Goal: Transaction & Acquisition: Purchase product/service

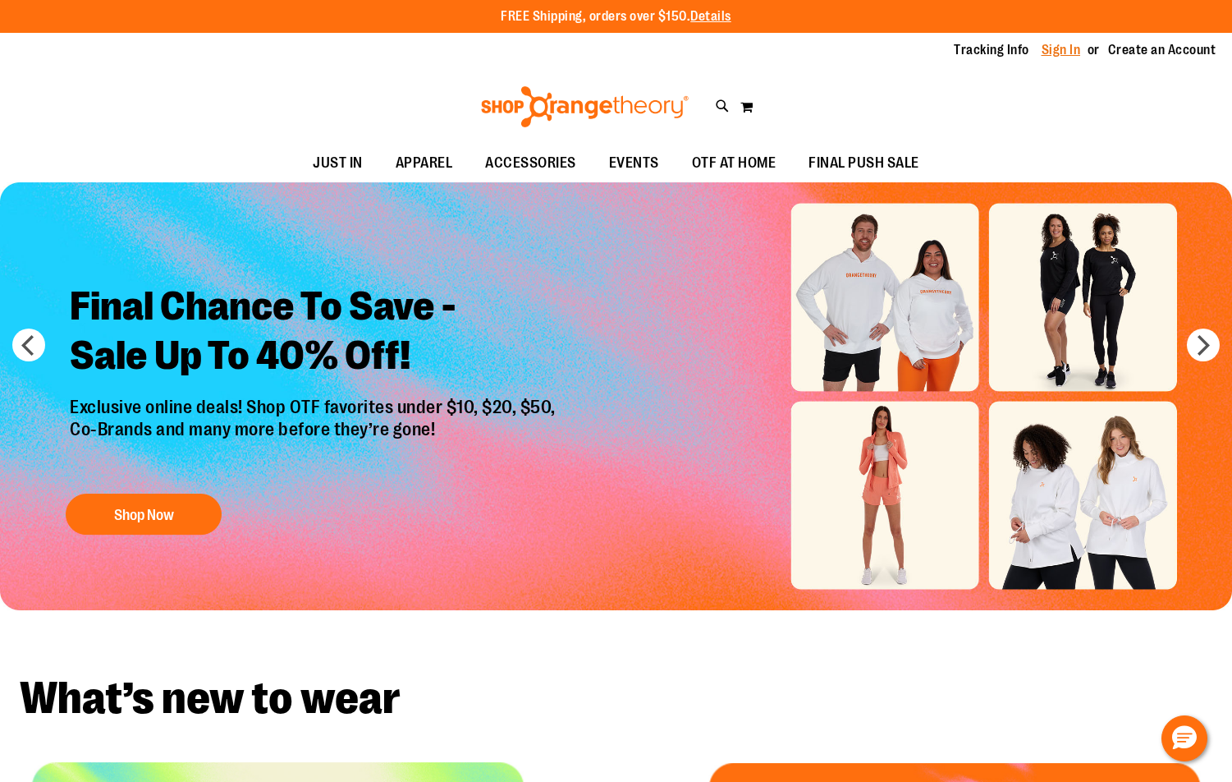
type input "**********"
click at [1062, 45] on link "Sign In" at bounding box center [1061, 50] width 39 height 18
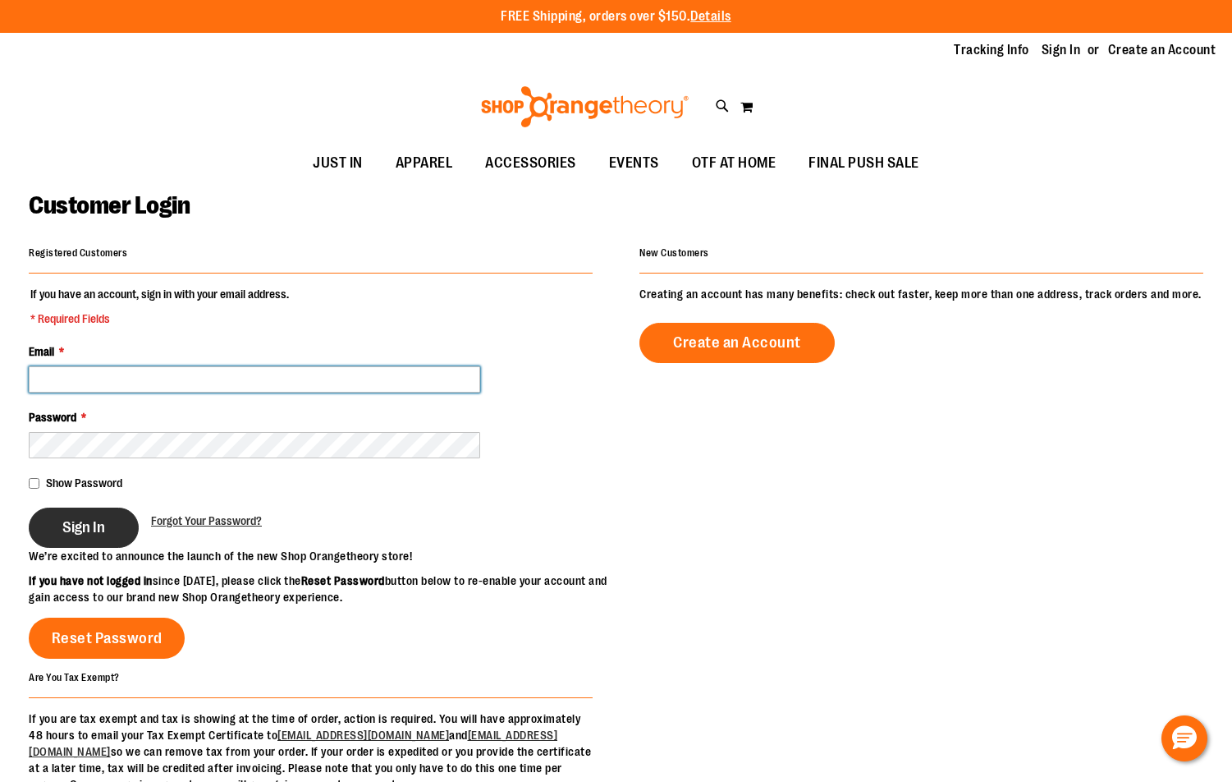
type input "**********"
click at [99, 524] on span "Sign In" at bounding box center [83, 527] width 43 height 18
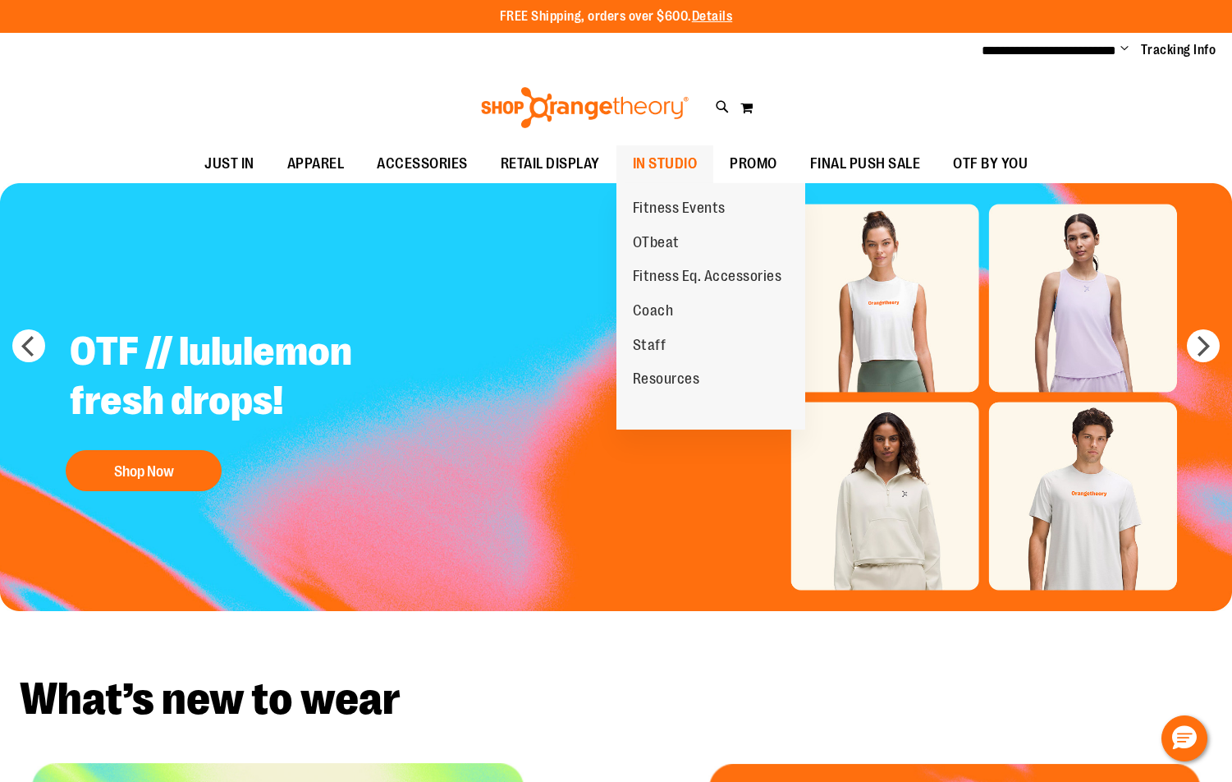
type input "**********"
click at [658, 165] on span "IN STUDIO" at bounding box center [665, 163] width 65 height 37
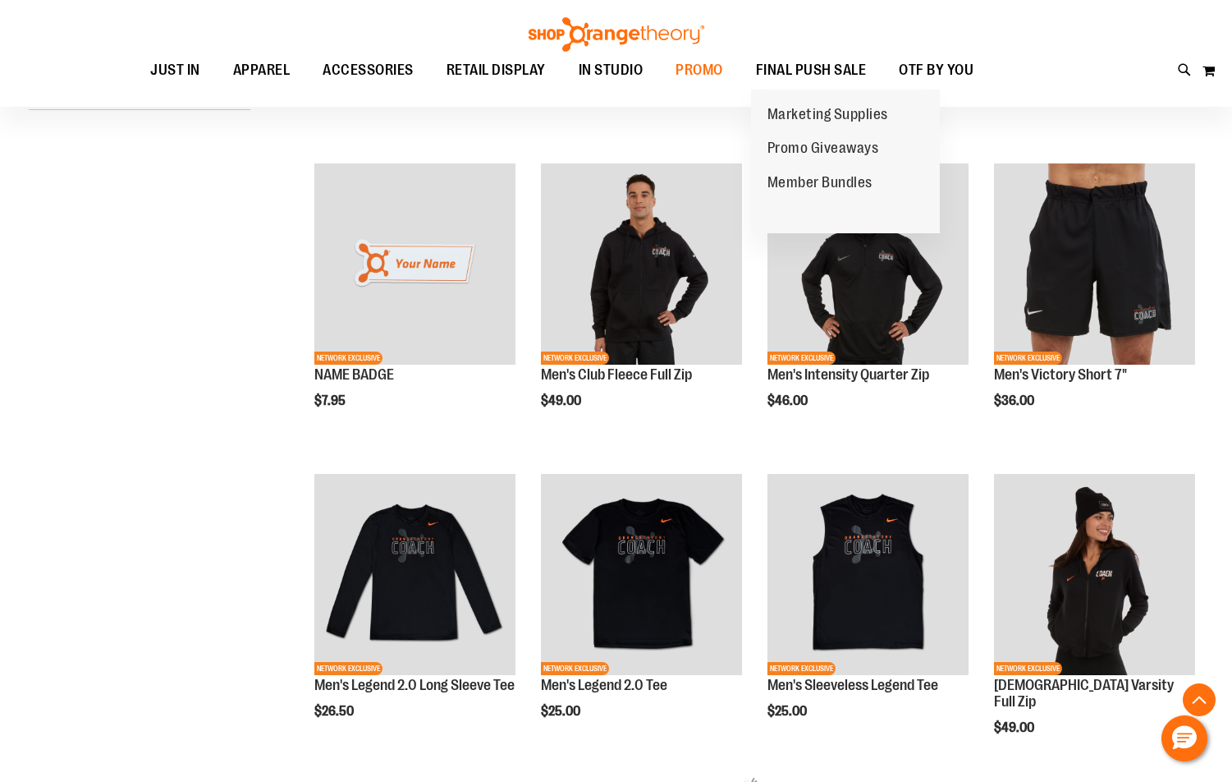
scroll to position [738, 0]
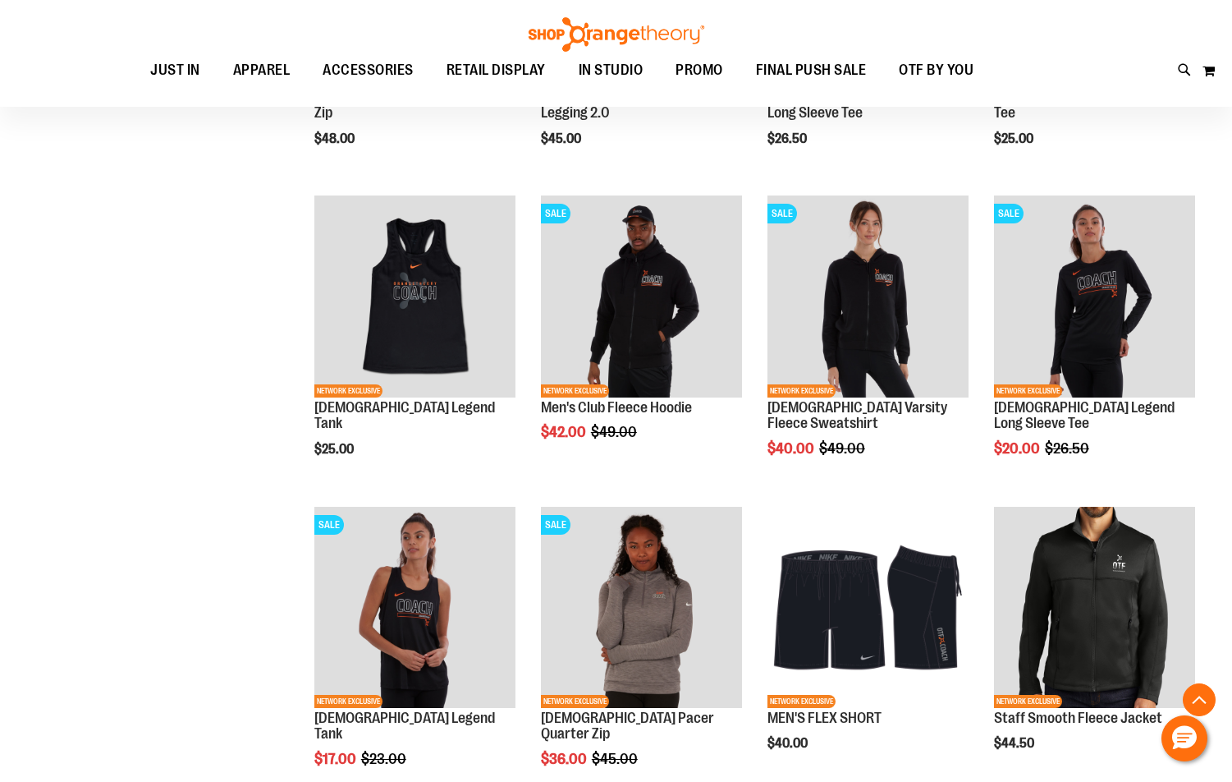
scroll to position [1361, 0]
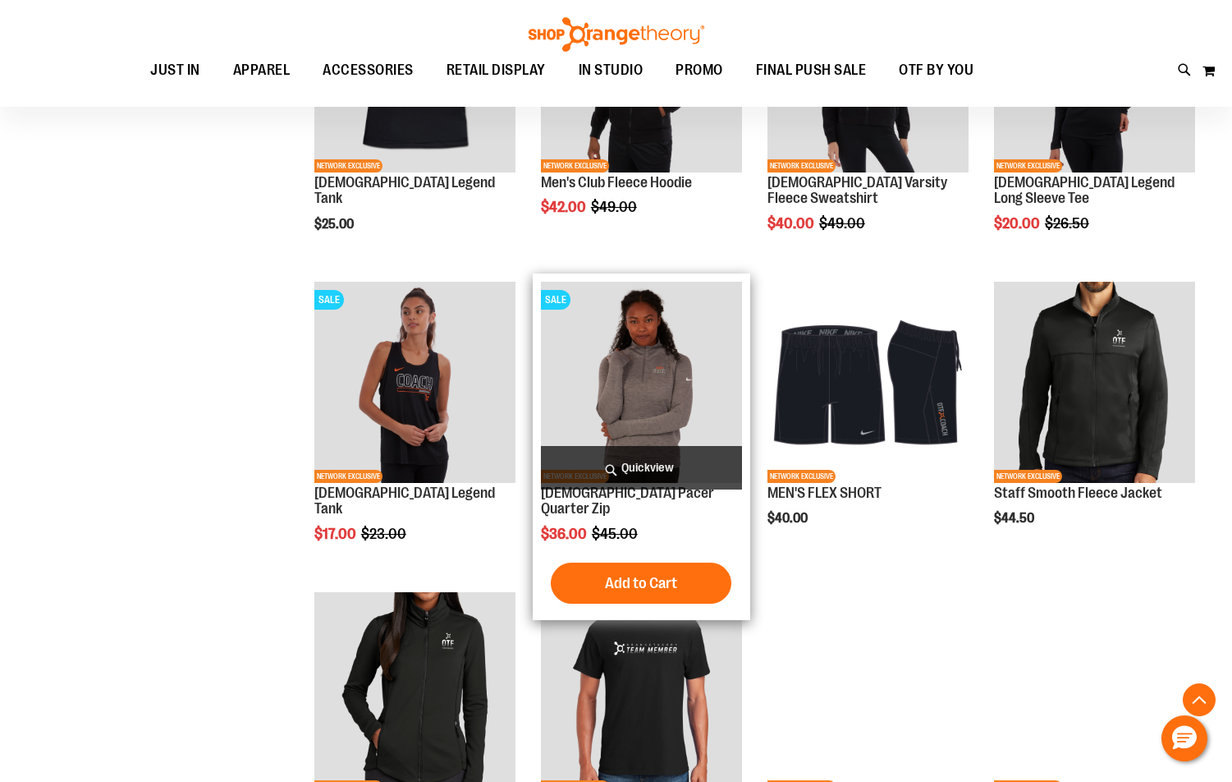
scroll to position [1607, 0]
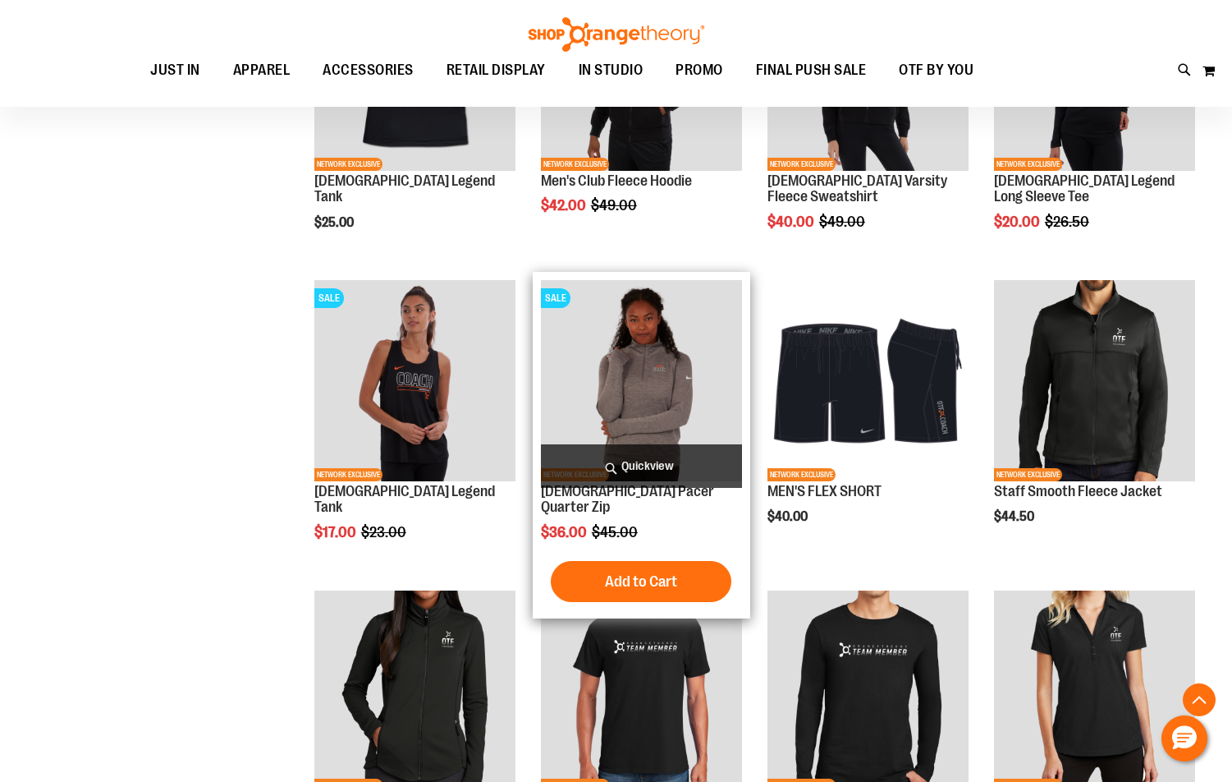
type input "**********"
click at [662, 397] on img "product" at bounding box center [641, 380] width 201 height 201
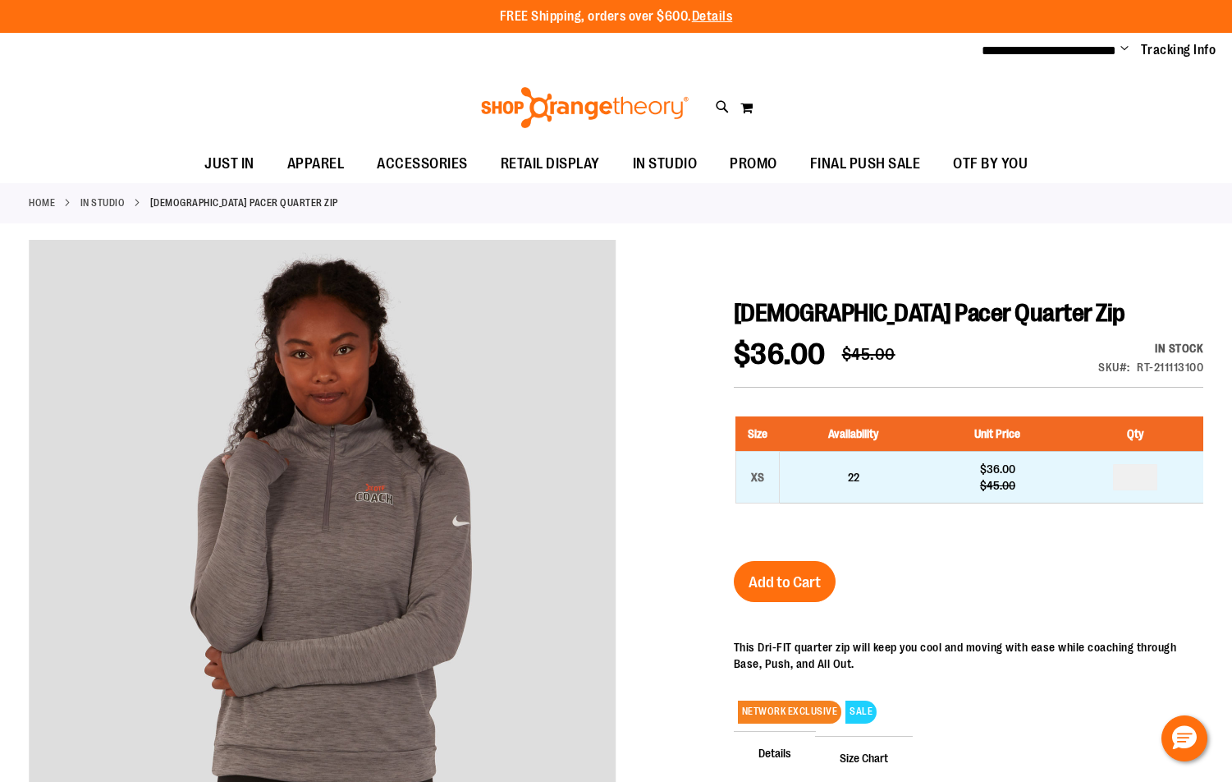
type input "**********"
drag, startPoint x: 1149, startPoint y: 473, endPoint x: 1116, endPoint y: 482, distance: 34.1
click at [1116, 482] on input "number" at bounding box center [1135, 477] width 44 height 26
type input "*"
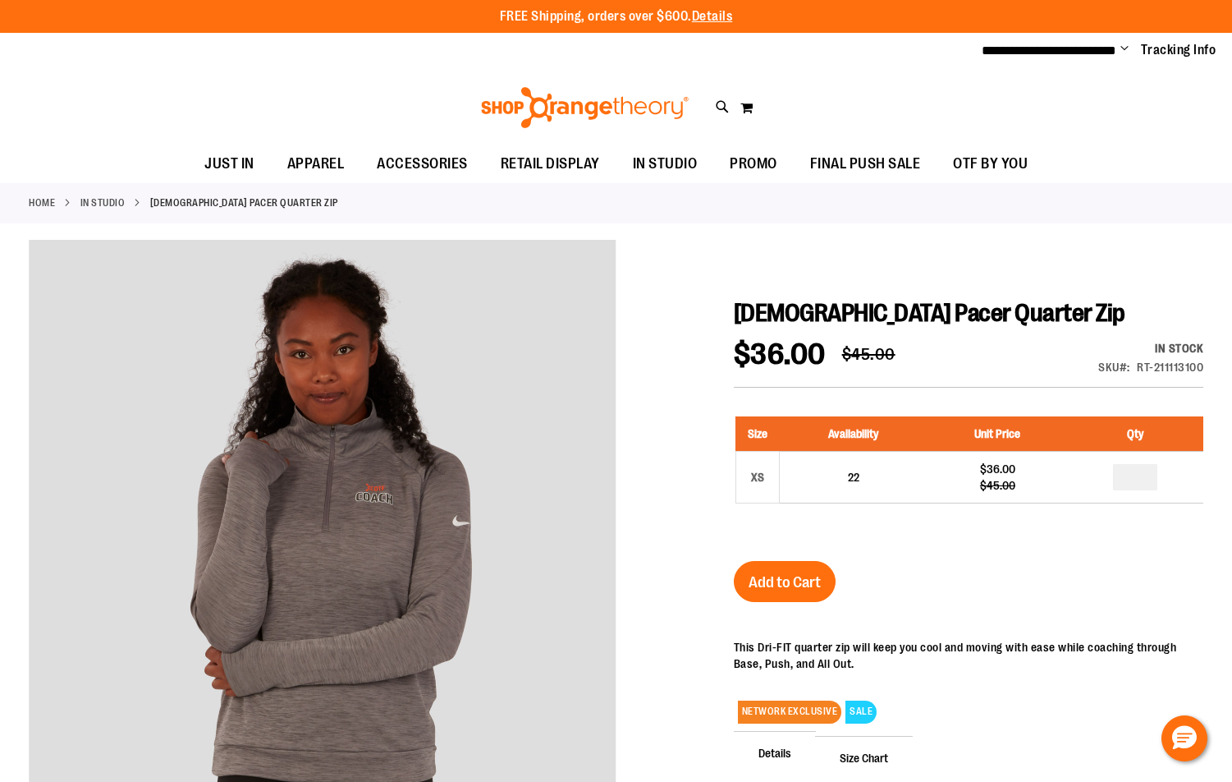
drag, startPoint x: 805, startPoint y: 569, endPoint x: 809, endPoint y: 558, distance: 11.2
click at [807, 561] on button "Add to Cart" at bounding box center [785, 581] width 102 height 41
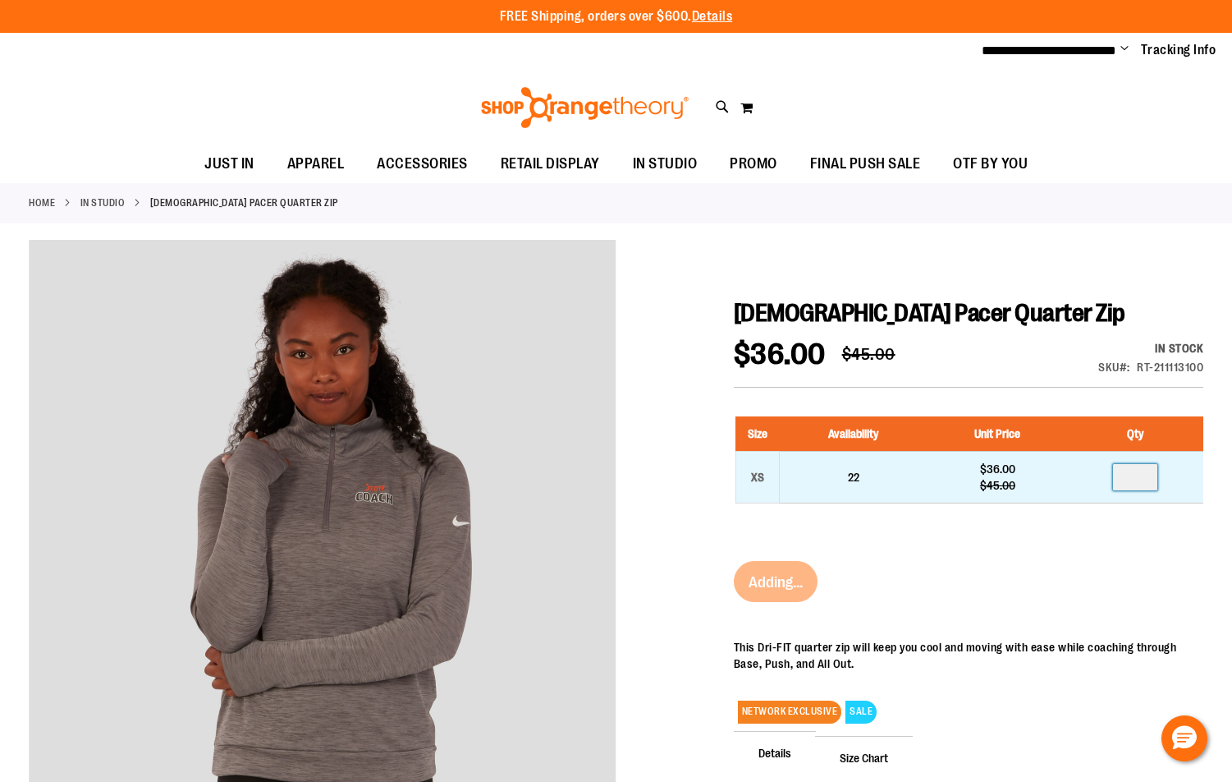
drag, startPoint x: 1150, startPoint y: 480, endPoint x: 1098, endPoint y: 476, distance: 51.9
click td "*"
type input "*"
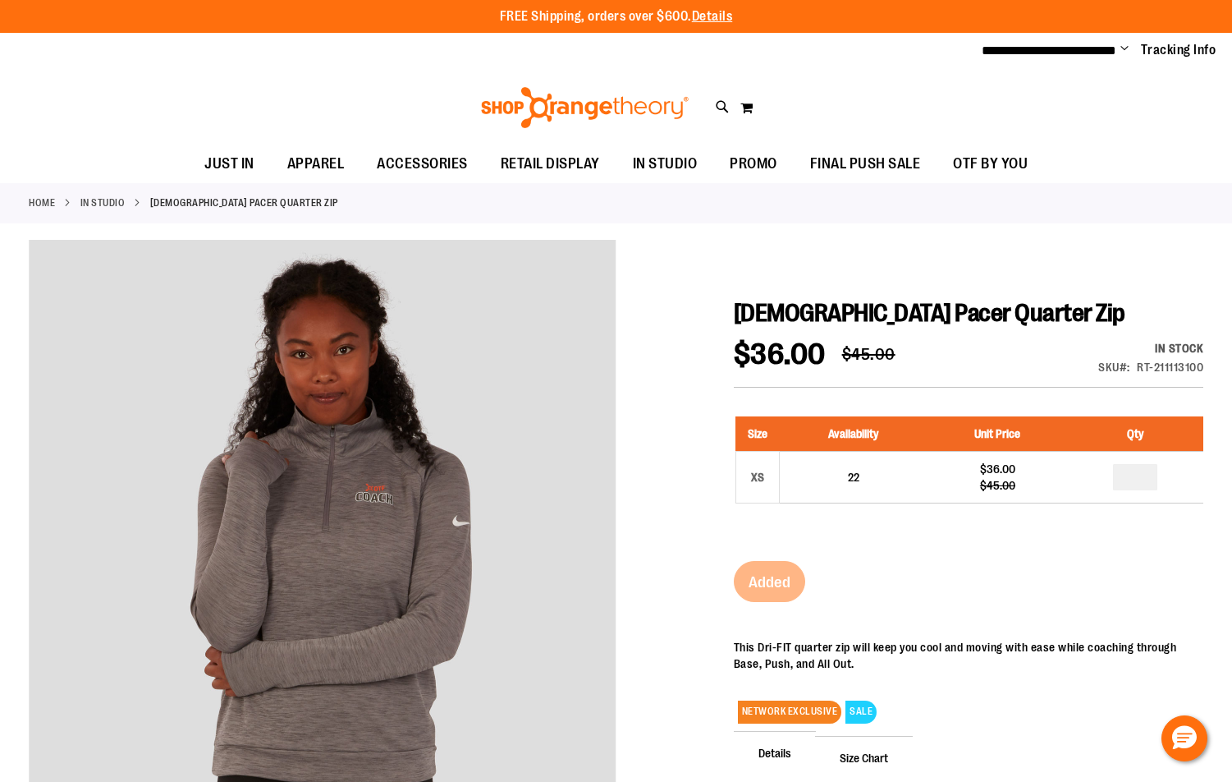
click div "Ladies Pacer Quarter Zip $36.00 Regular Price $45.00 In stock Only %1 left SKU …"
click span "Add to Cart"
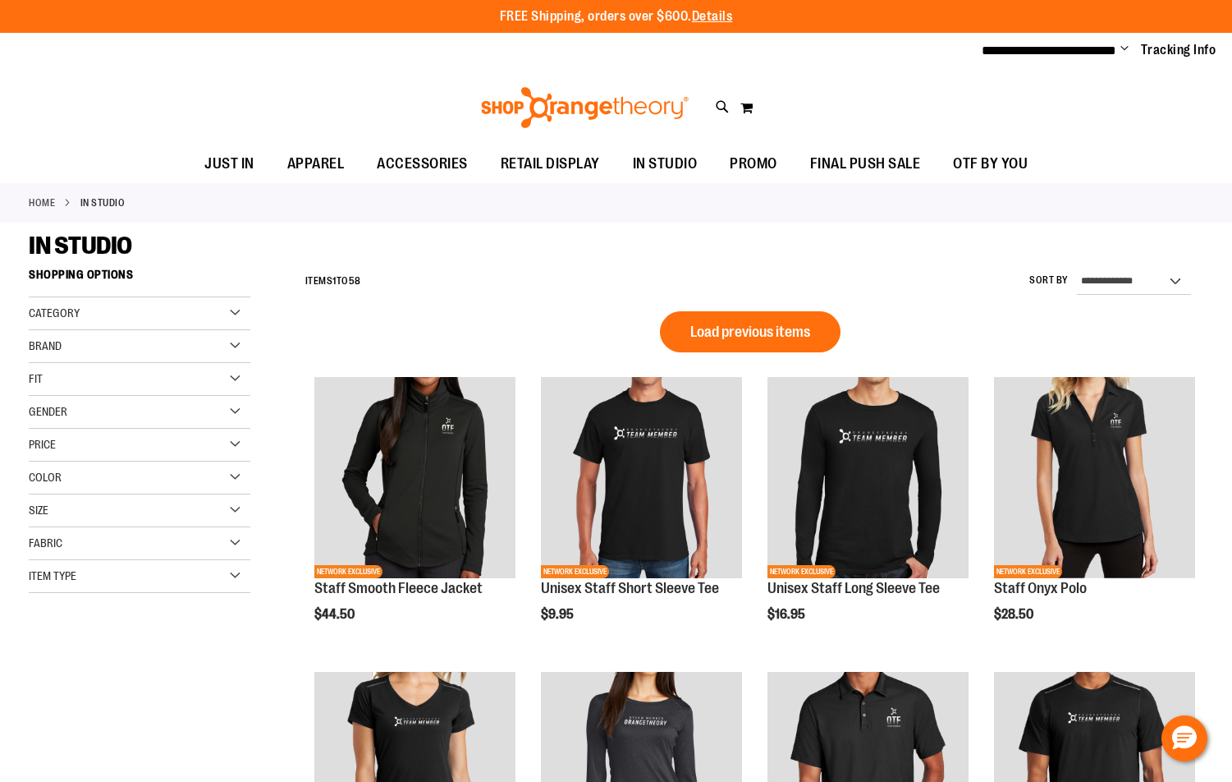
scroll to position [900, 0]
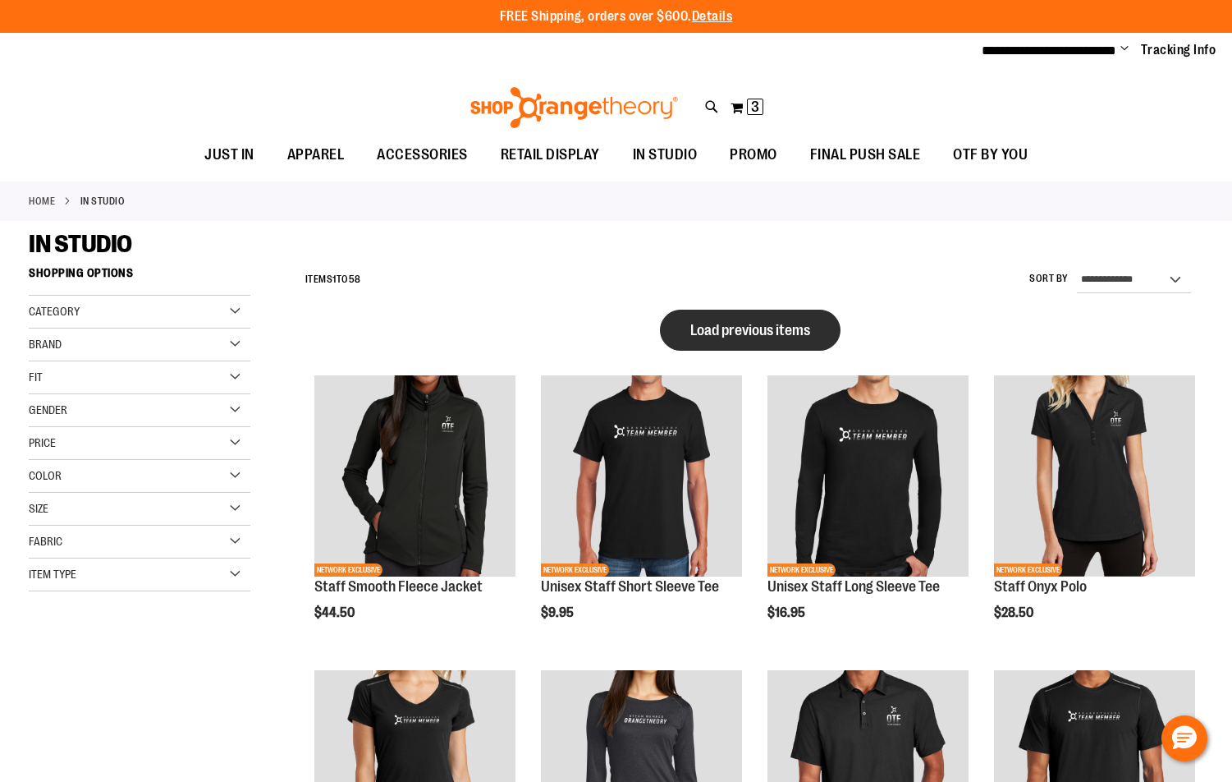
type input "**********"
click at [760, 318] on button "Load previous items" at bounding box center [750, 330] width 181 height 41
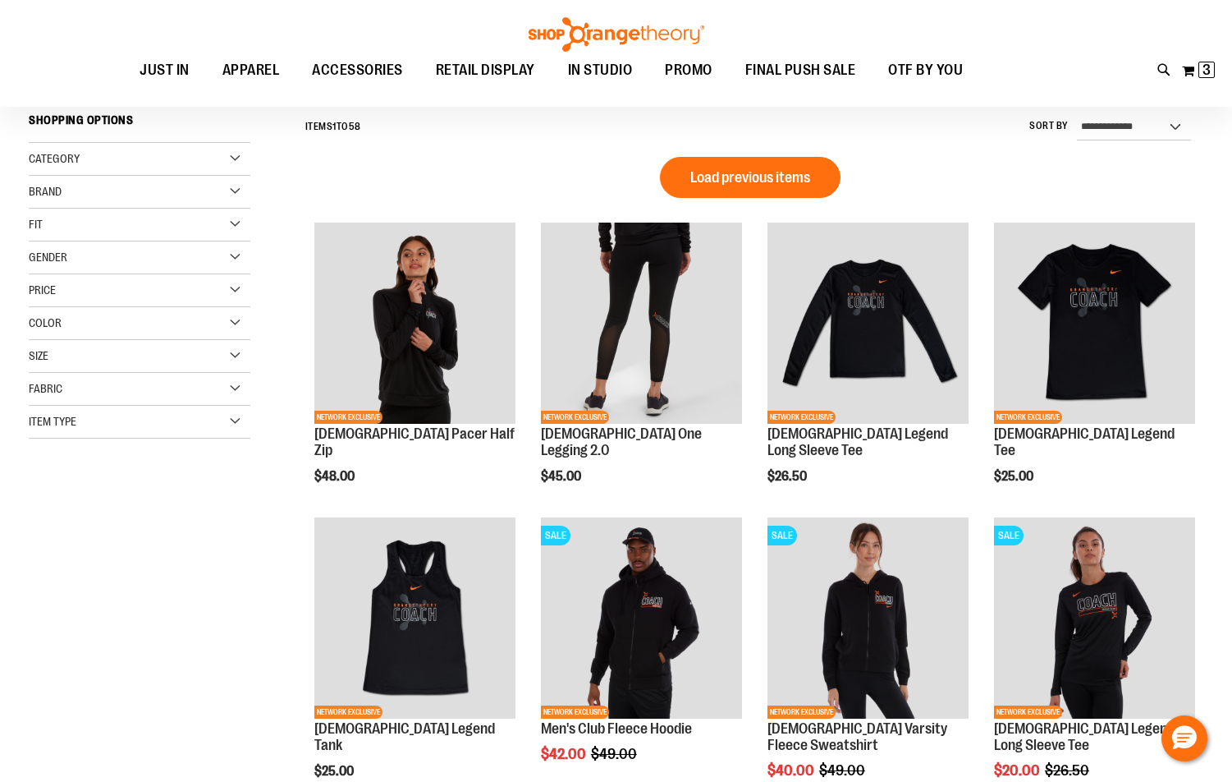
scroll to position [164, 0]
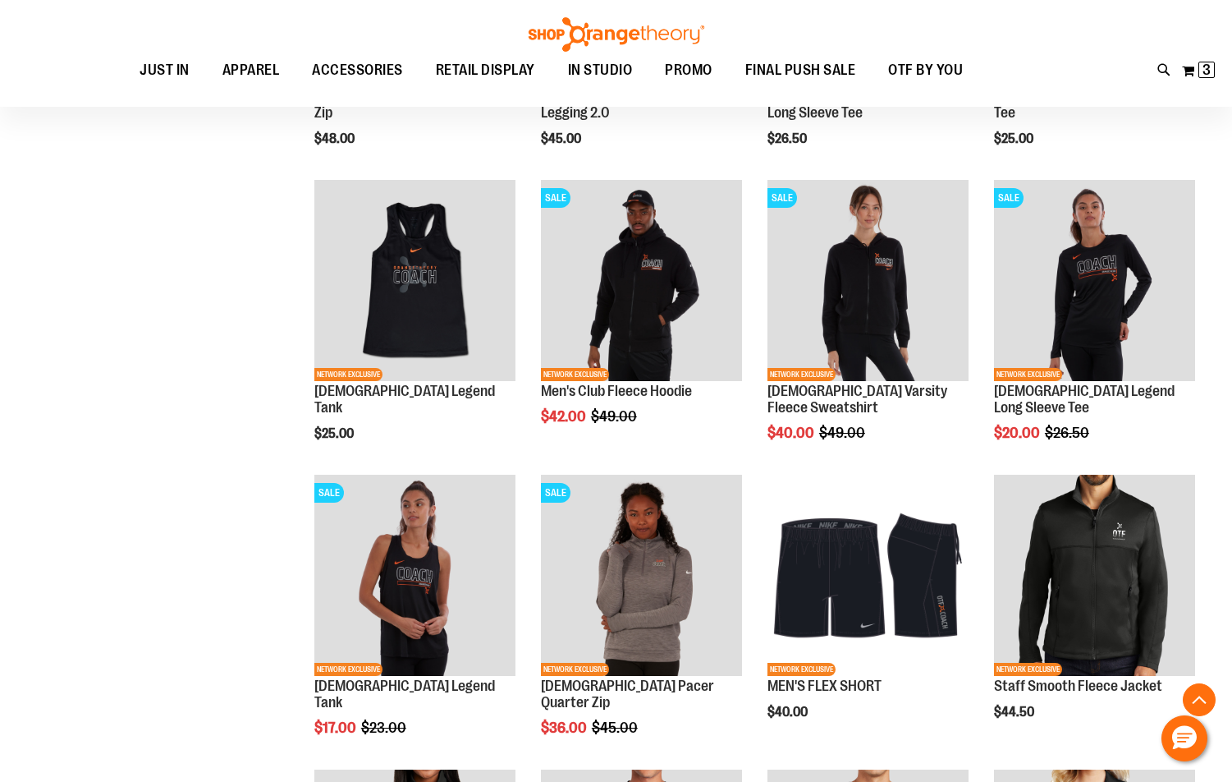
scroll to position [493, 0]
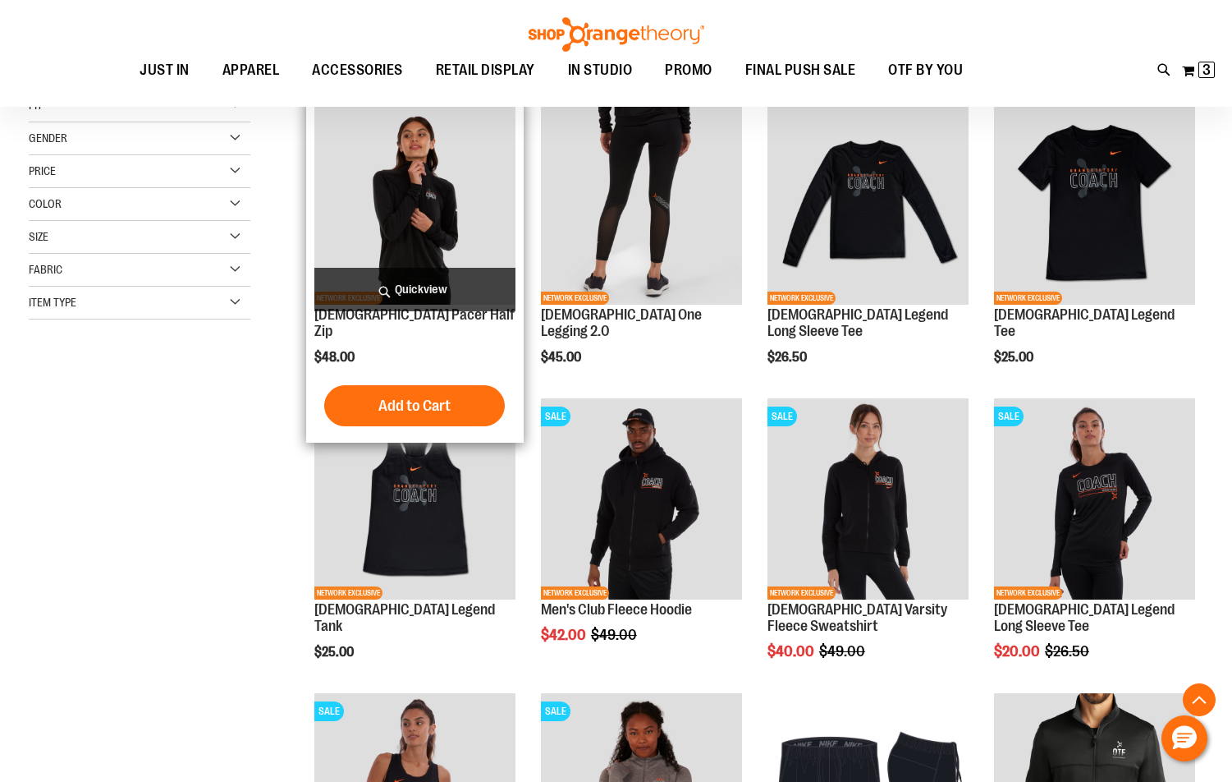
scroll to position [328, 0]
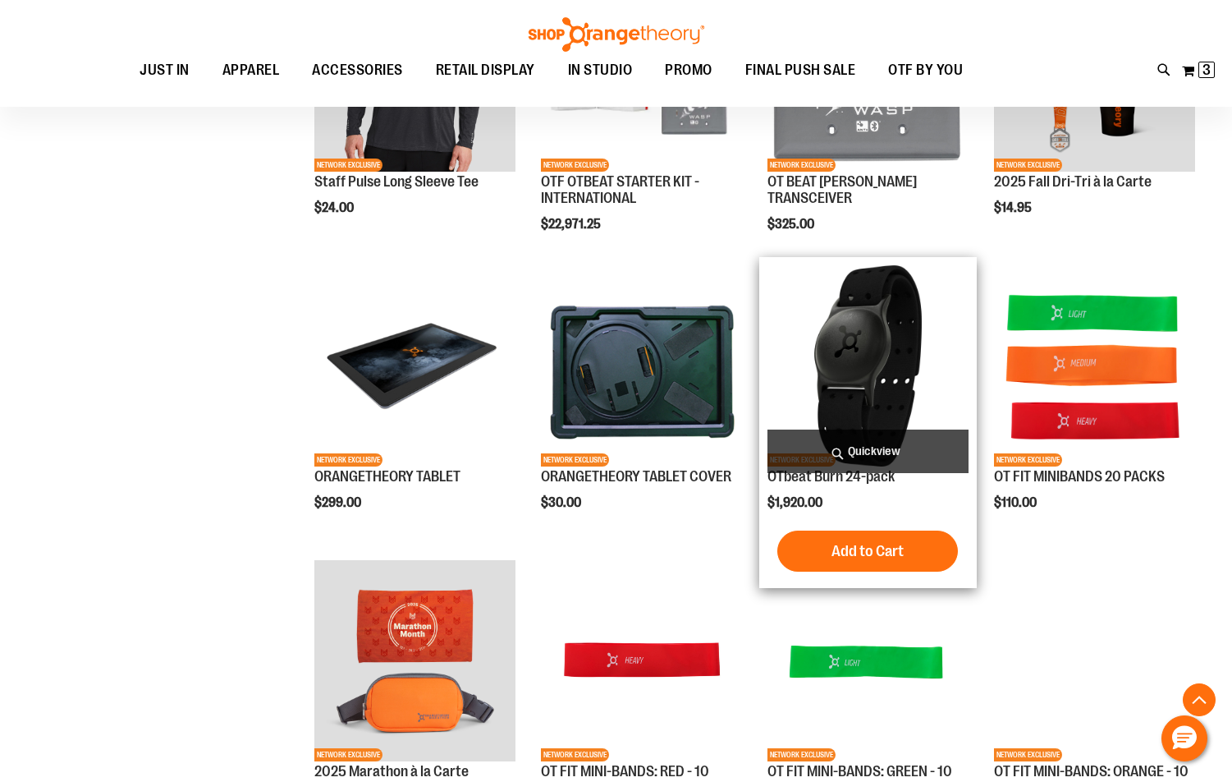
scroll to position [1888, 0]
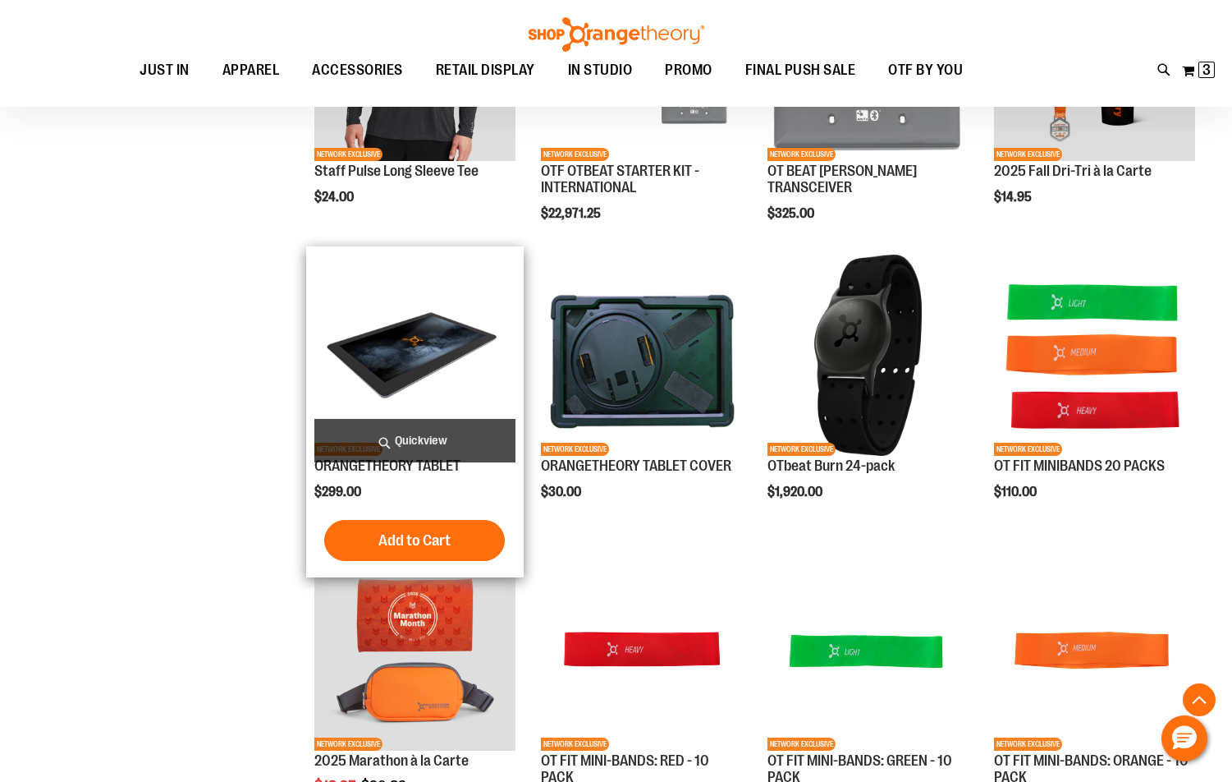
click at [416, 337] on img "product" at bounding box center [414, 355] width 201 height 201
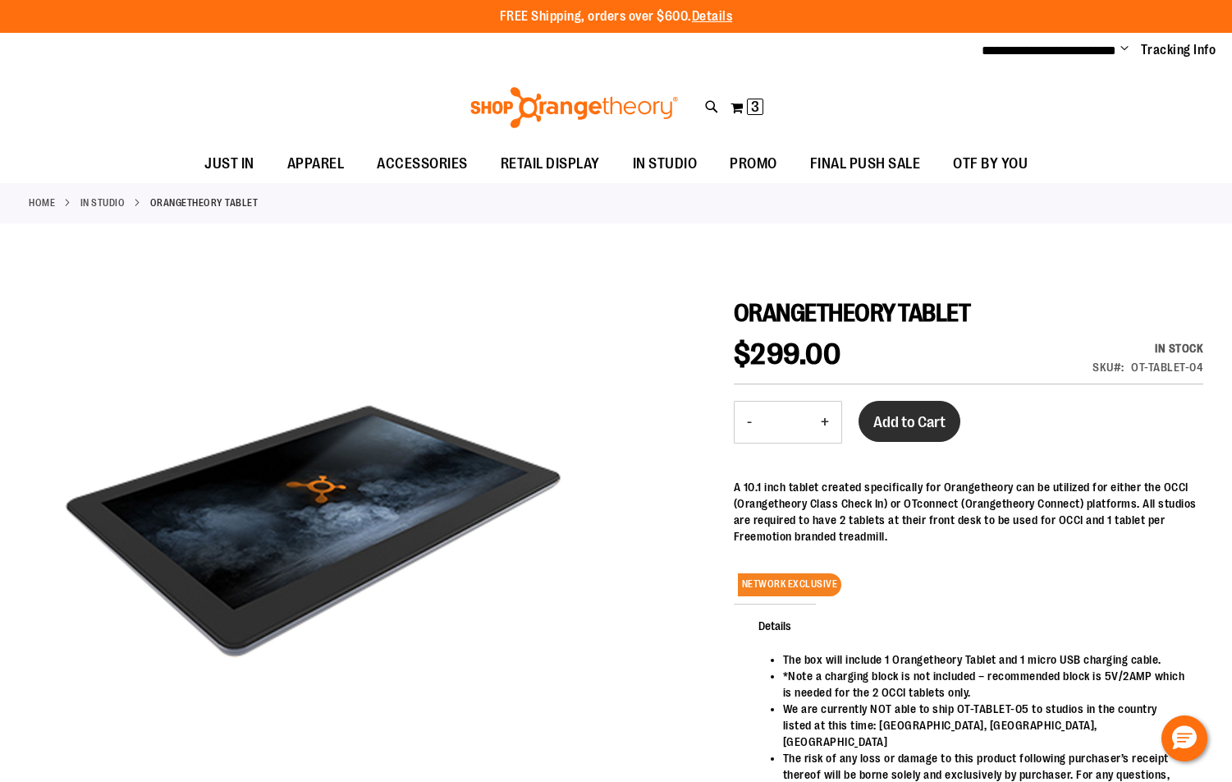
type input "**********"
click at [919, 415] on span "Add to Cart" at bounding box center [910, 422] width 72 height 18
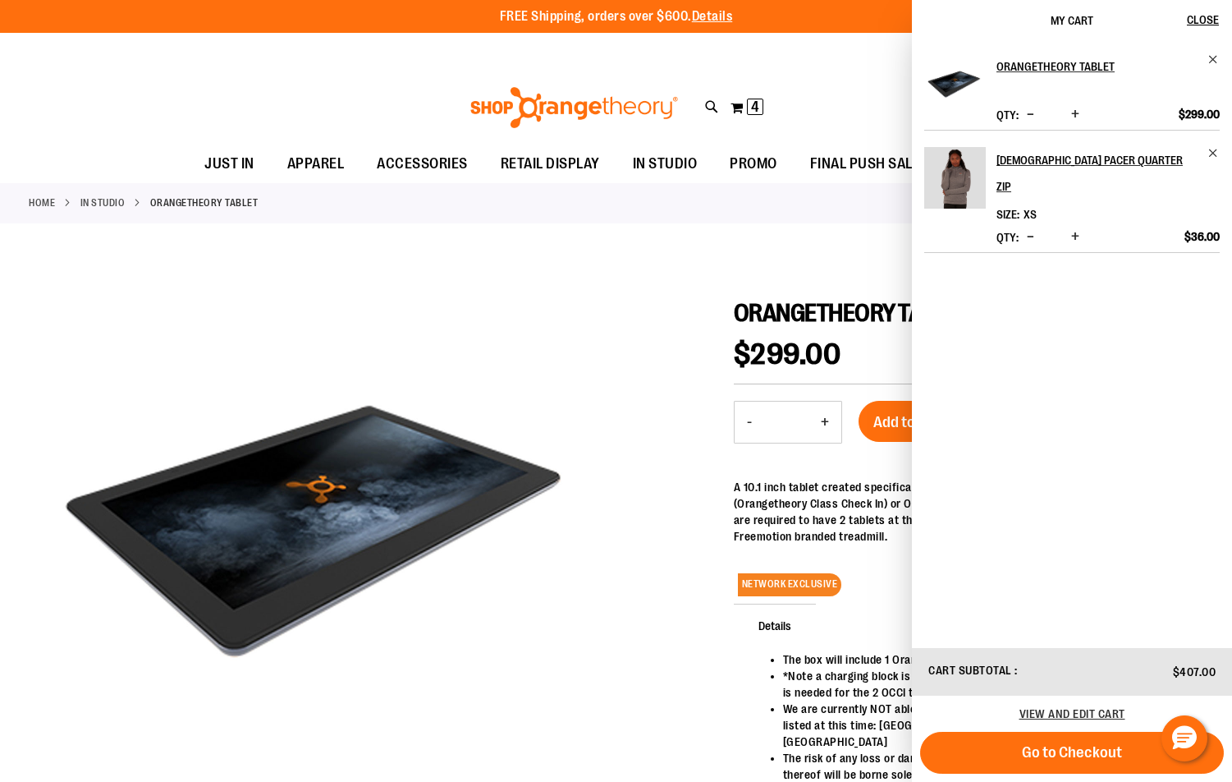
click at [1032, 228] on span "Decrease product quantity" at bounding box center [1030, 236] width 7 height 16
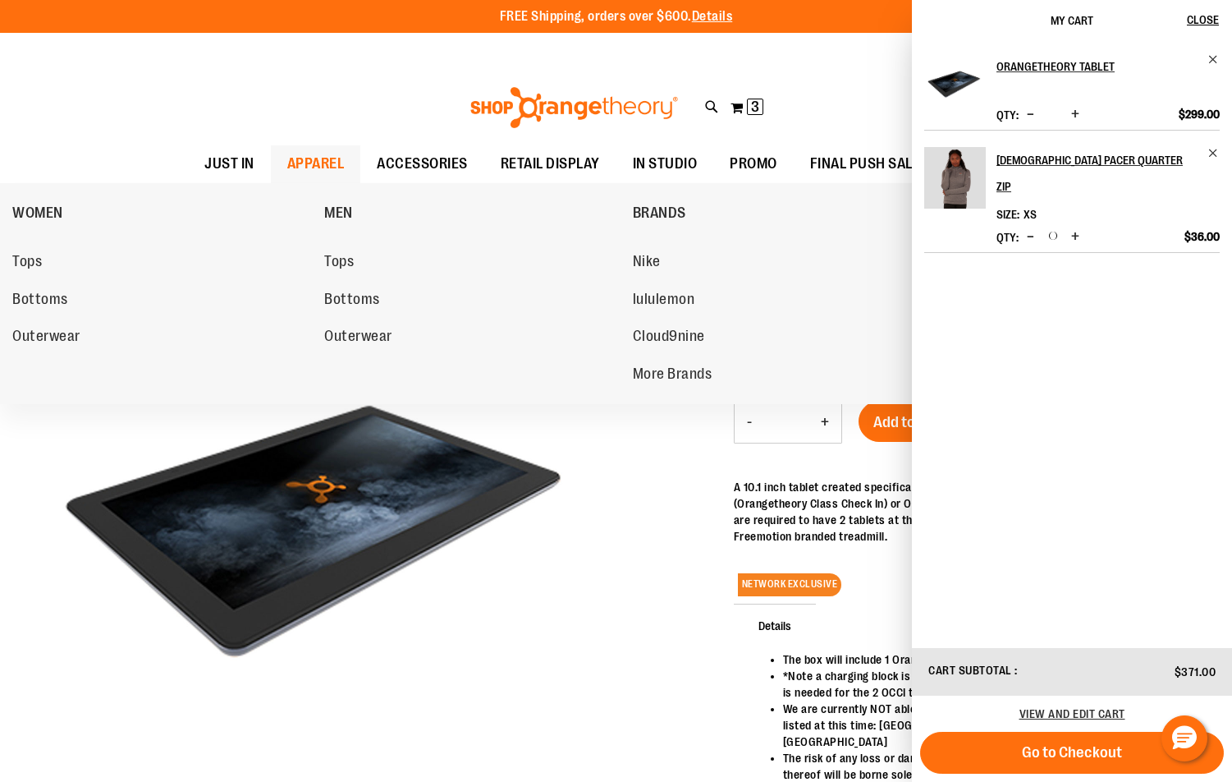
click at [331, 160] on span "APPAREL" at bounding box center [315, 163] width 57 height 37
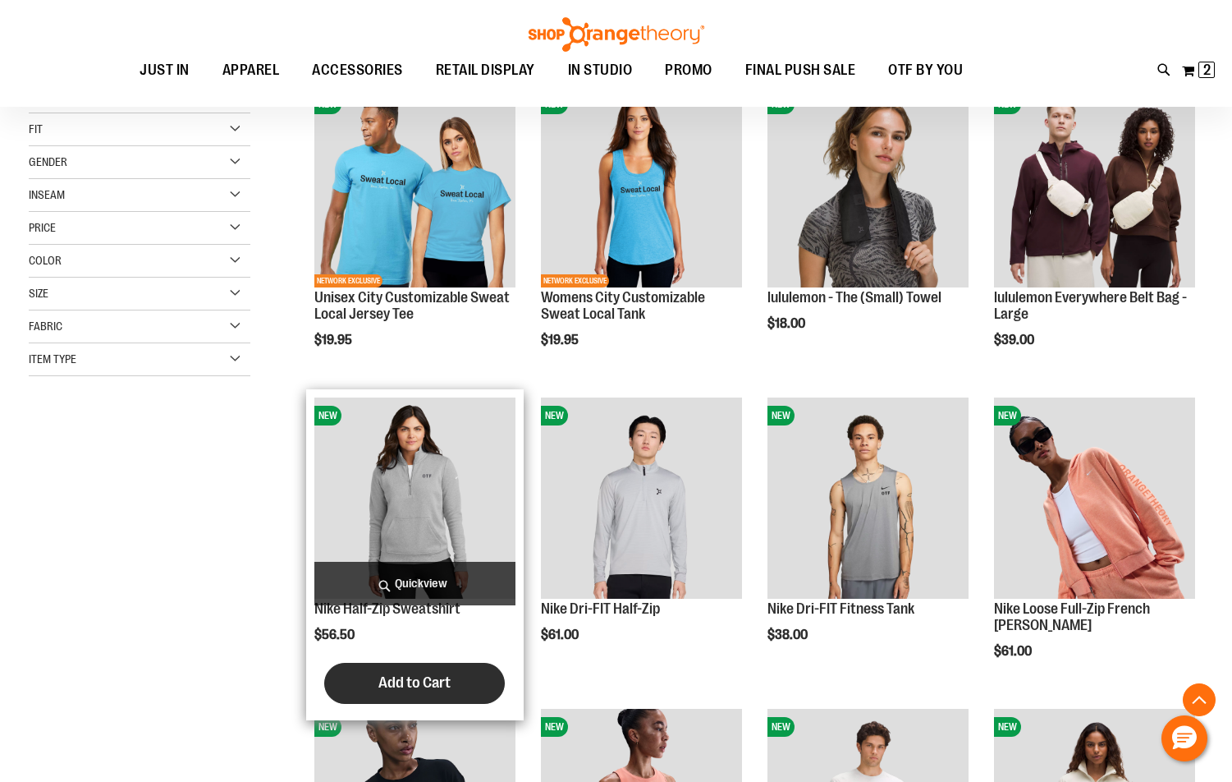
scroll to position [328, 0]
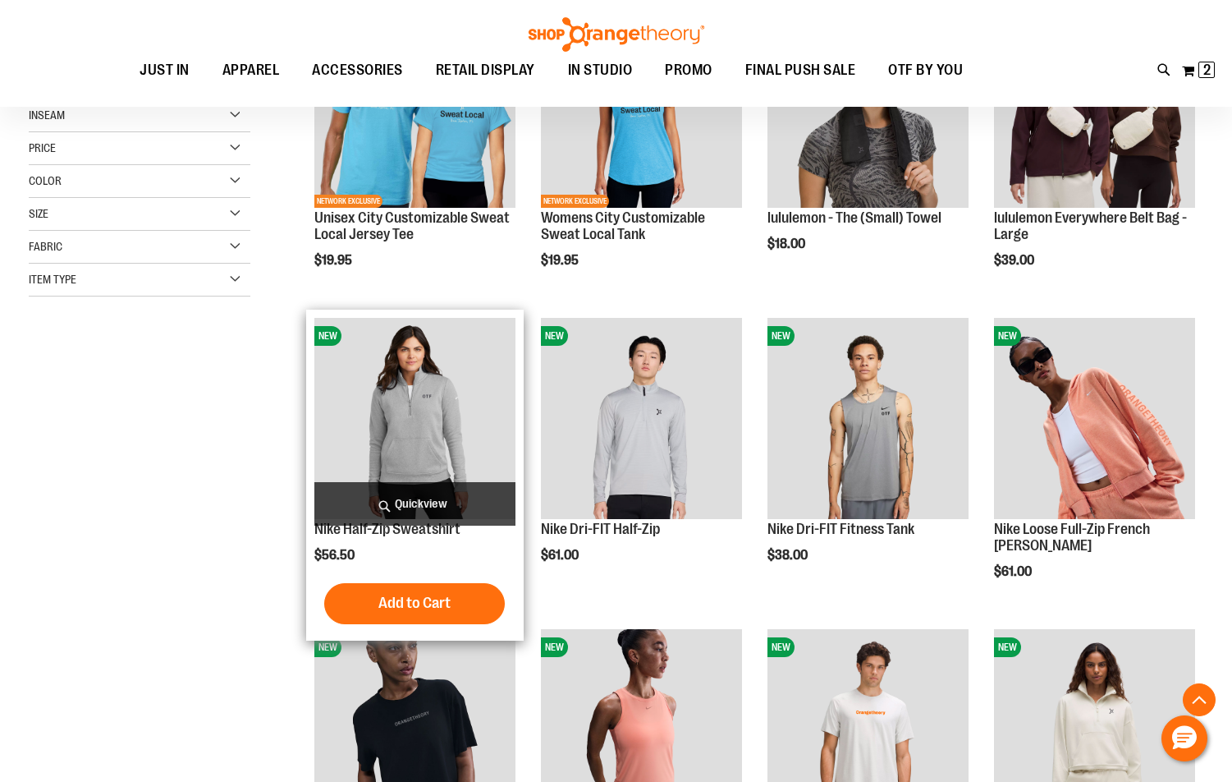
type input "**********"
click at [438, 459] on img "product" at bounding box center [414, 418] width 201 height 201
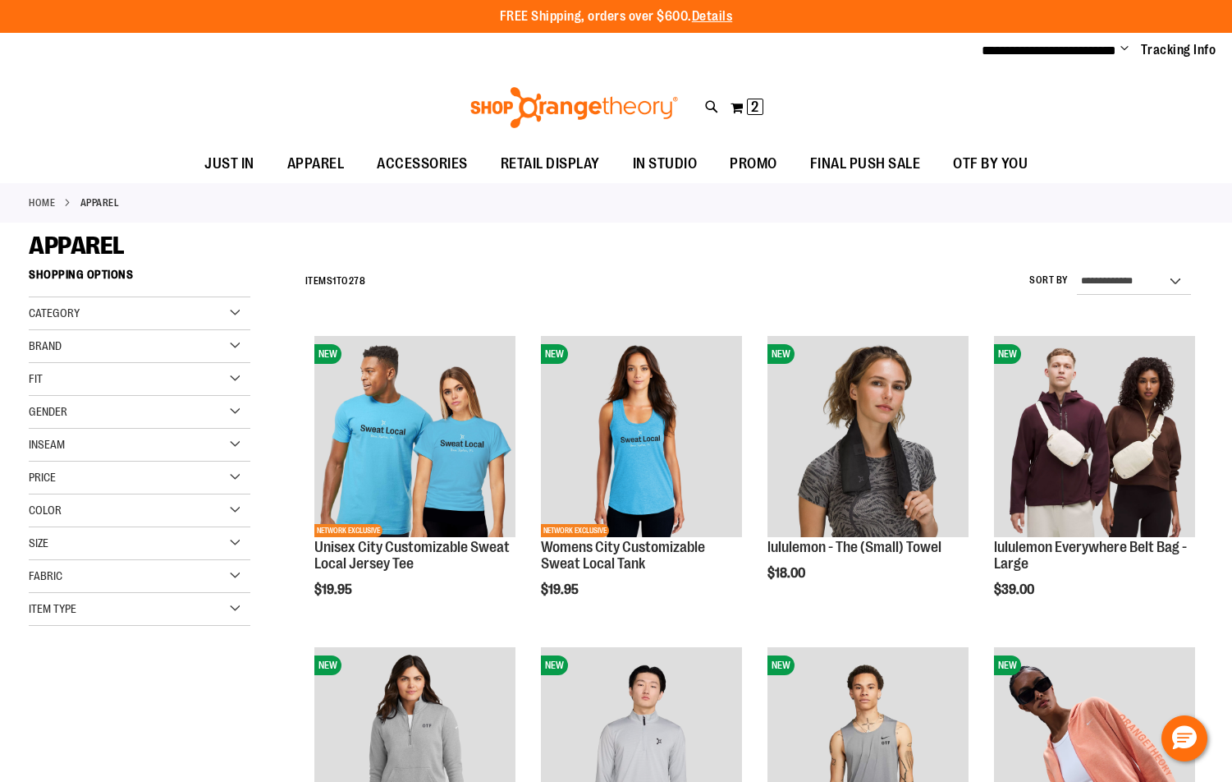
scroll to position [328, 0]
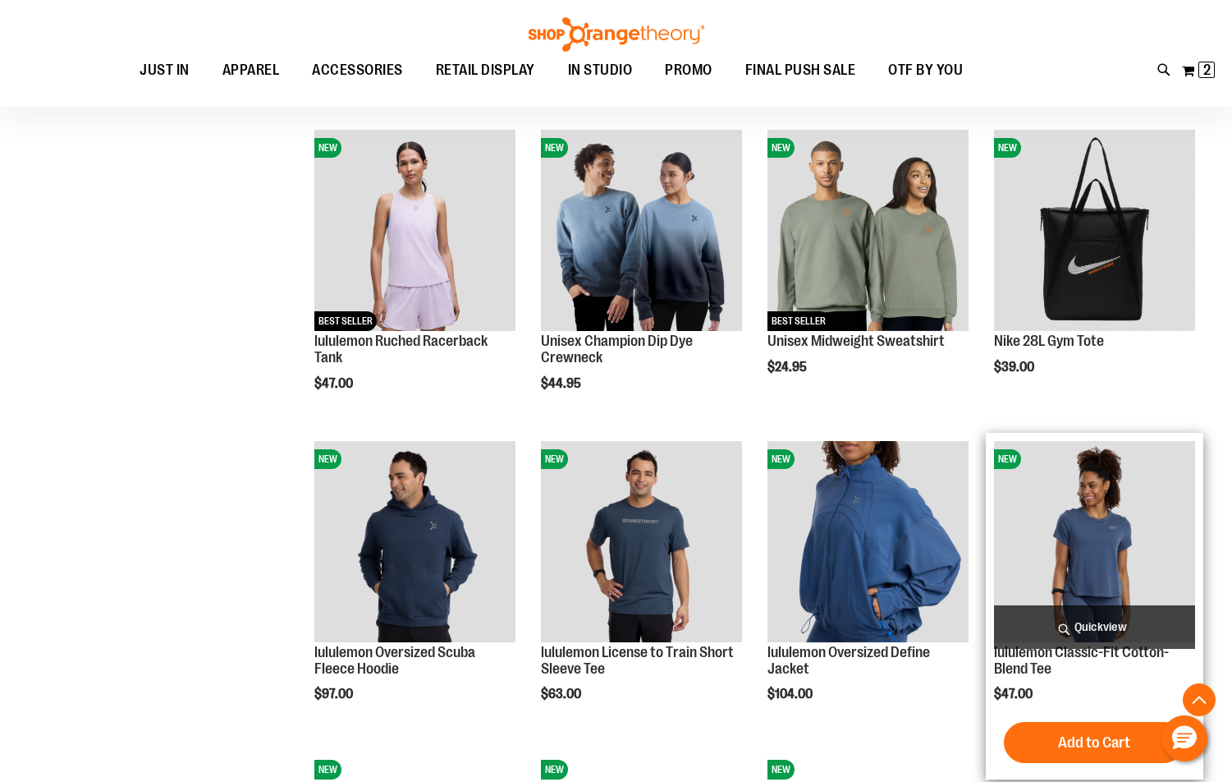
scroll to position [1149, 0]
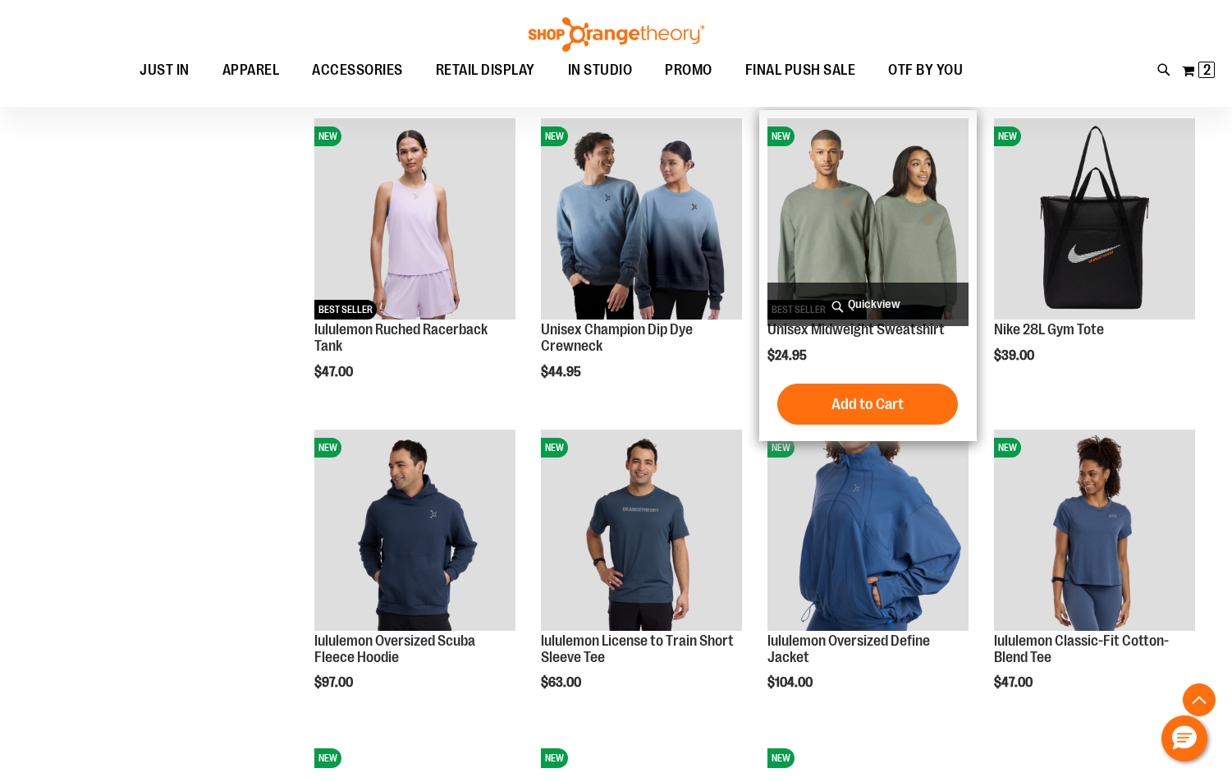
type input "**********"
click at [897, 246] on img "product" at bounding box center [868, 218] width 201 height 201
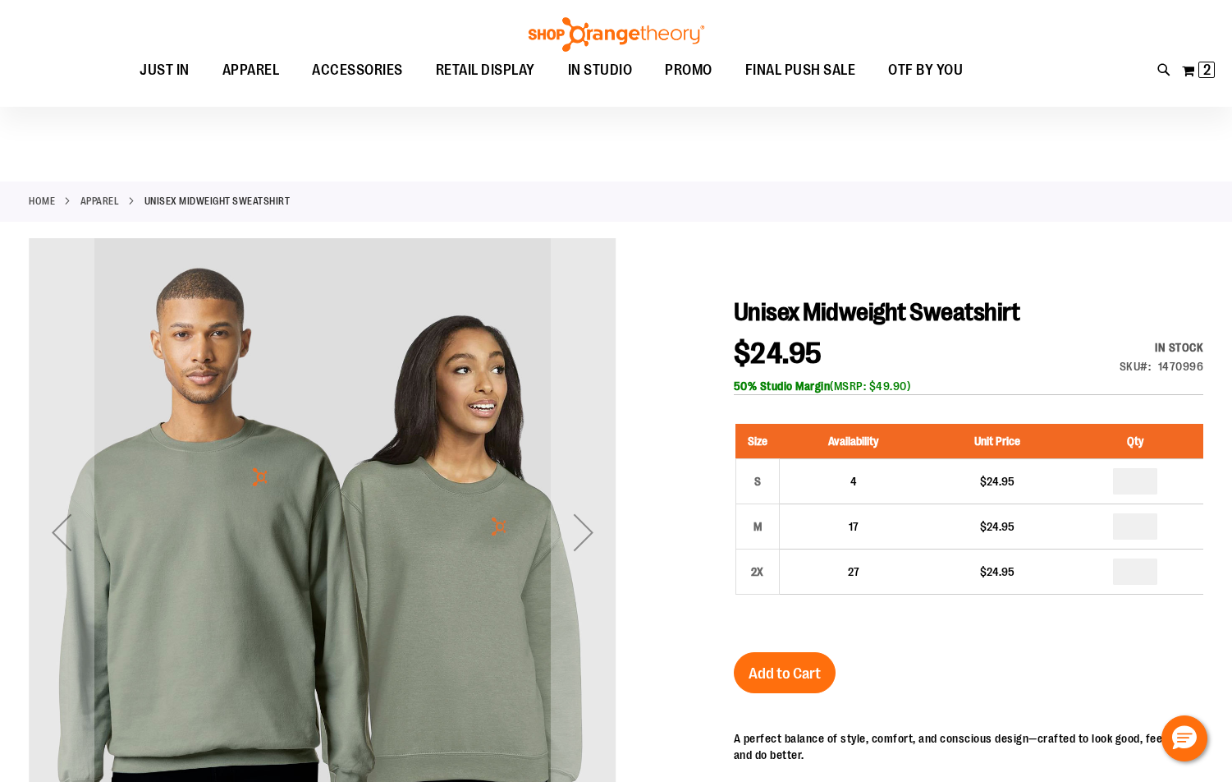
scroll to position [246, 0]
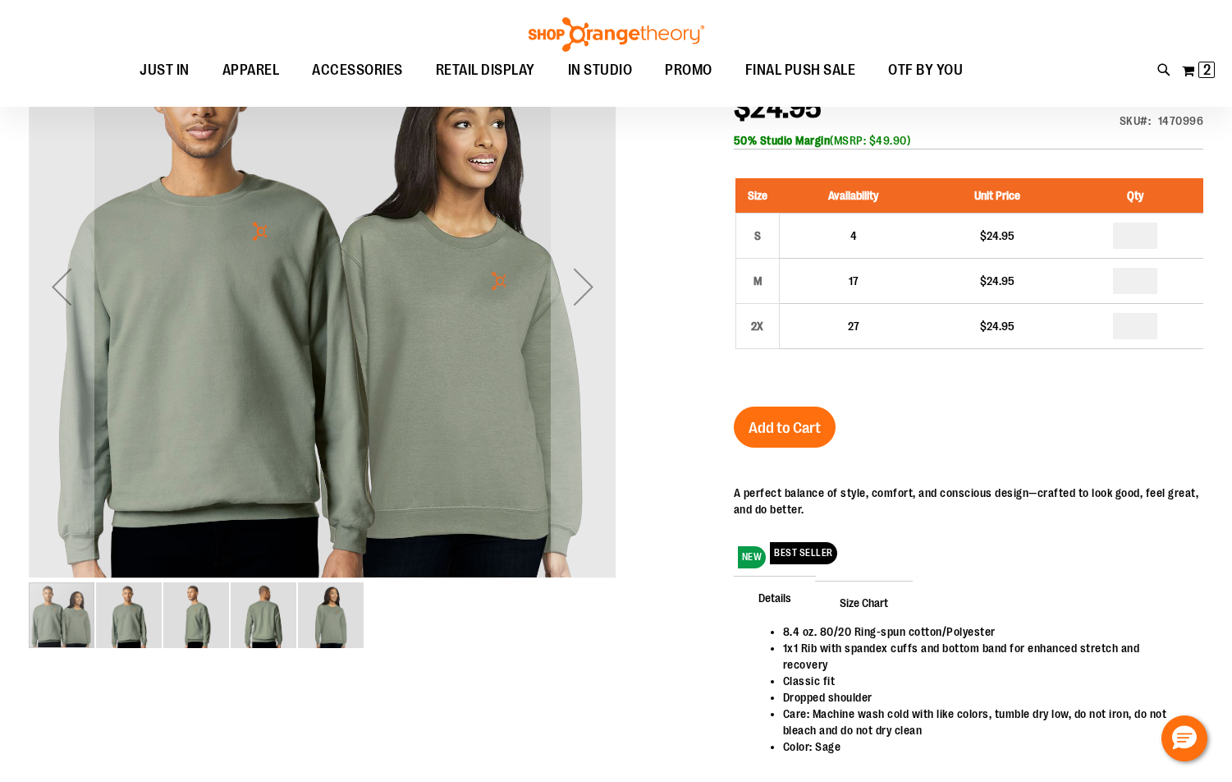
type input "**********"
click at [200, 622] on img "image 3 of 5" at bounding box center [196, 615] width 66 height 66
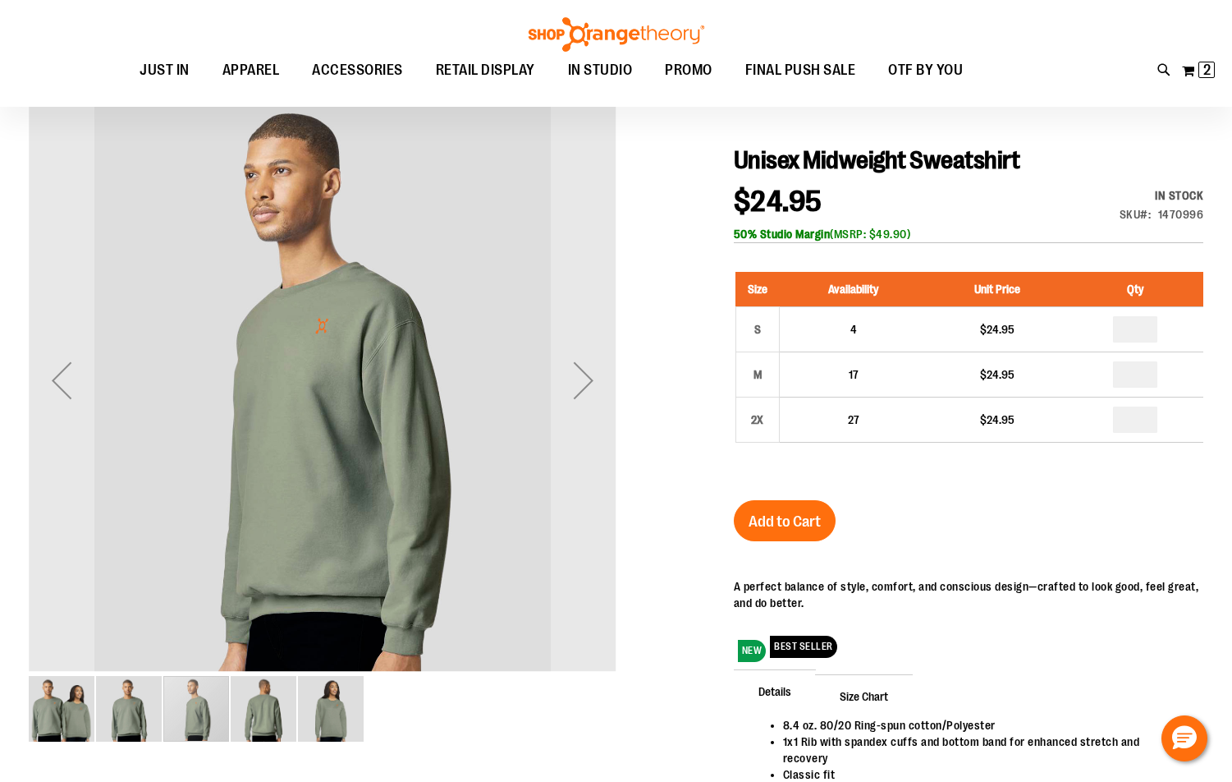
scroll to position [164, 0]
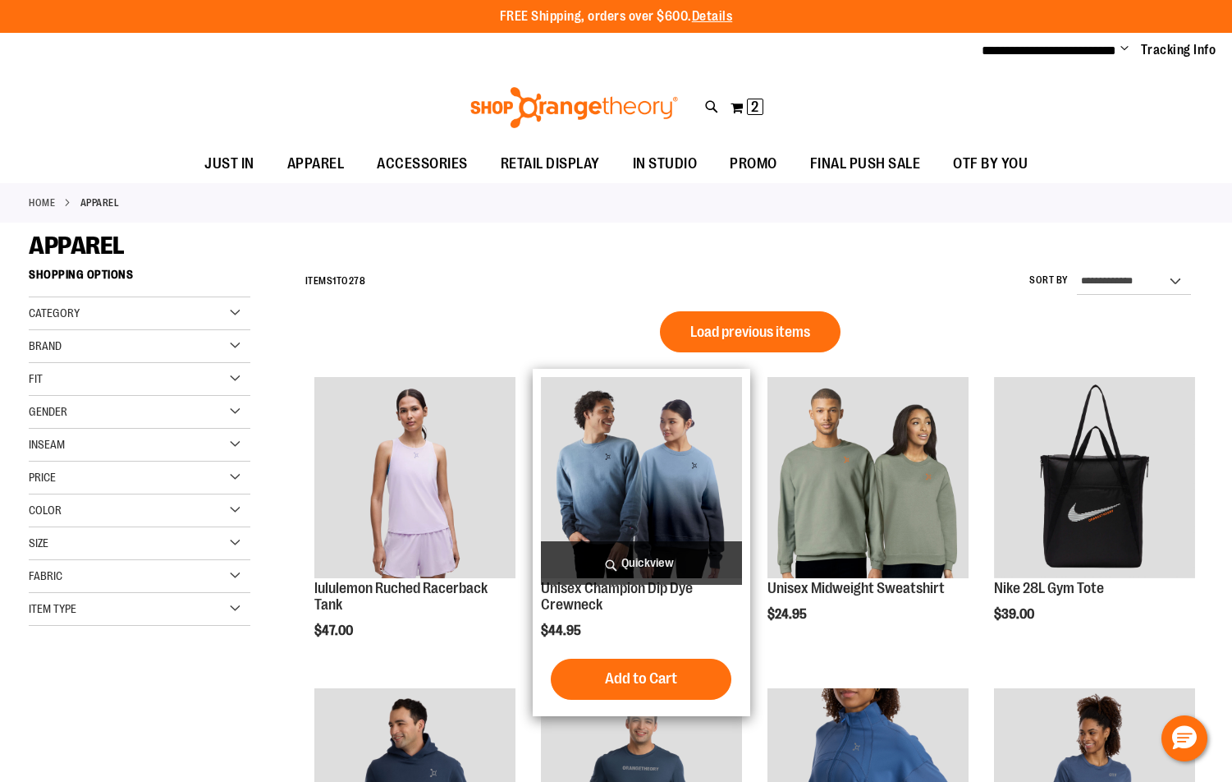
scroll to position [879, 0]
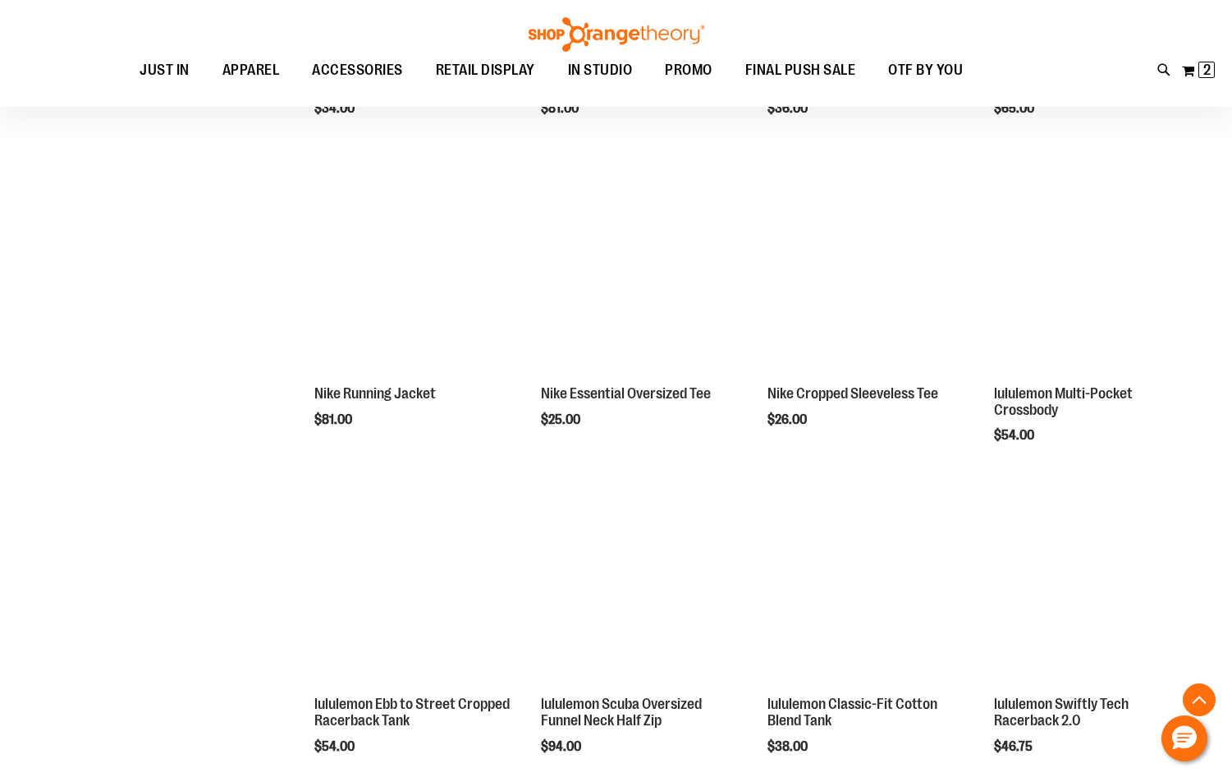
scroll to position [1453, 0]
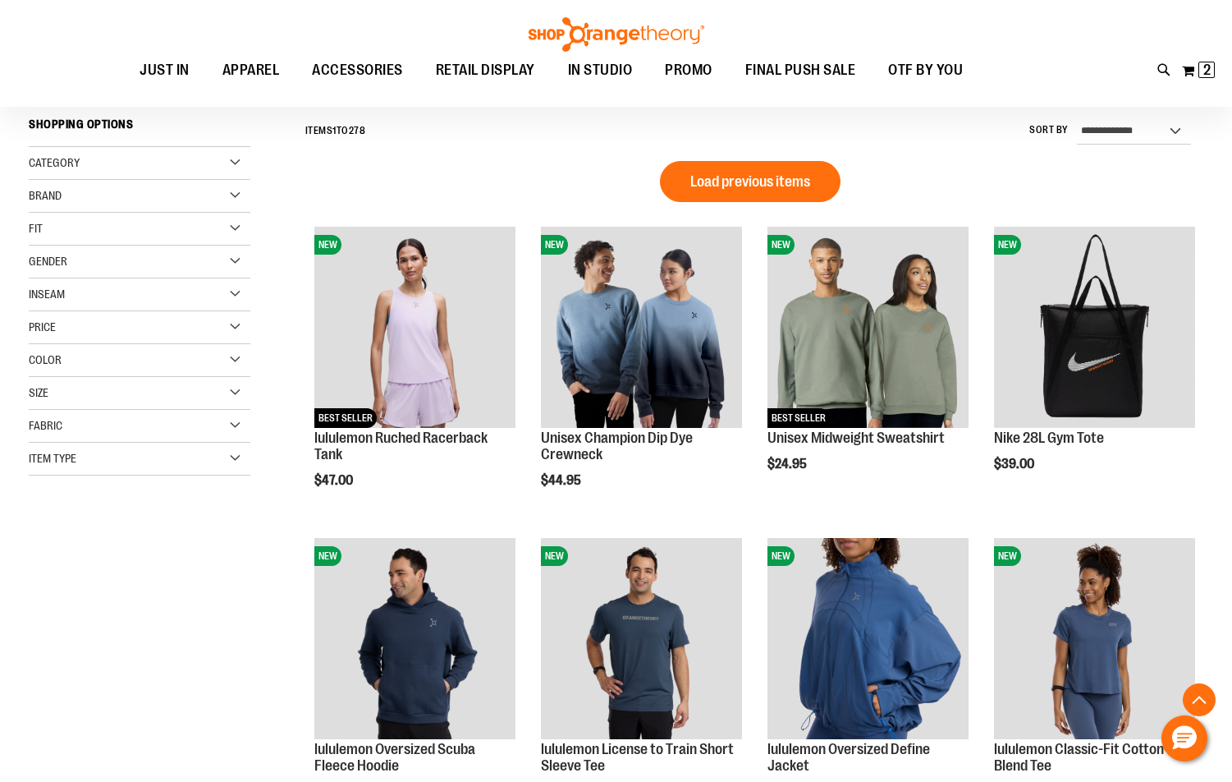
scroll to position [140, 0]
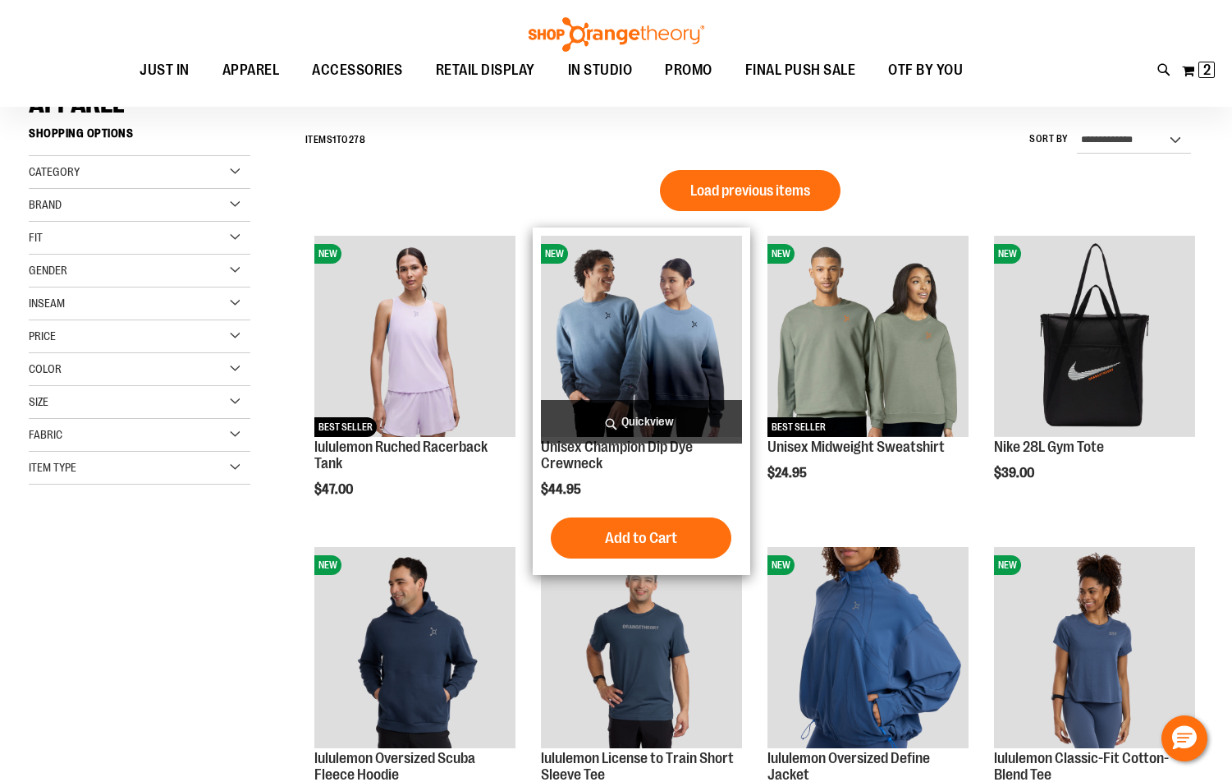
type input "**********"
click at [672, 323] on img "product" at bounding box center [641, 336] width 201 height 201
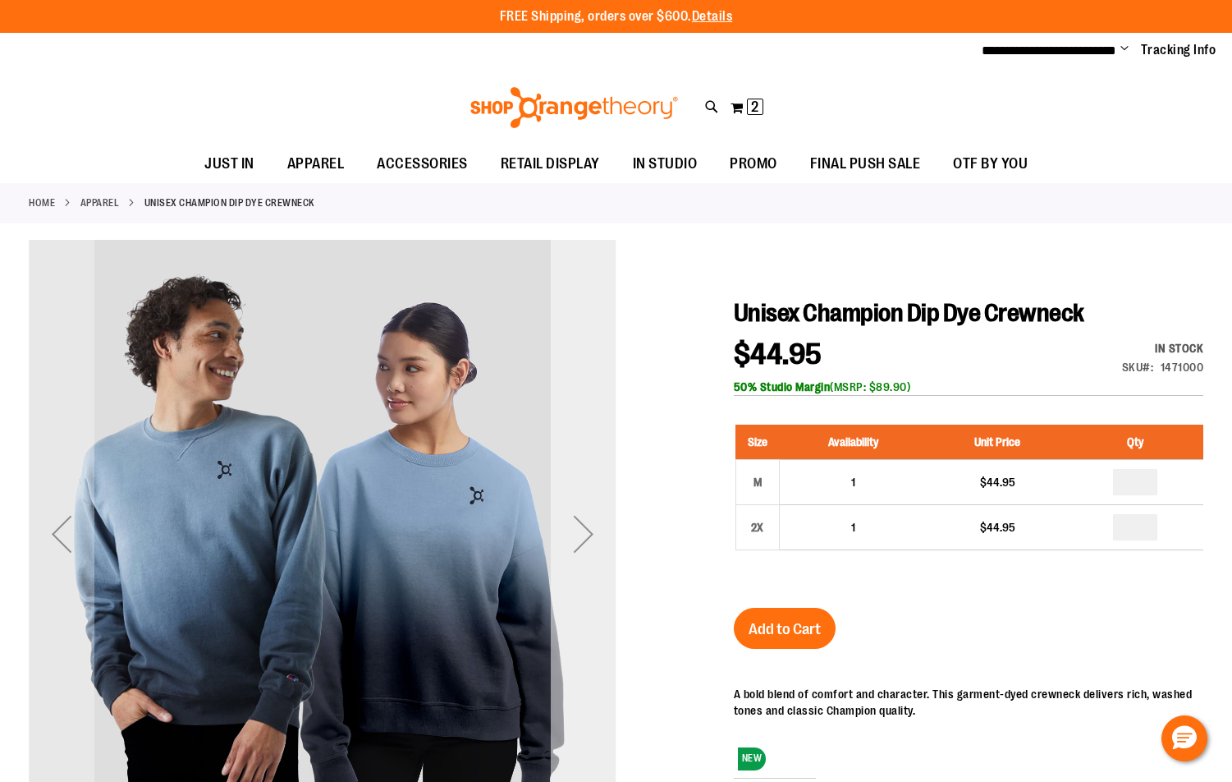
type input "**********"
click at [581, 539] on div "Next" at bounding box center [584, 534] width 66 height 66
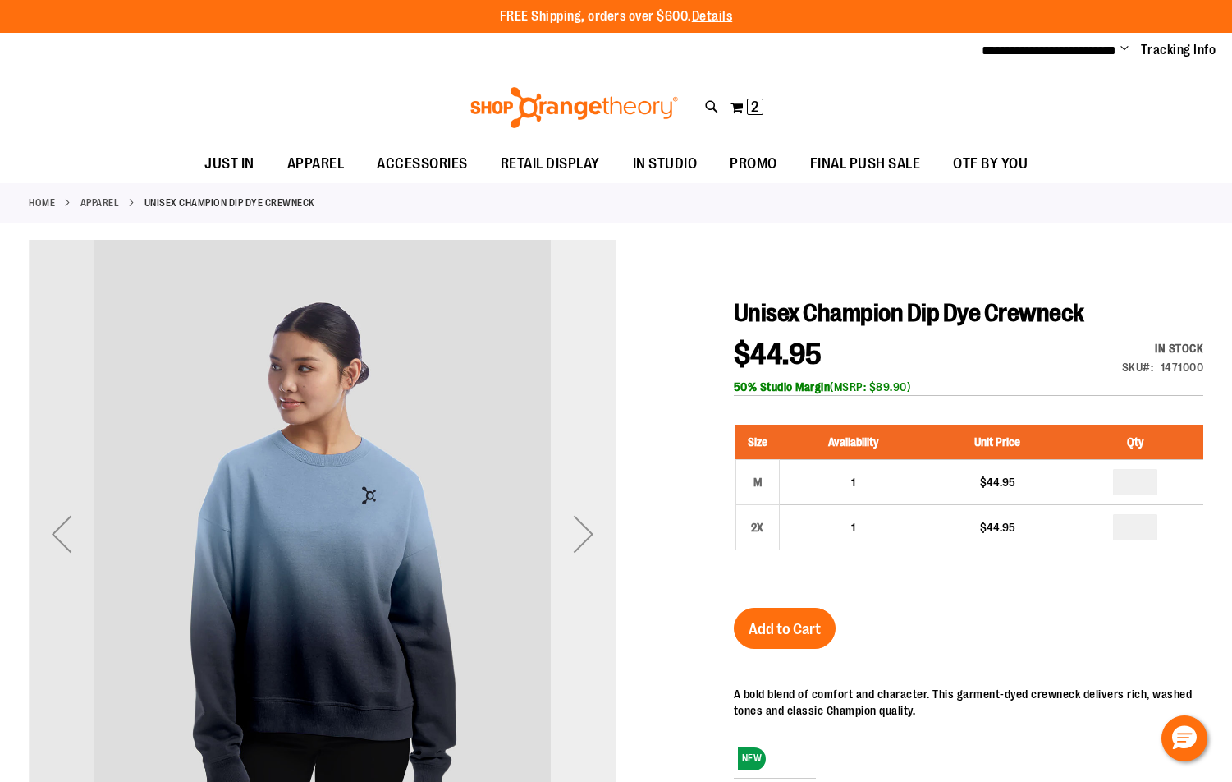
click at [581, 538] on div "Next" at bounding box center [584, 534] width 66 height 66
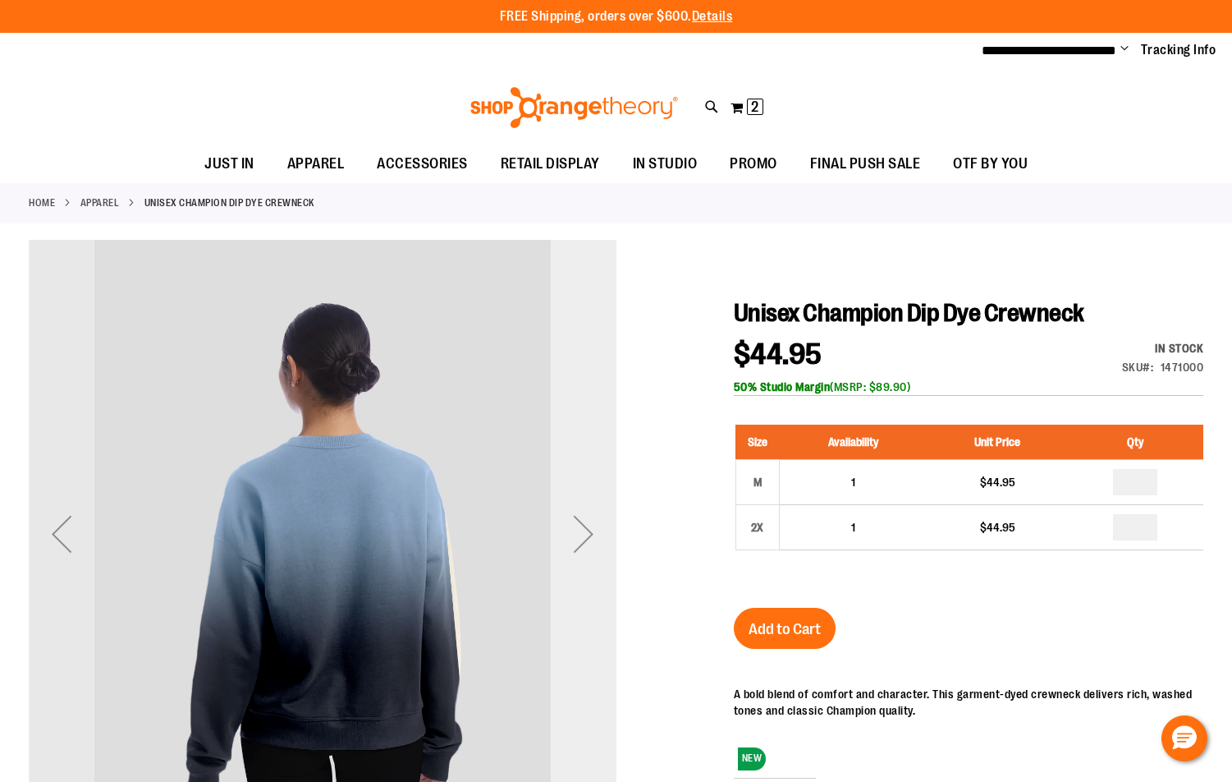
click at [581, 538] on div "Next" at bounding box center [584, 534] width 66 height 66
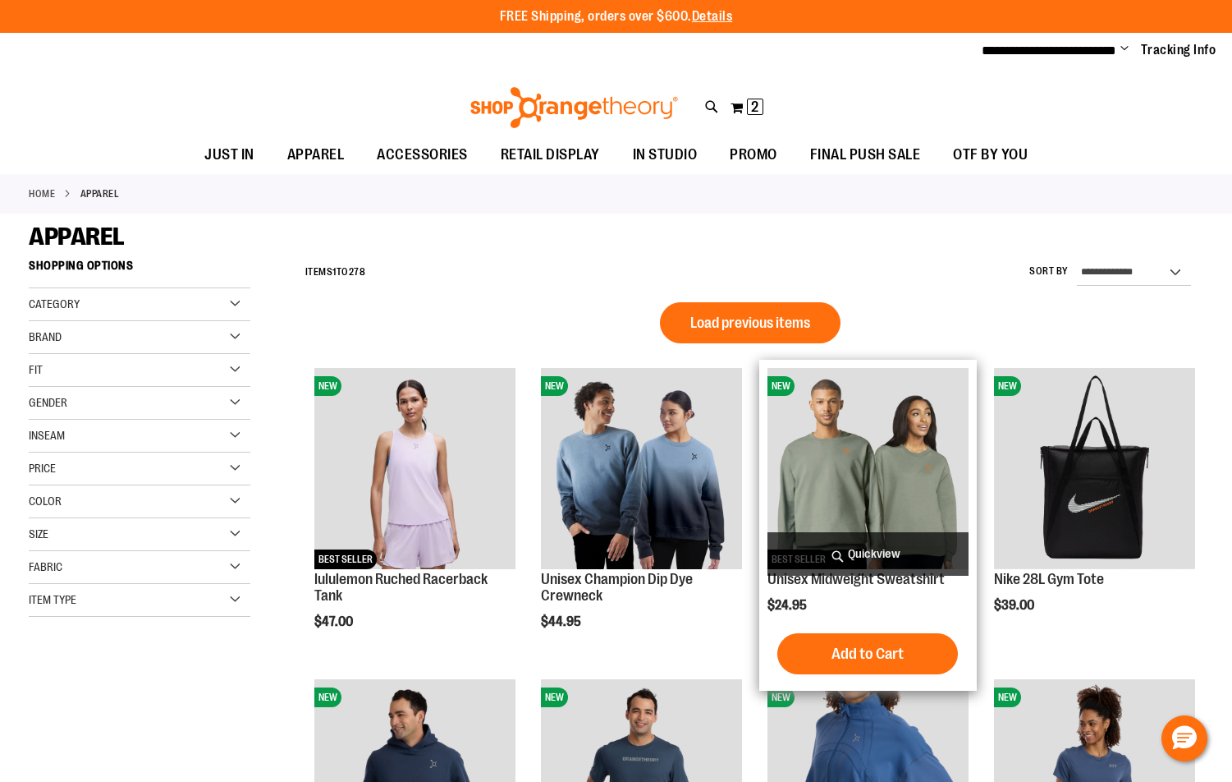
type input "**********"
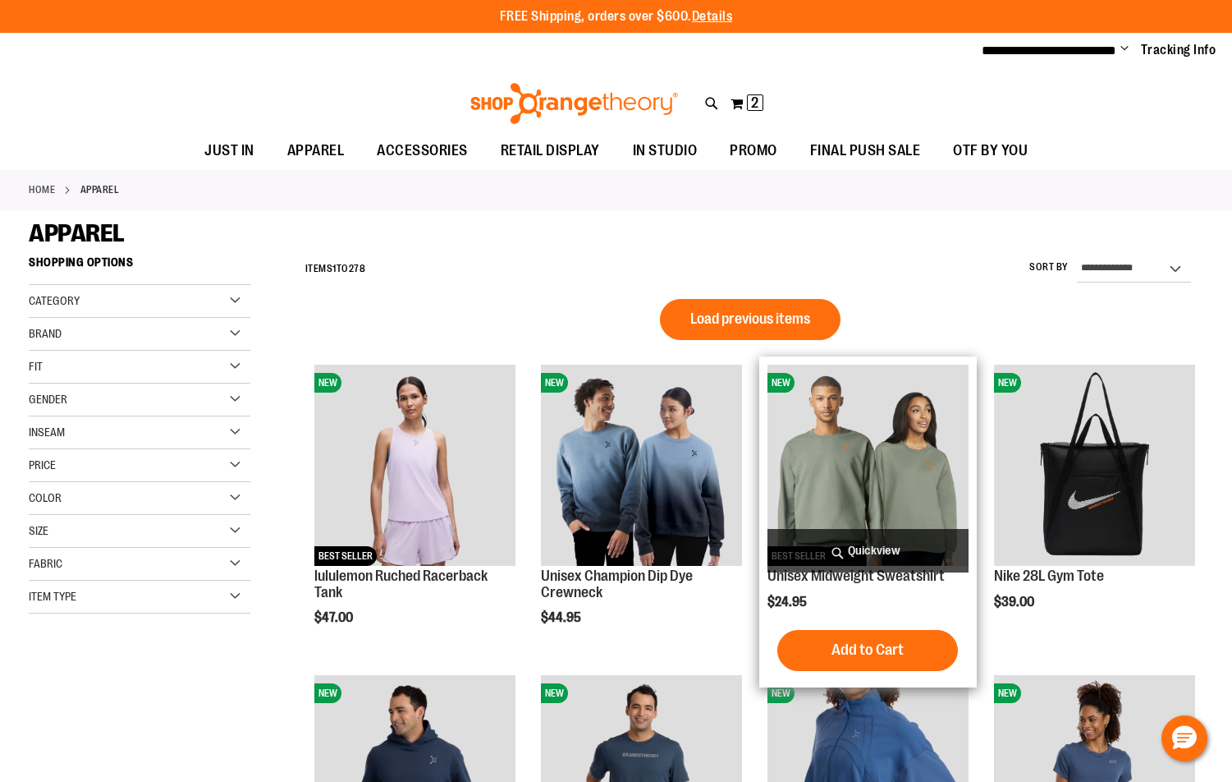
click at [909, 466] on img "product" at bounding box center [868, 465] width 201 height 201
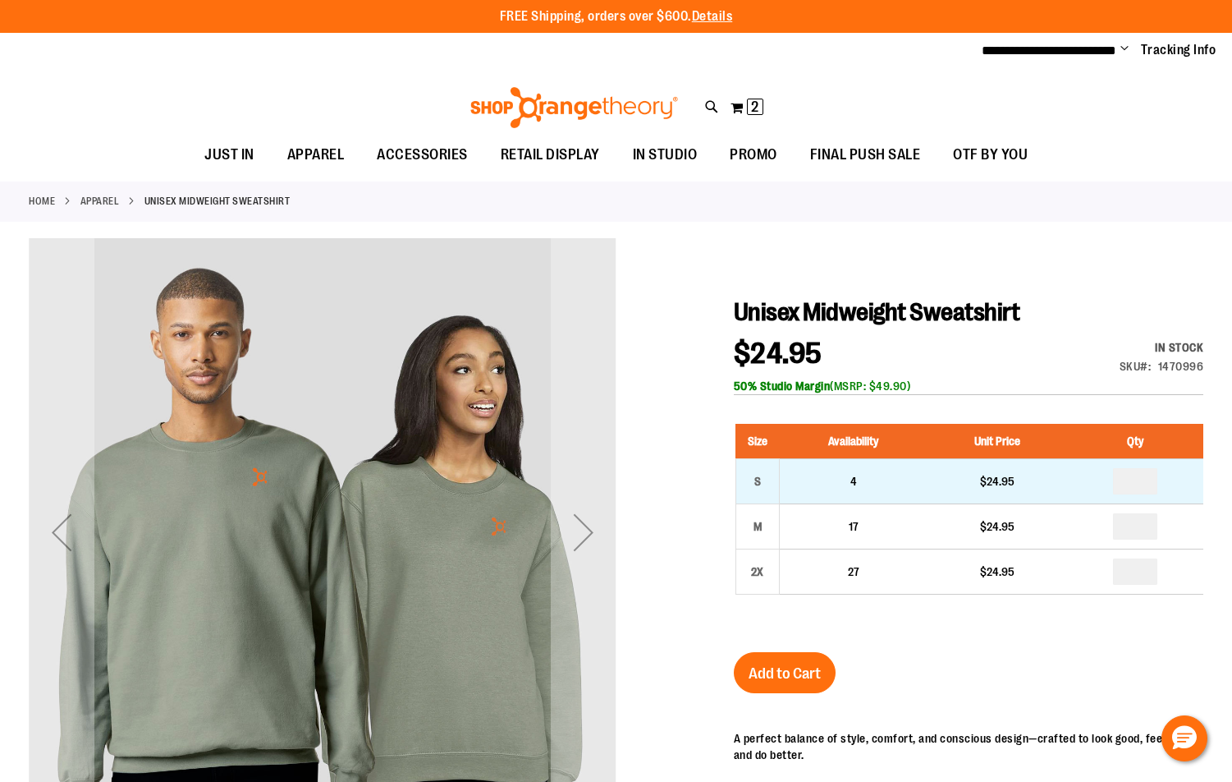
type input "**********"
drag, startPoint x: 1140, startPoint y: 477, endPoint x: 1108, endPoint y: 478, distance: 32.0
click at [1108, 478] on td at bounding box center [1135, 480] width 136 height 45
type input "*"
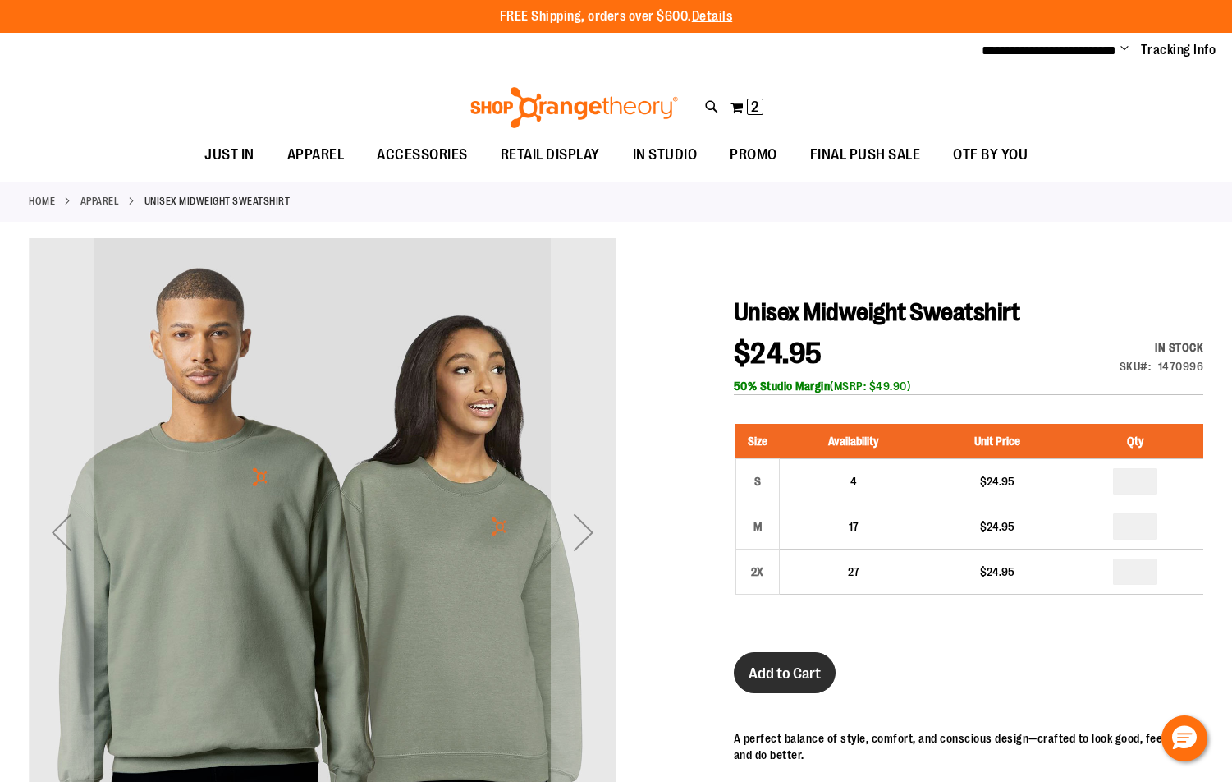
click at [787, 666] on span "Add to Cart" at bounding box center [785, 673] width 72 height 18
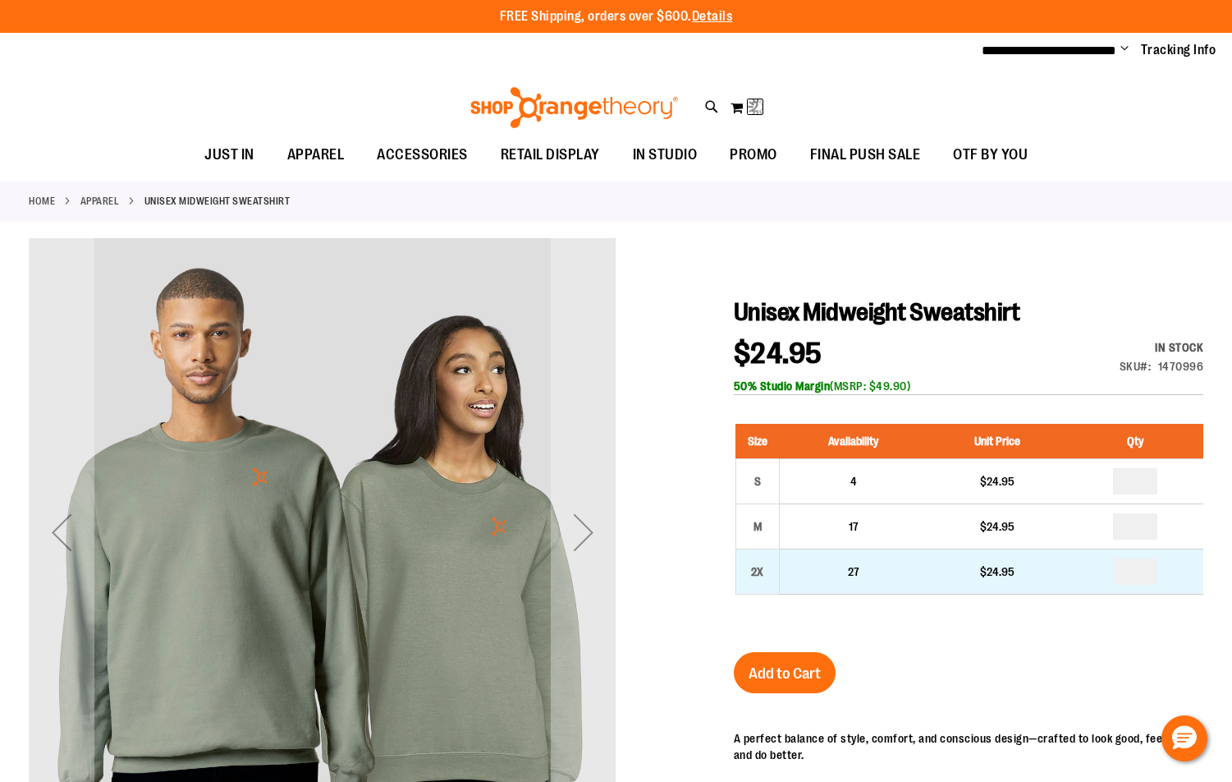
type input "*"
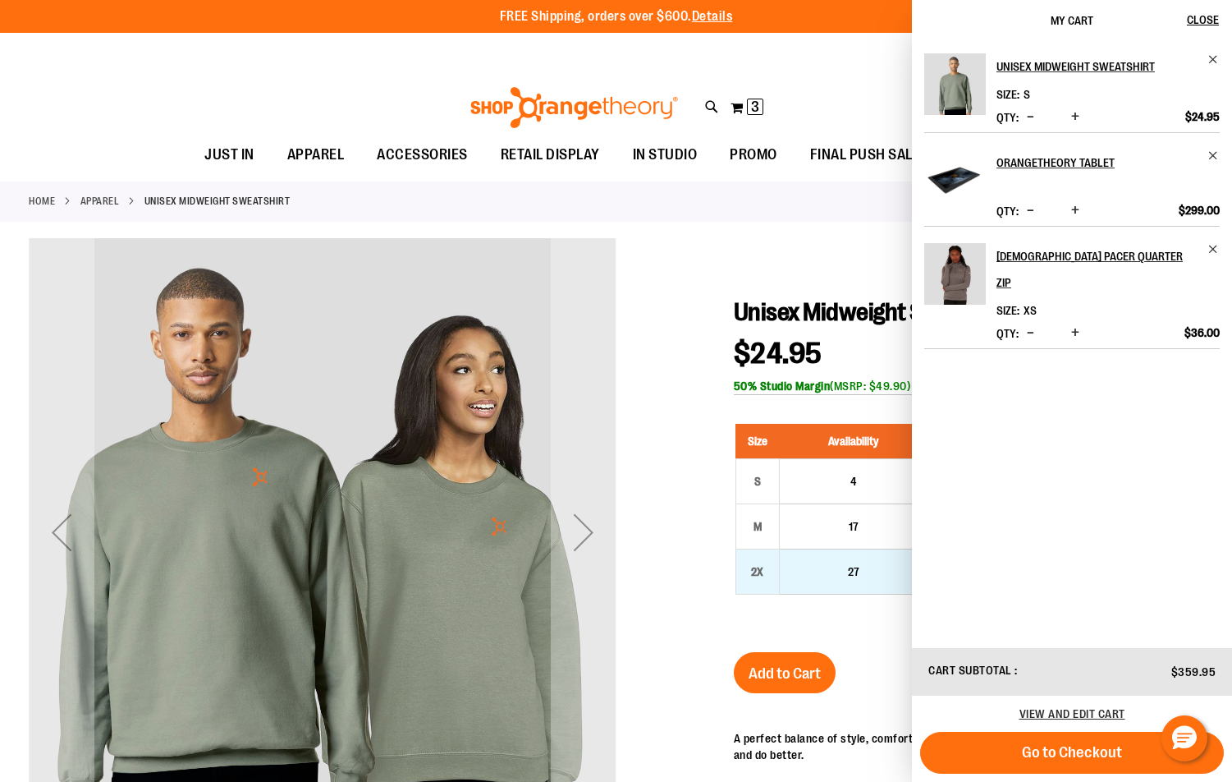
drag, startPoint x: 1146, startPoint y: 562, endPoint x: 1127, endPoint y: 569, distance: 20.0
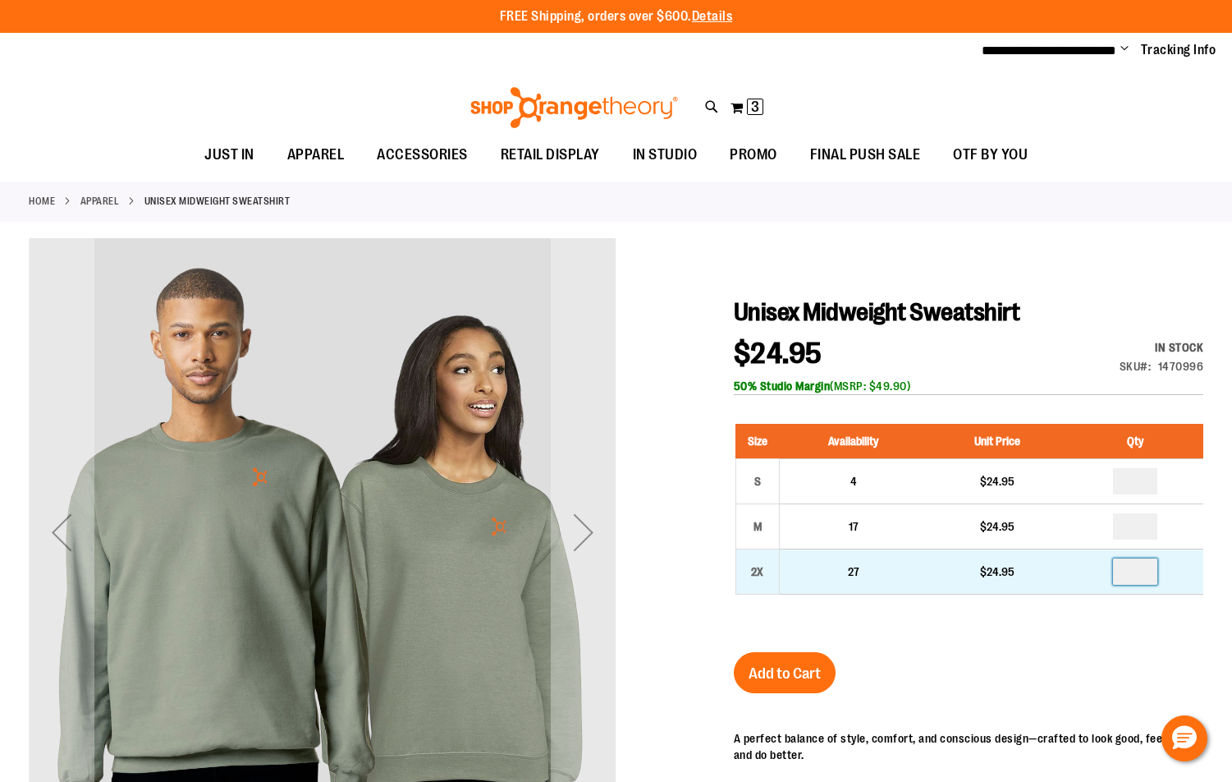
drag, startPoint x: 1149, startPoint y: 569, endPoint x: 1122, endPoint y: 571, distance: 27.1
click at [1123, 573] on input "number" at bounding box center [1135, 571] width 44 height 26
type input "*"
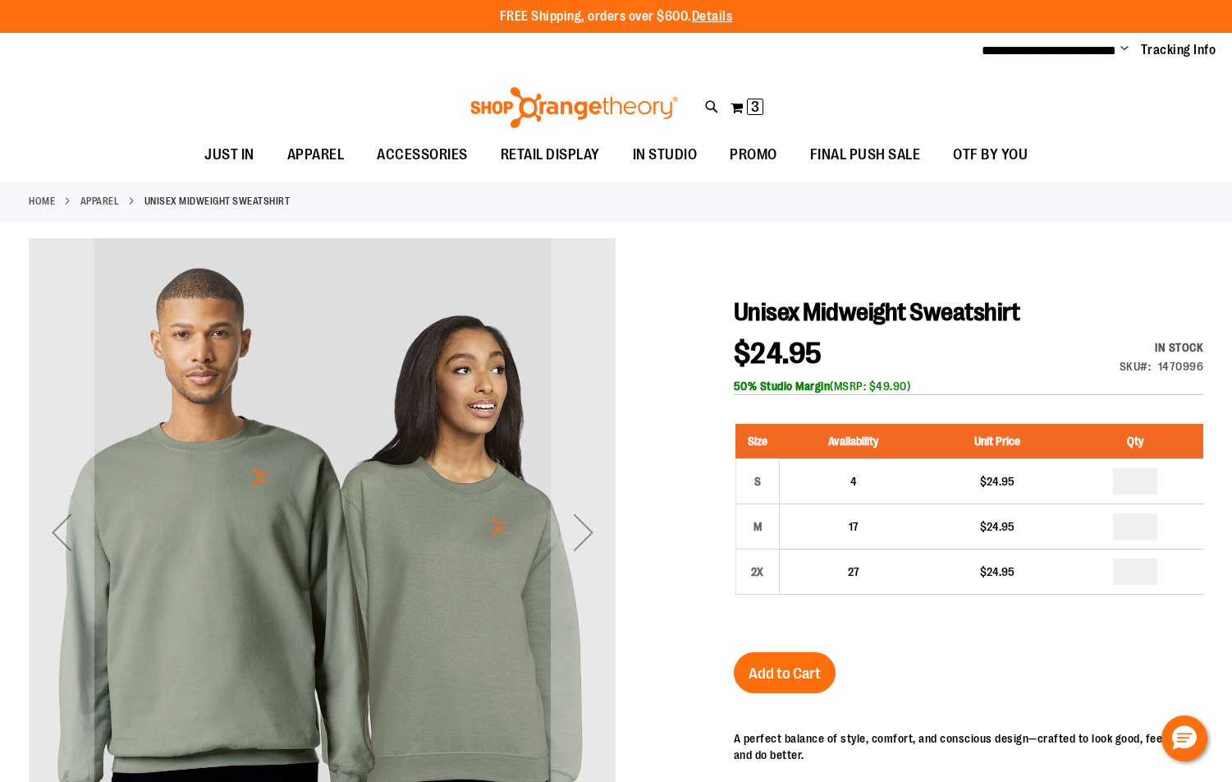
click at [797, 672] on span "Add to Cart" at bounding box center [785, 673] width 72 height 18
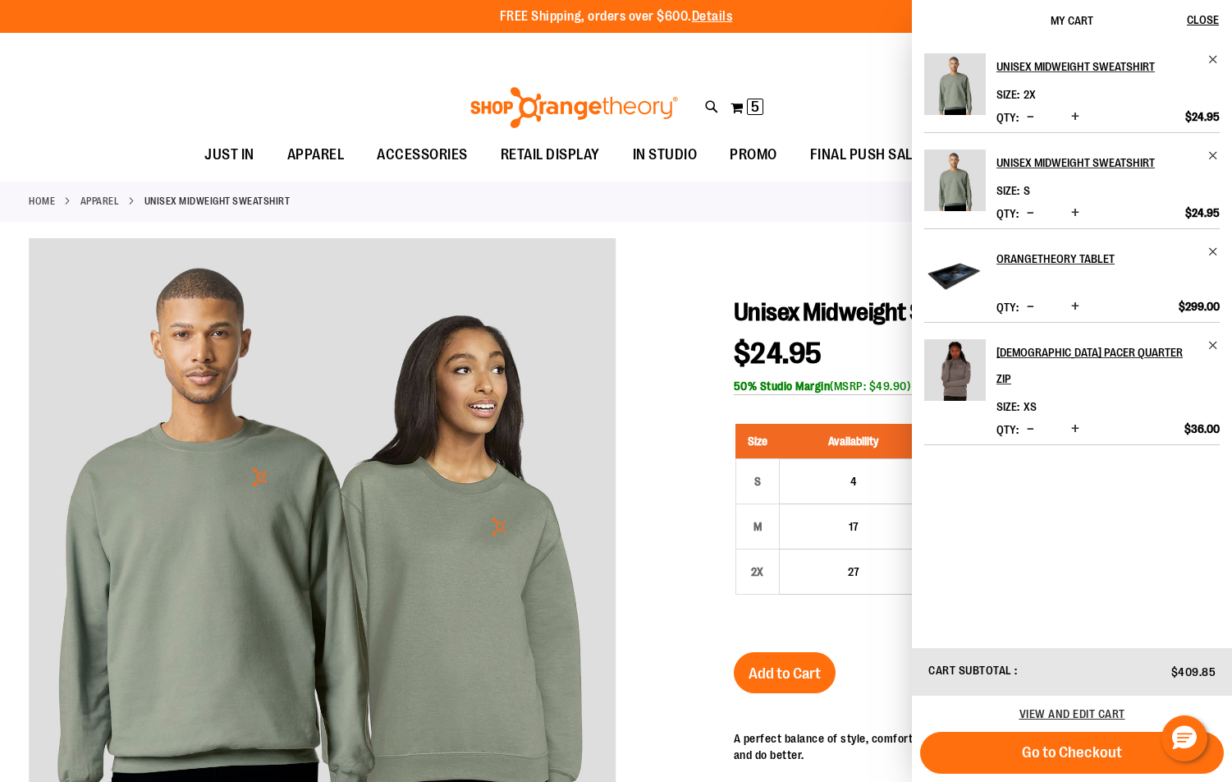
click at [1032, 209] on span "Decrease product quantity" at bounding box center [1030, 212] width 7 height 16
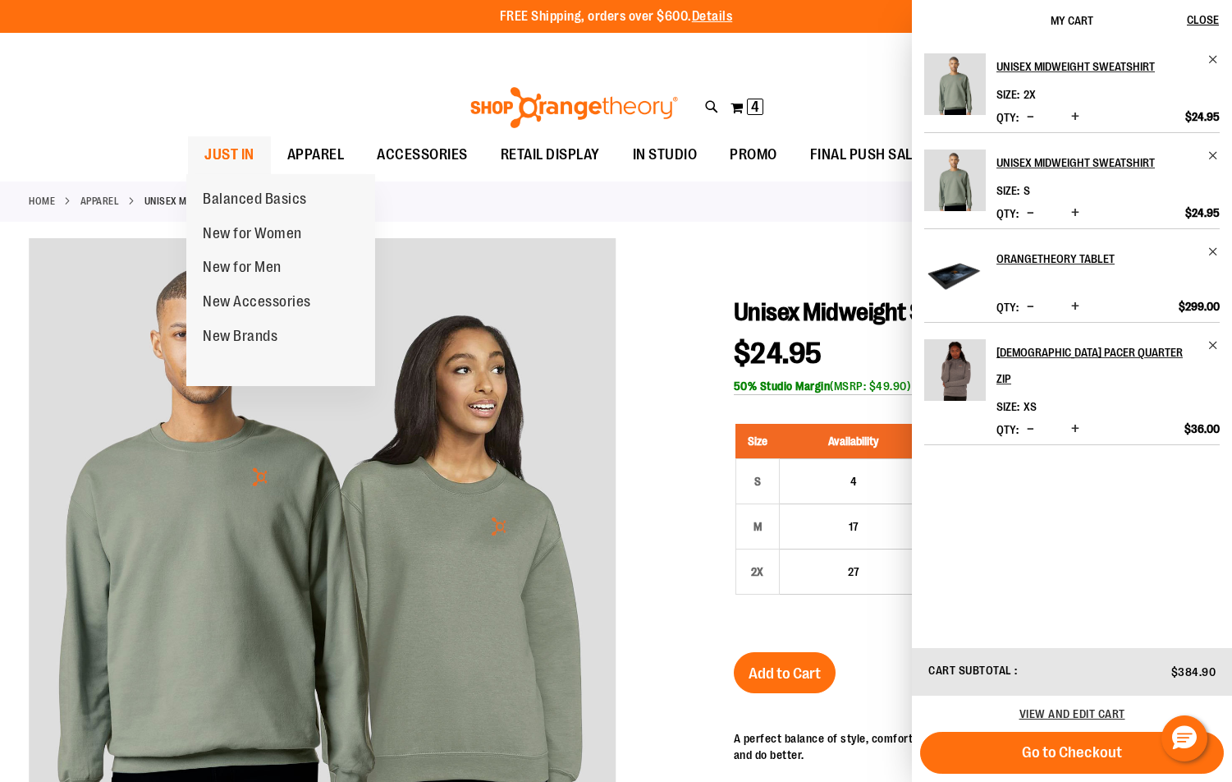
click at [232, 149] on span "JUST IN" at bounding box center [229, 154] width 50 height 37
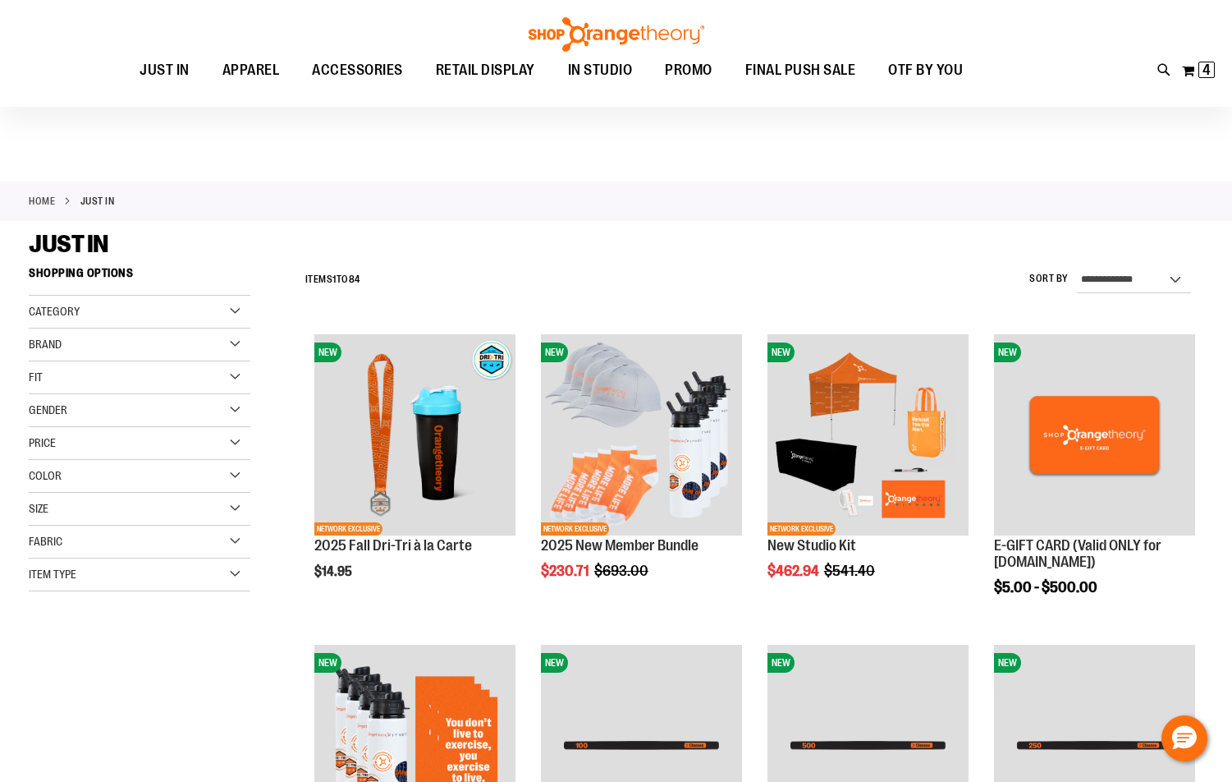
scroll to position [410, 0]
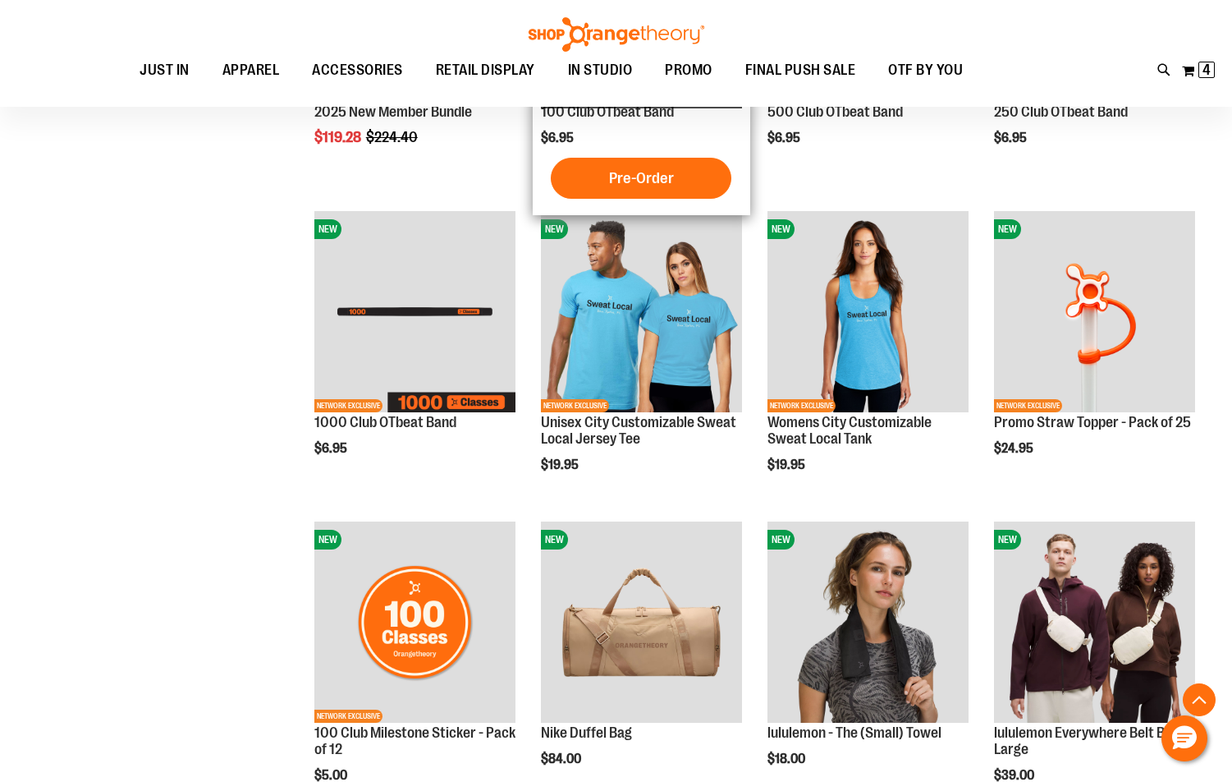
scroll to position [820, 0]
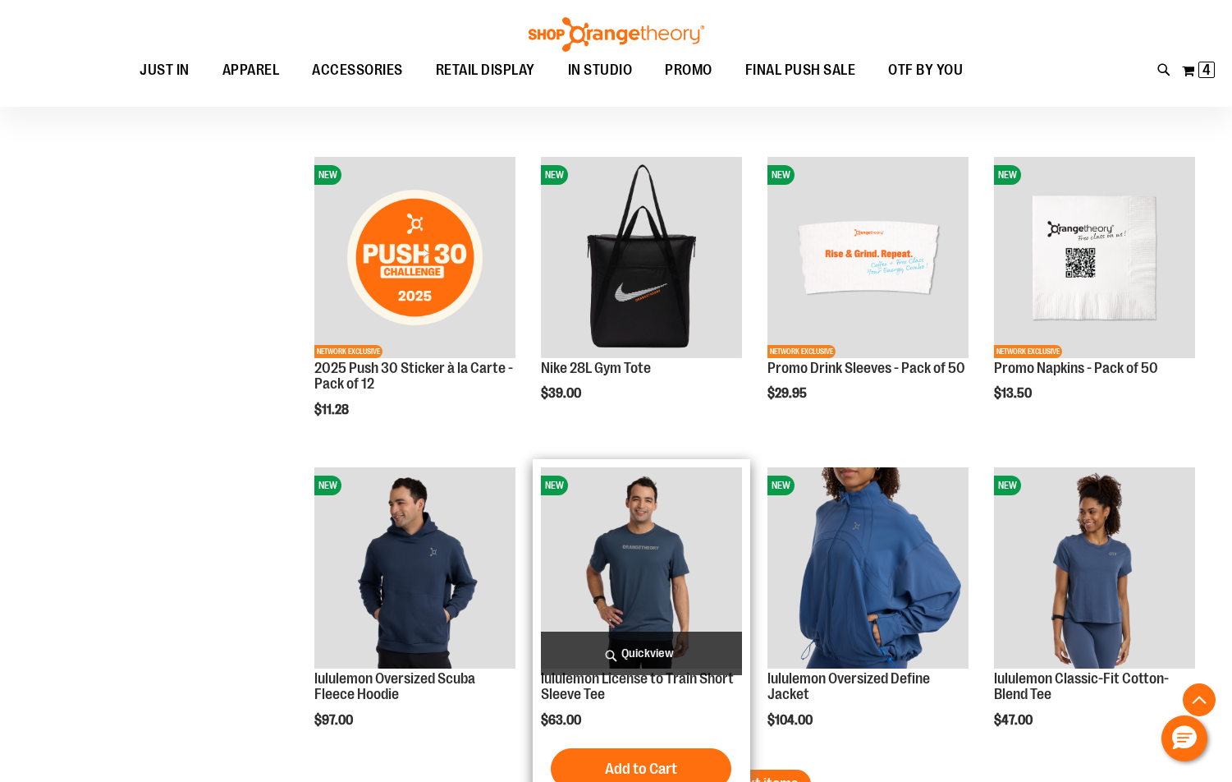
scroll to position [2592, 0]
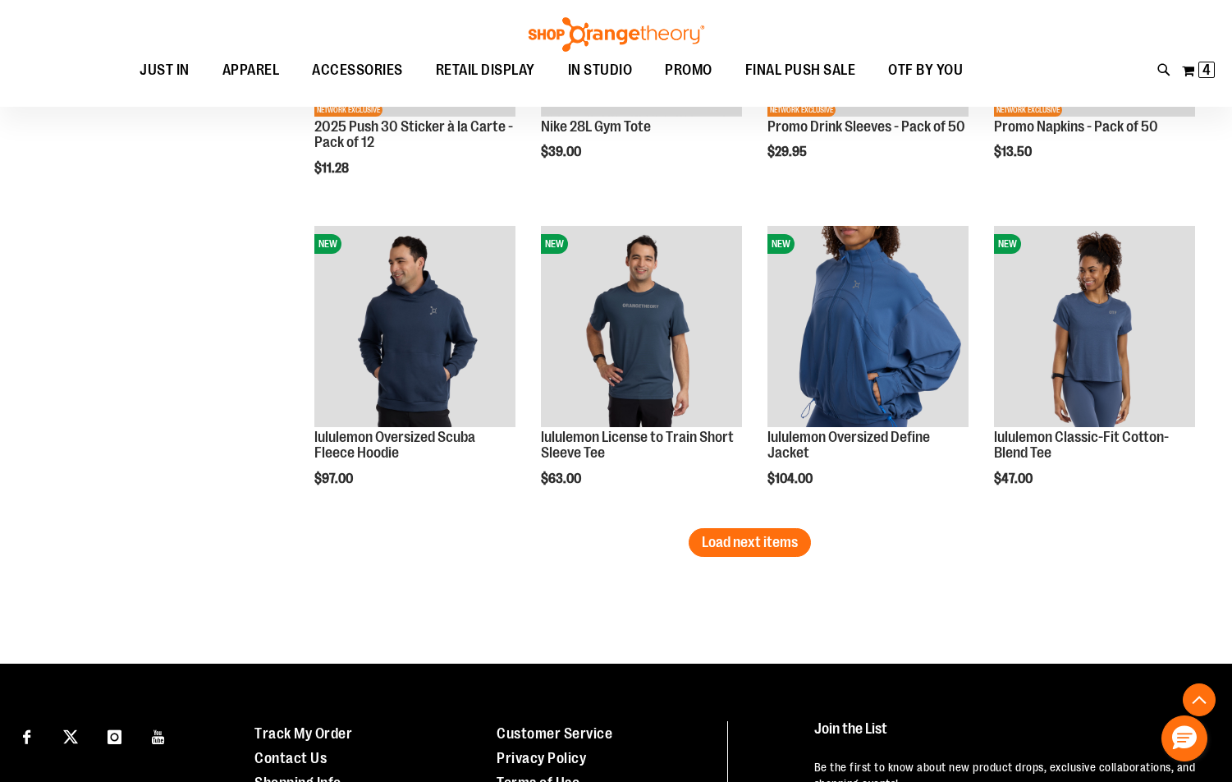
type input "**********"
click at [742, 543] on span "Load next items" at bounding box center [750, 542] width 96 height 16
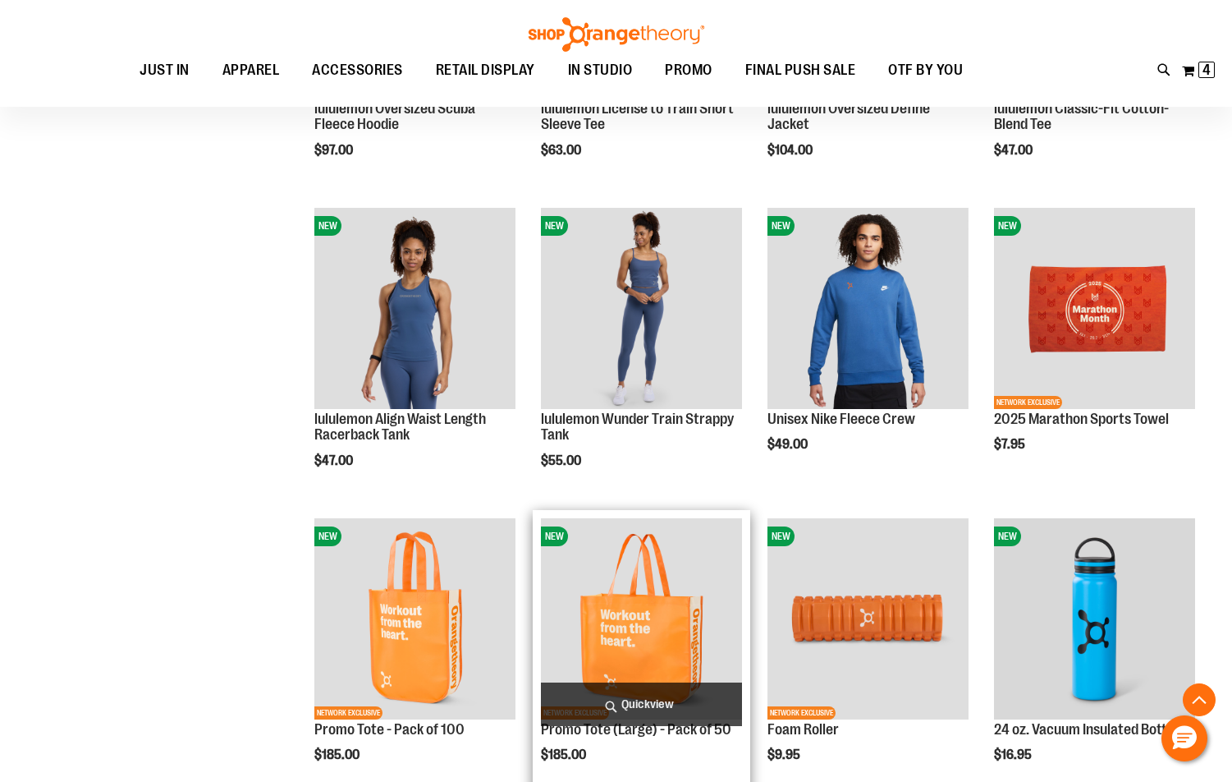
scroll to position [3249, 0]
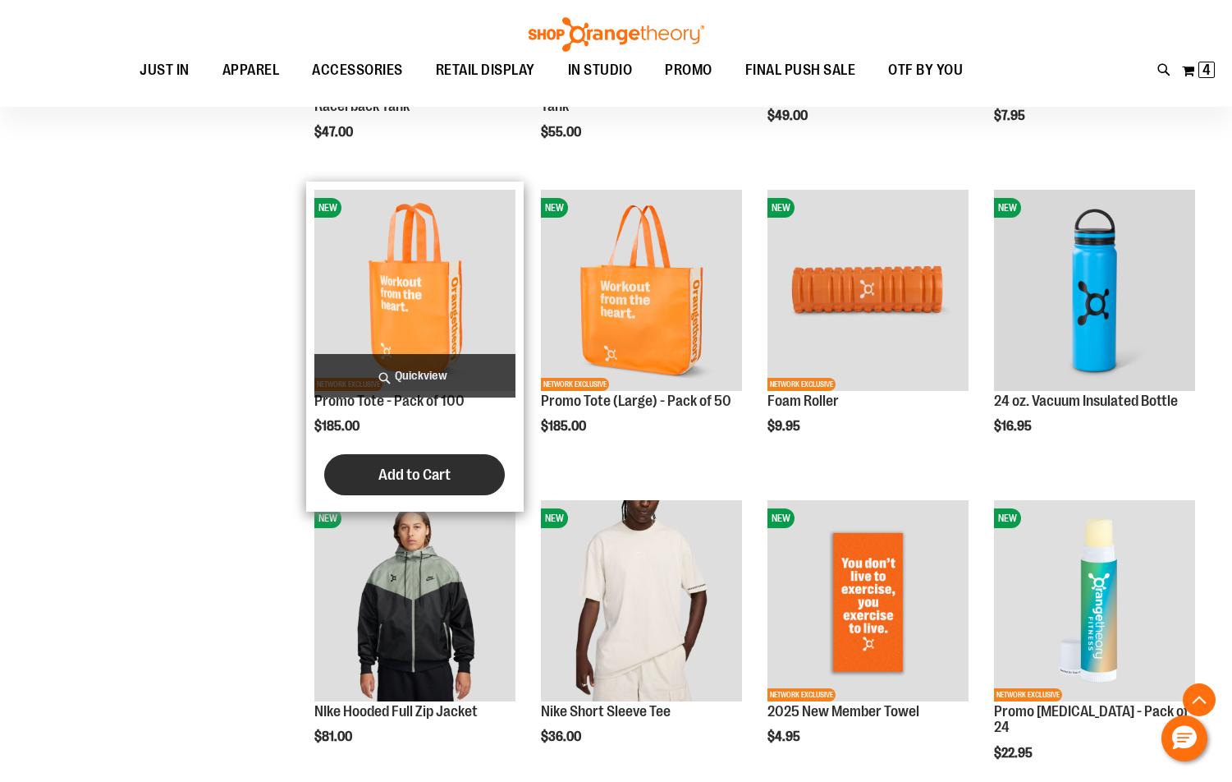
click at [438, 477] on span "Add to Cart" at bounding box center [415, 475] width 72 height 18
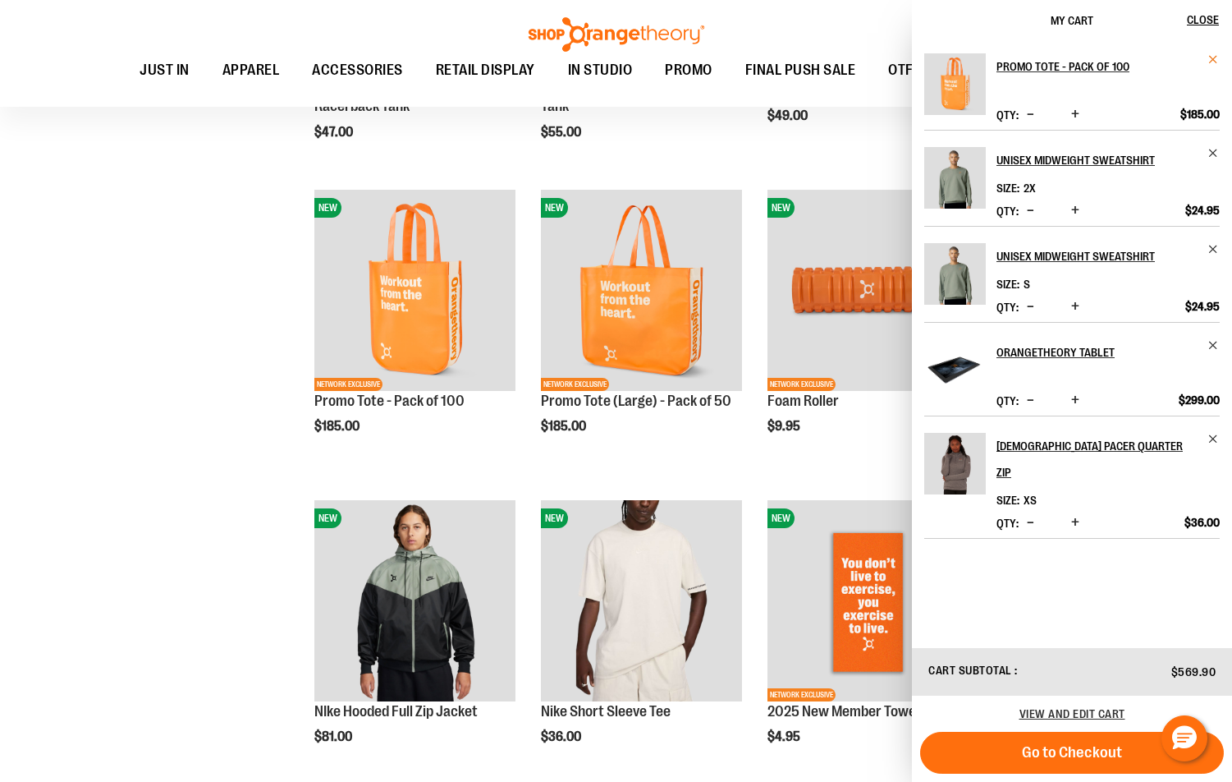
click at [1216, 57] on span "Remove item" at bounding box center [1214, 59] width 12 height 12
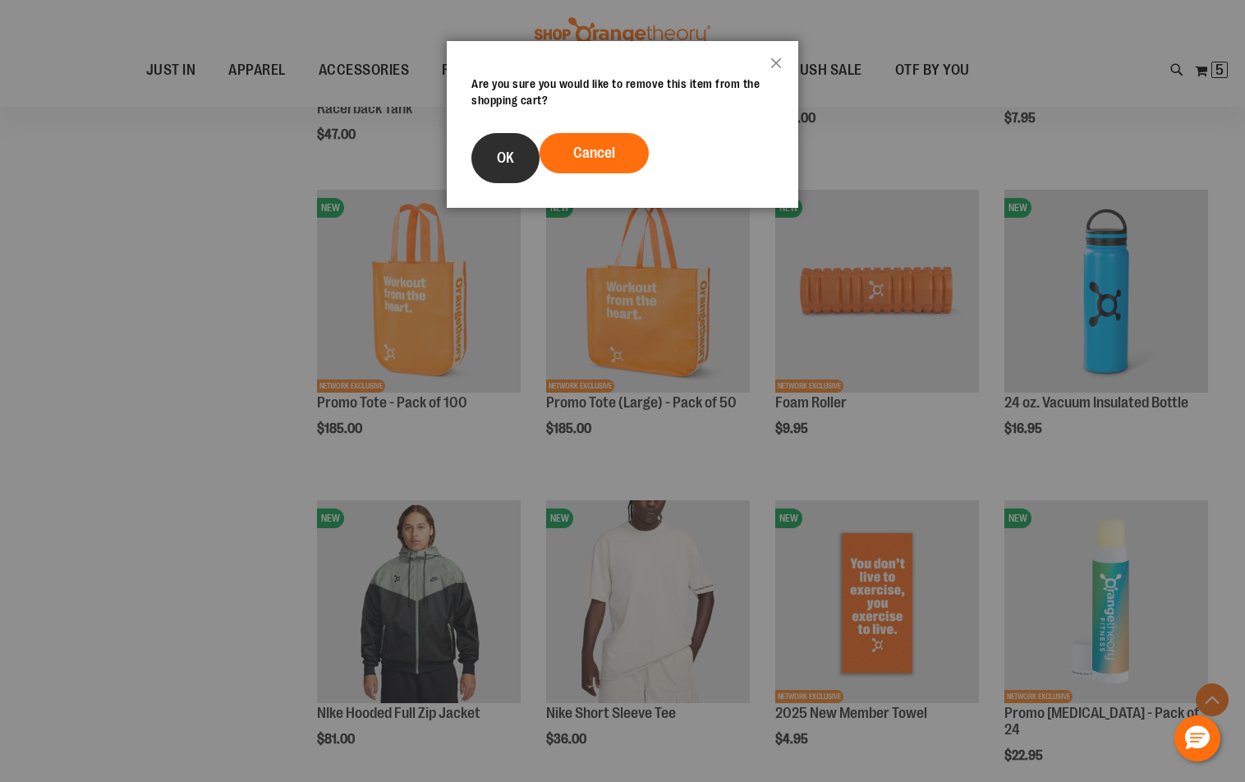
click at [504, 146] on button "OK" at bounding box center [505, 158] width 68 height 50
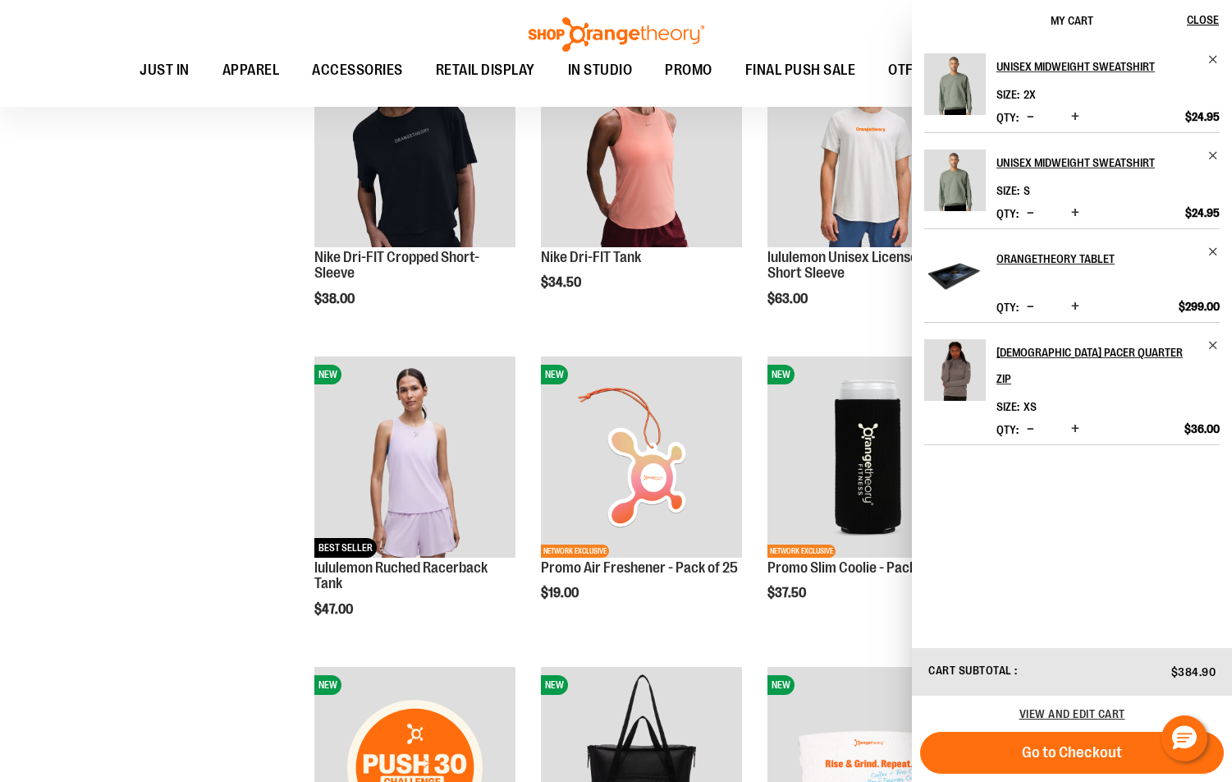
scroll to position [1758, 0]
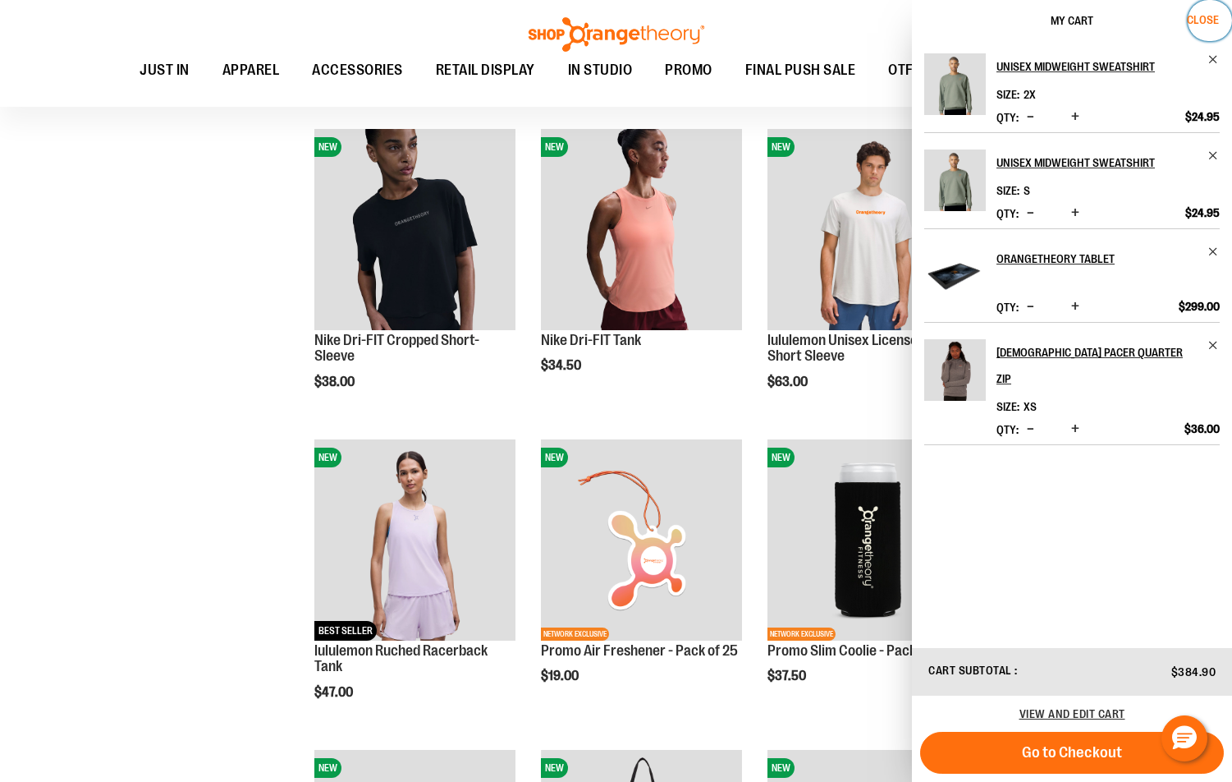
click at [1214, 16] on span "Close" at bounding box center [1203, 19] width 32 height 13
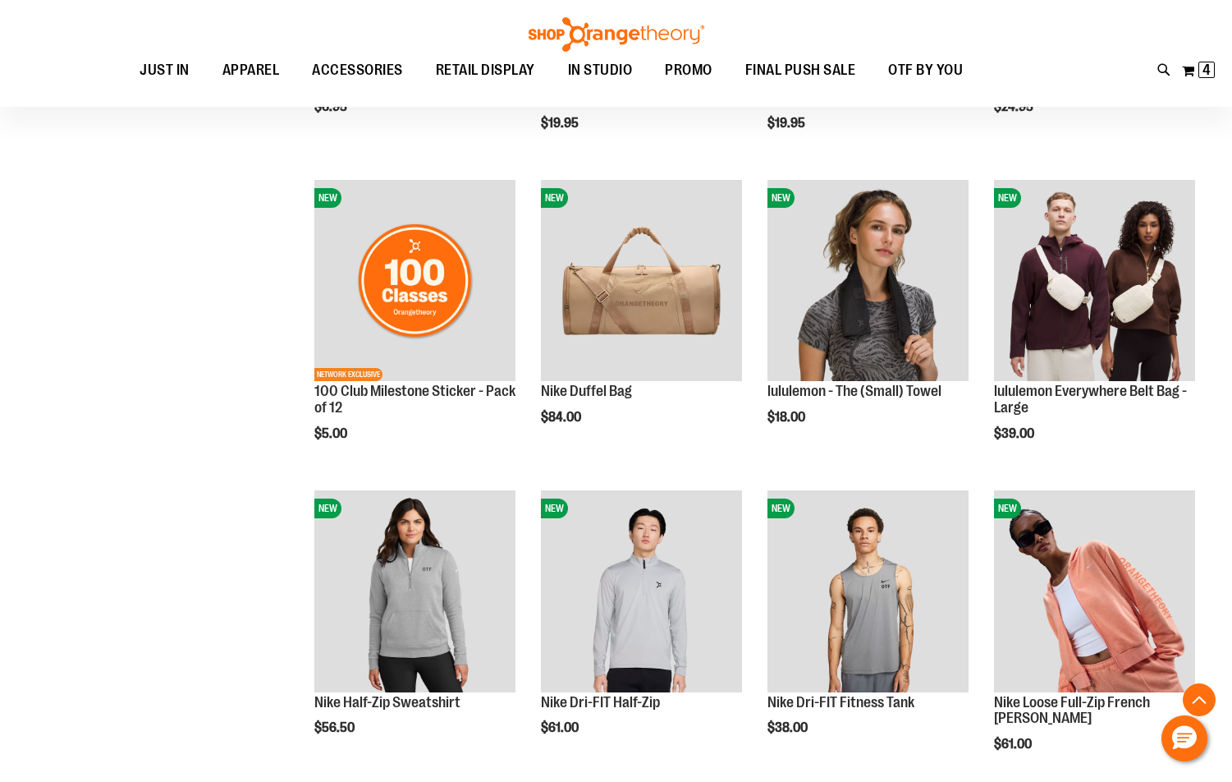
scroll to position [1067, 0]
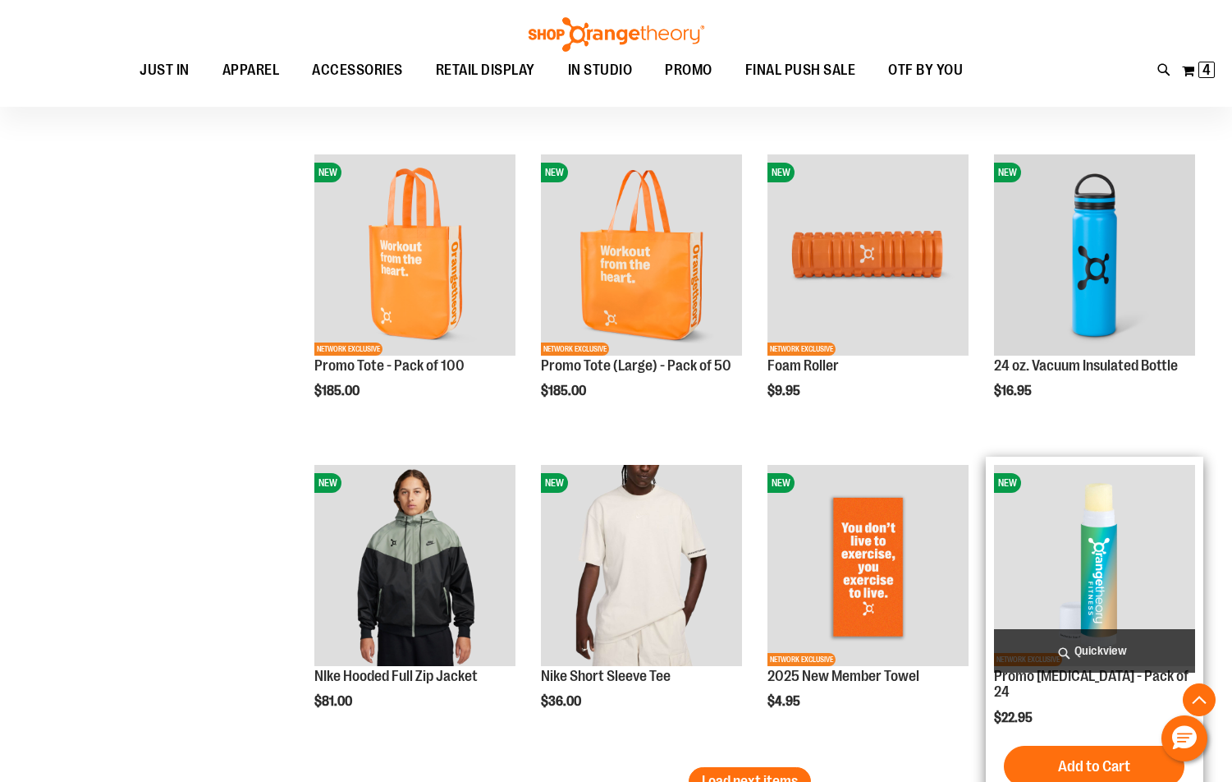
scroll to position [3613, 0]
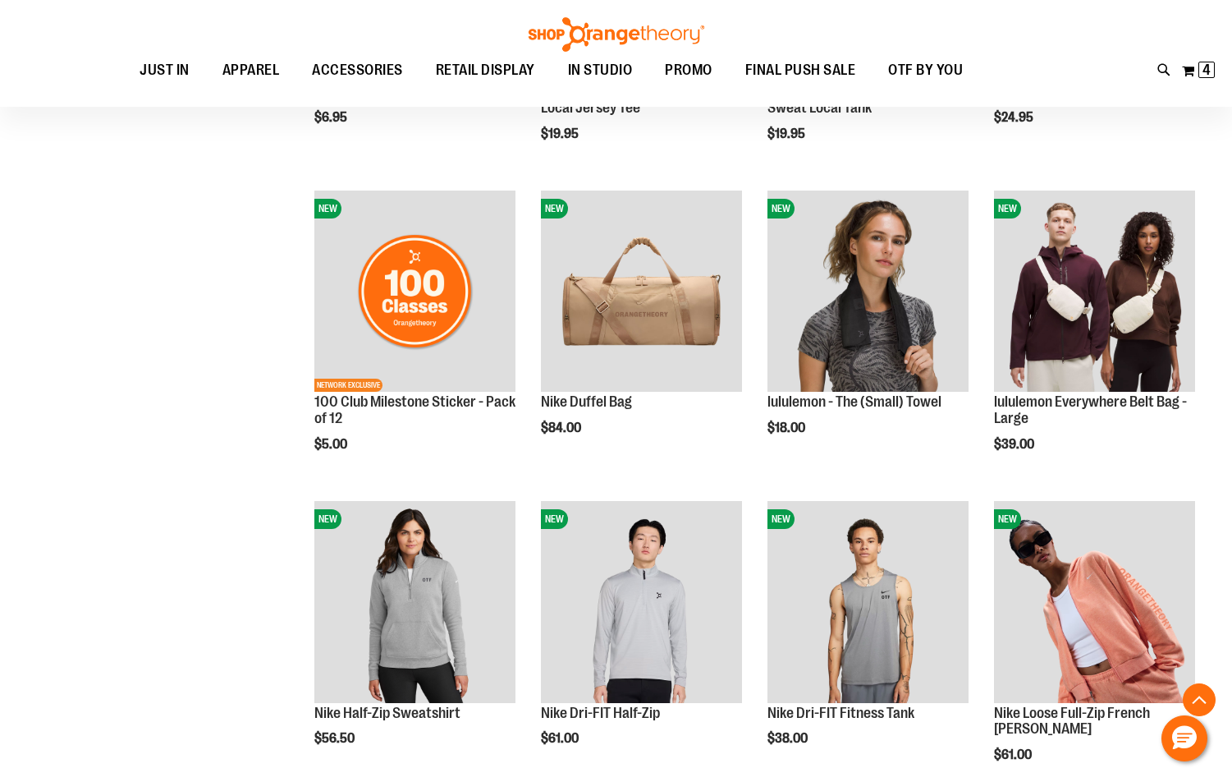
scroll to position [1067, 0]
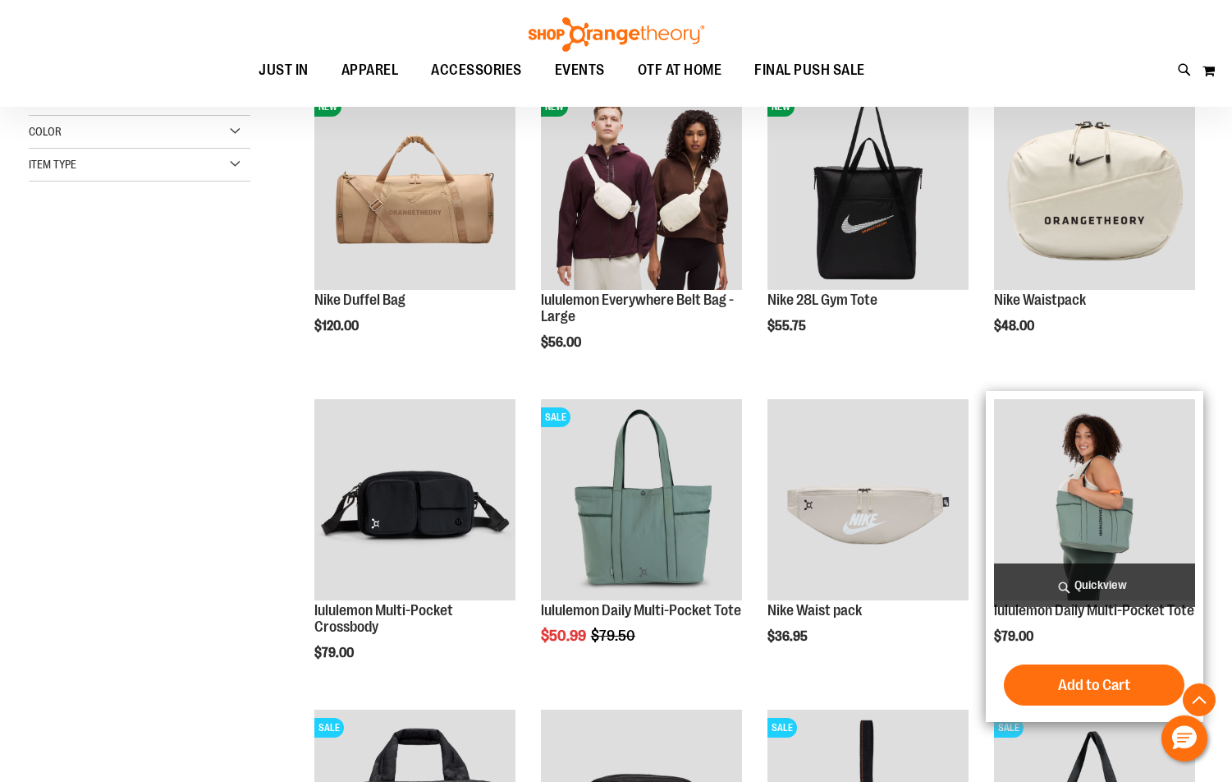
scroll to position [492, 0]
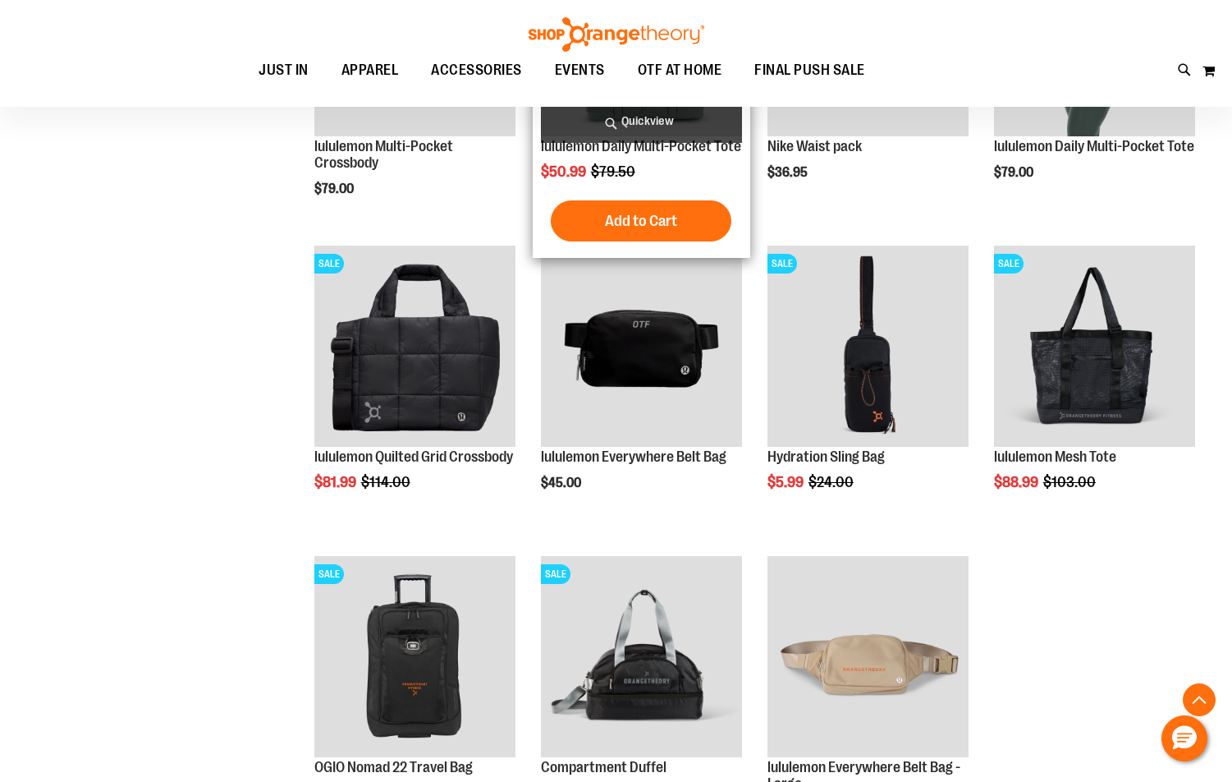
scroll to position [410, 0]
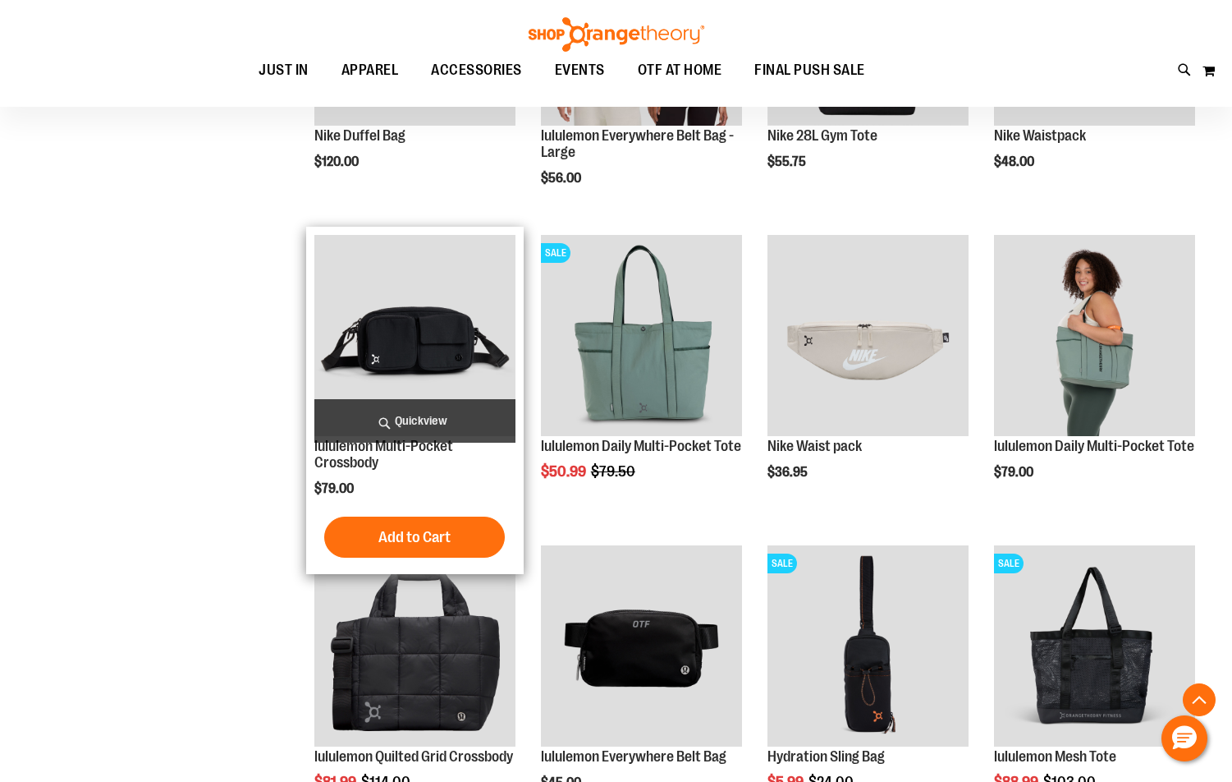
type input "**********"
click at [432, 364] on img "product" at bounding box center [414, 335] width 201 height 201
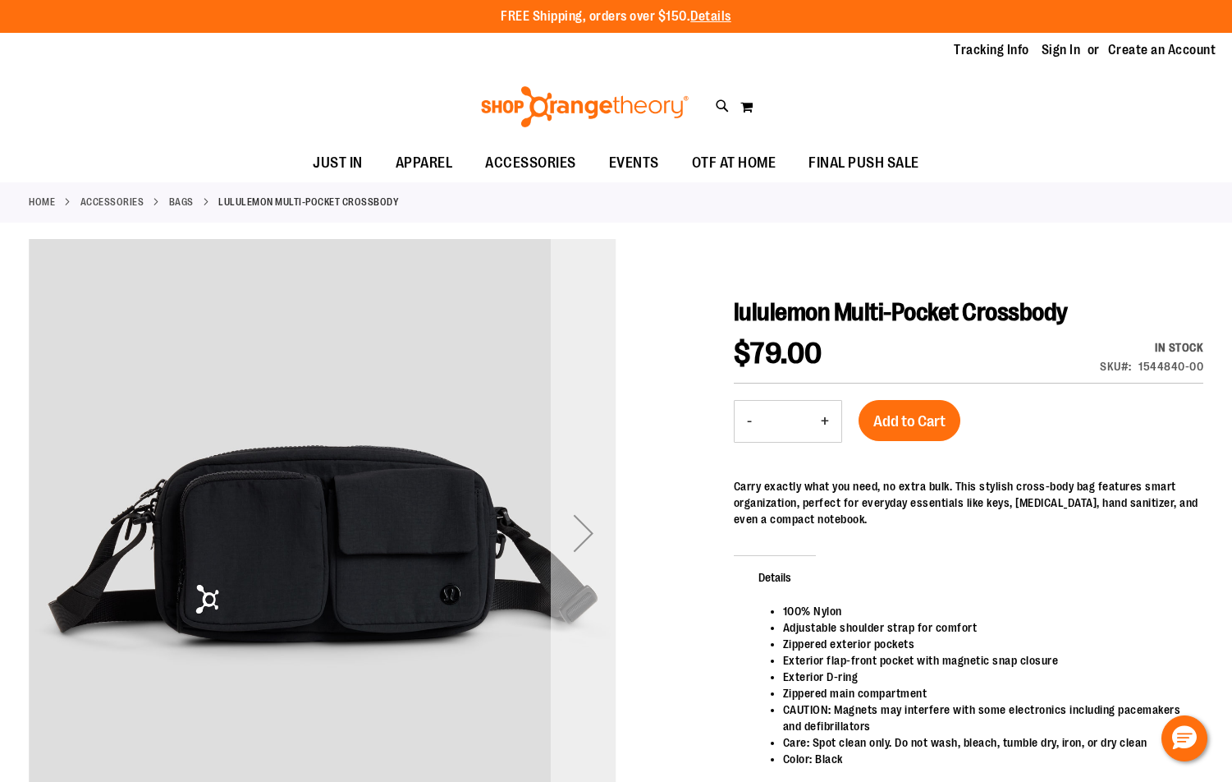
type input "**********"
click at [590, 535] on div "Next" at bounding box center [584, 533] width 66 height 66
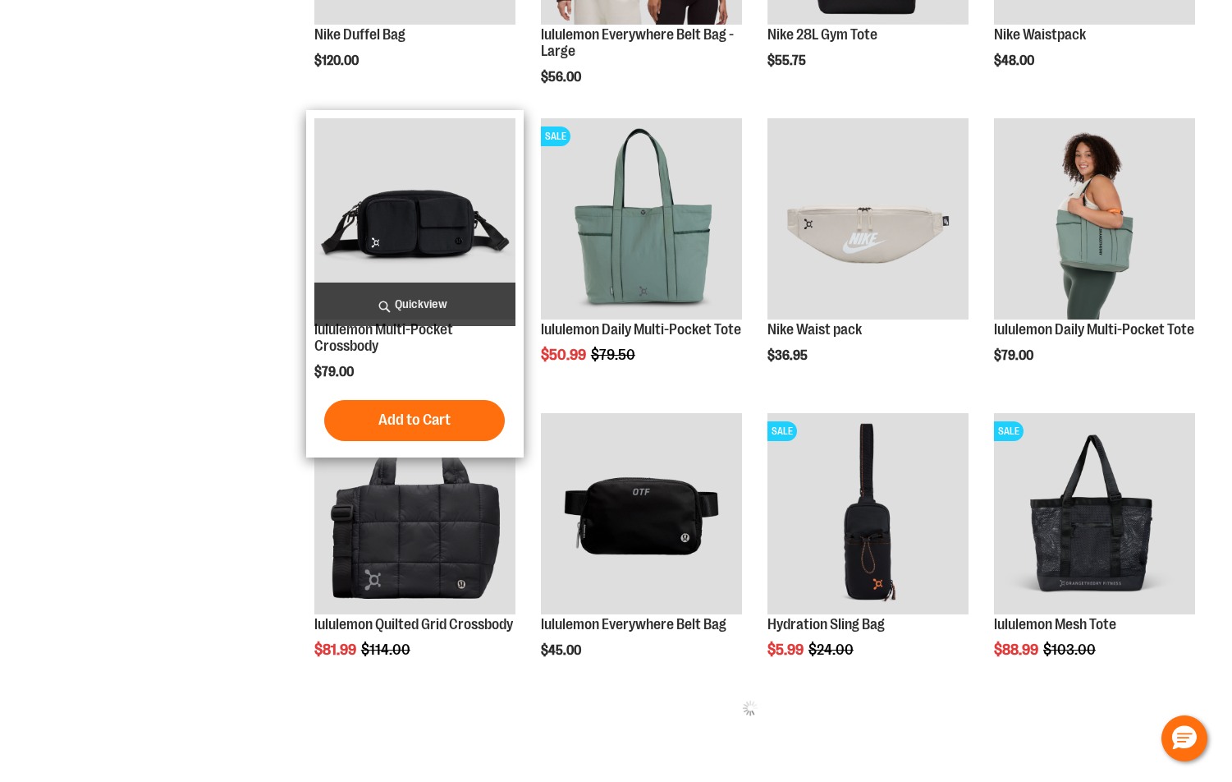
scroll to position [512, 0]
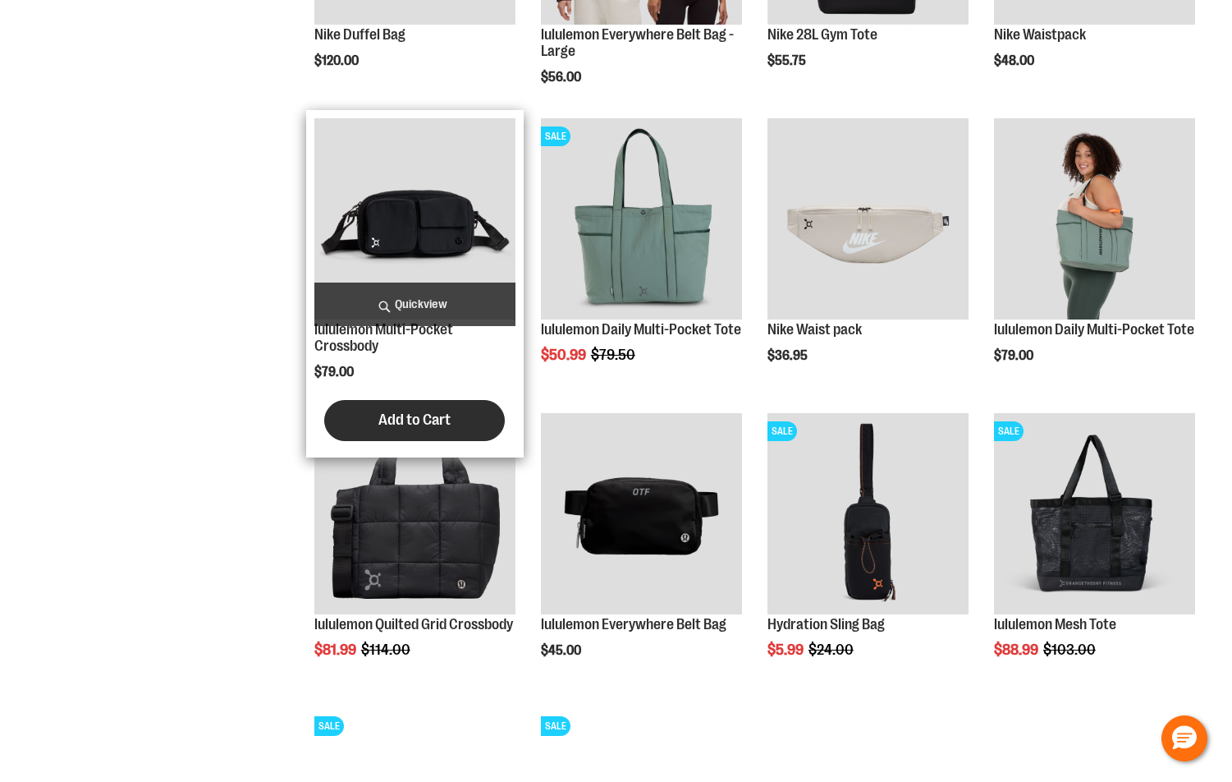
type input "**********"
click at [439, 416] on span "Add to Cart" at bounding box center [415, 420] width 72 height 18
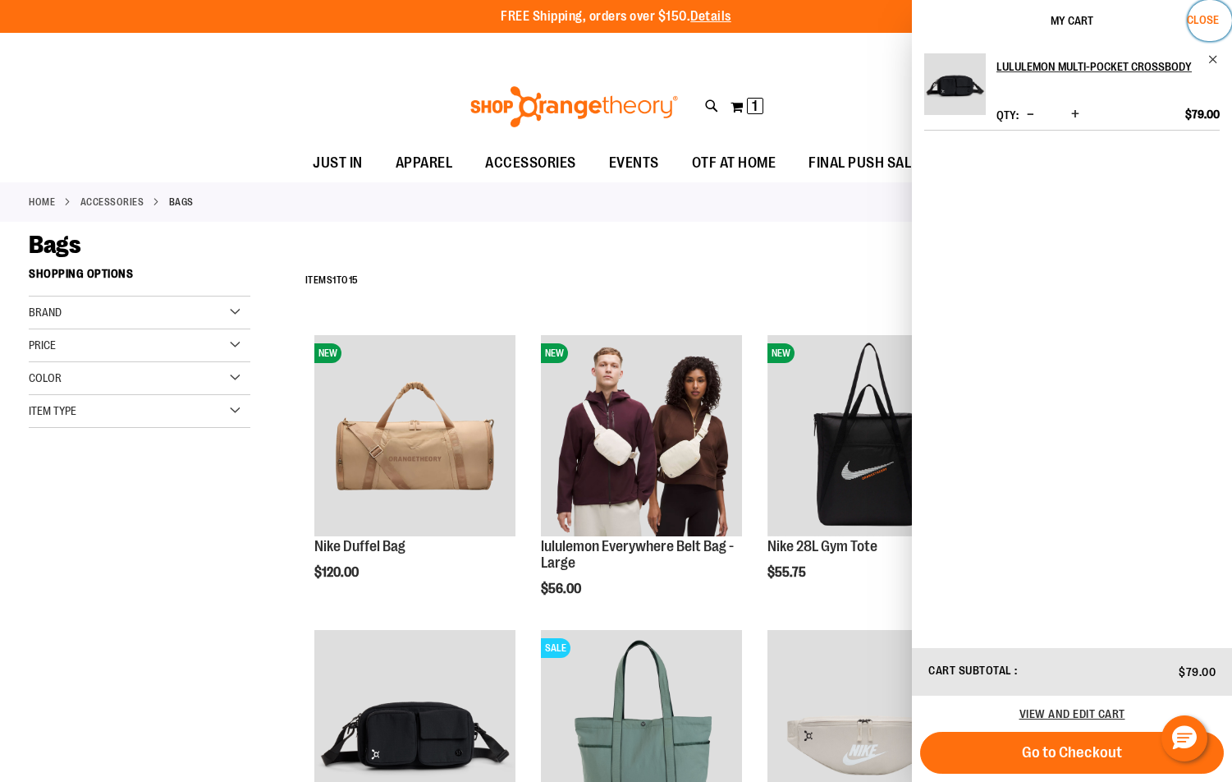
click at [1205, 15] on span "Close" at bounding box center [1203, 19] width 32 height 13
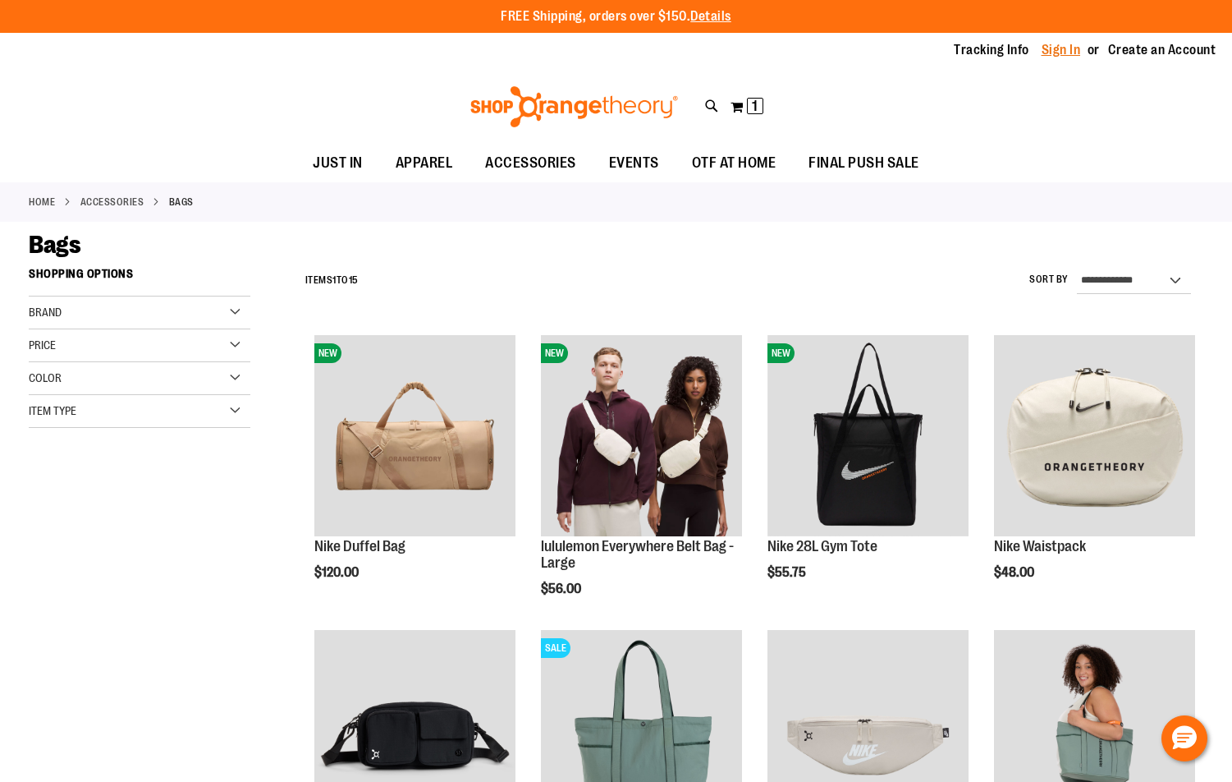
click at [1053, 48] on link "Sign In" at bounding box center [1061, 50] width 39 height 18
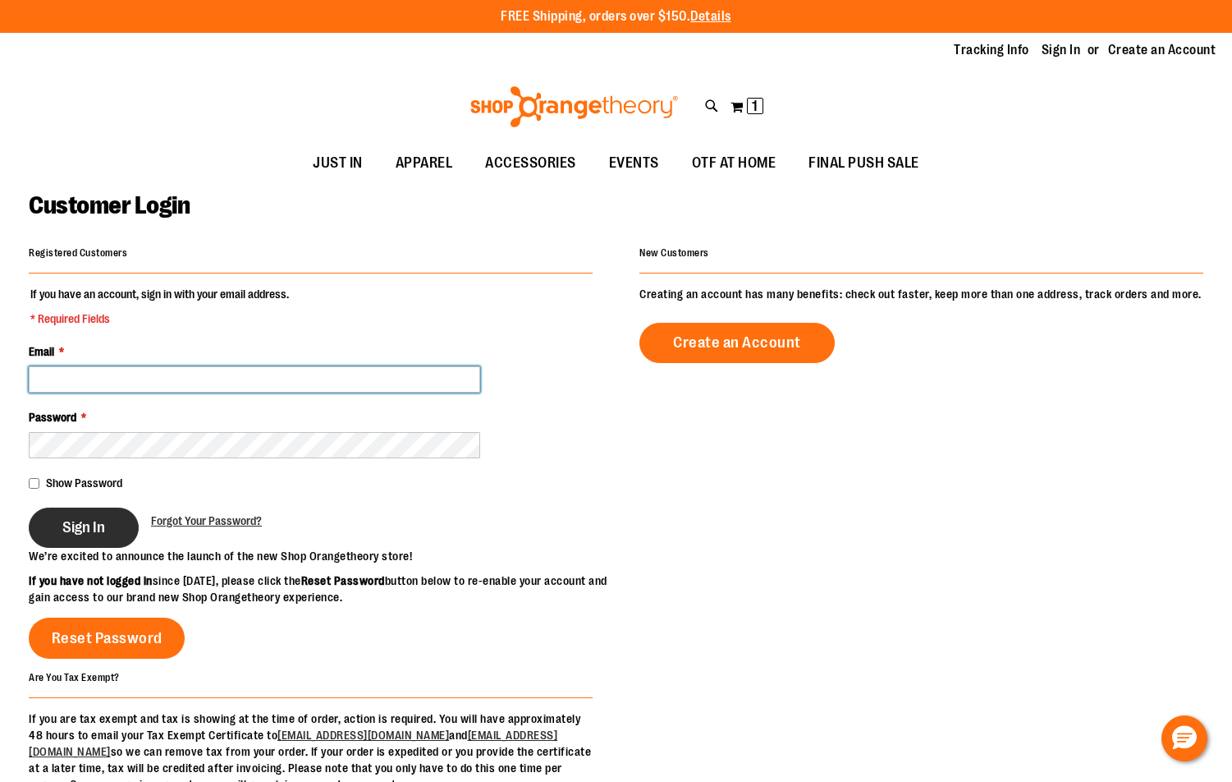
type input "**********"
drag, startPoint x: 108, startPoint y: 516, endPoint x: 156, endPoint y: 494, distance: 53.3
click at [108, 511] on button "Sign In" at bounding box center [84, 527] width 110 height 40
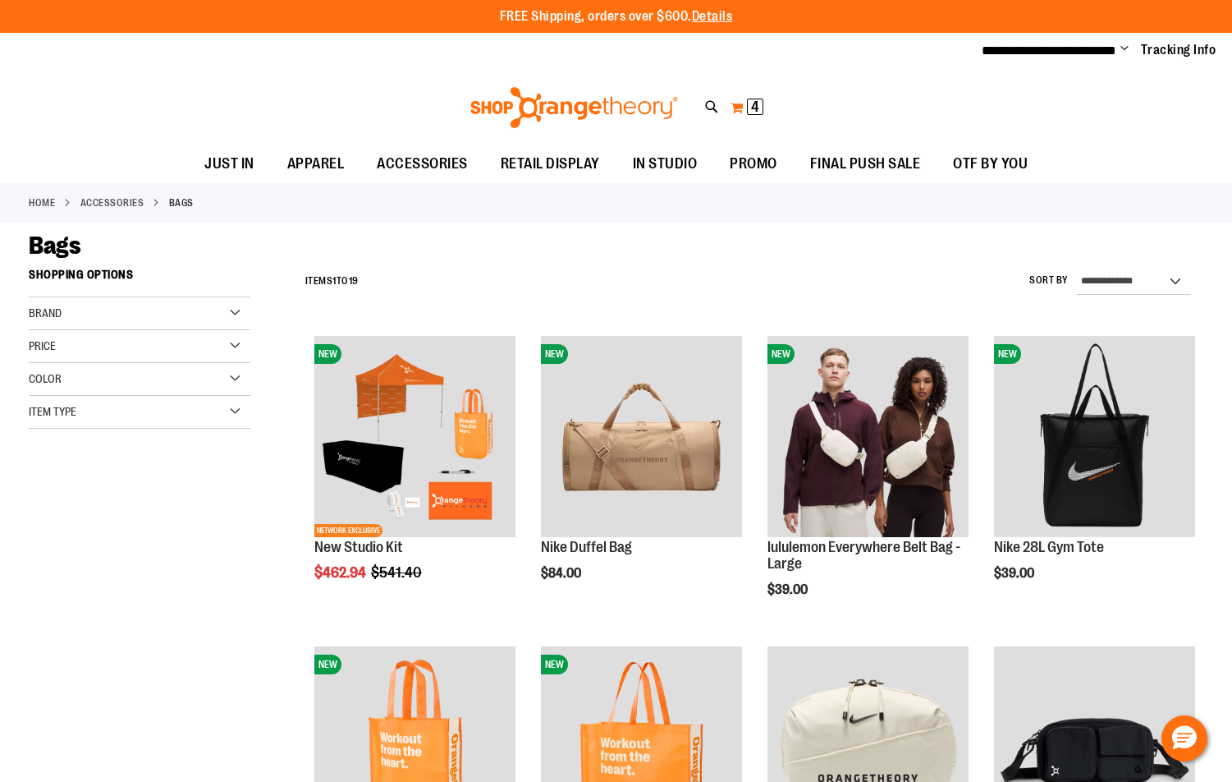
type input "**********"
click at [750, 101] on span "4 4 items" at bounding box center [755, 107] width 16 height 16
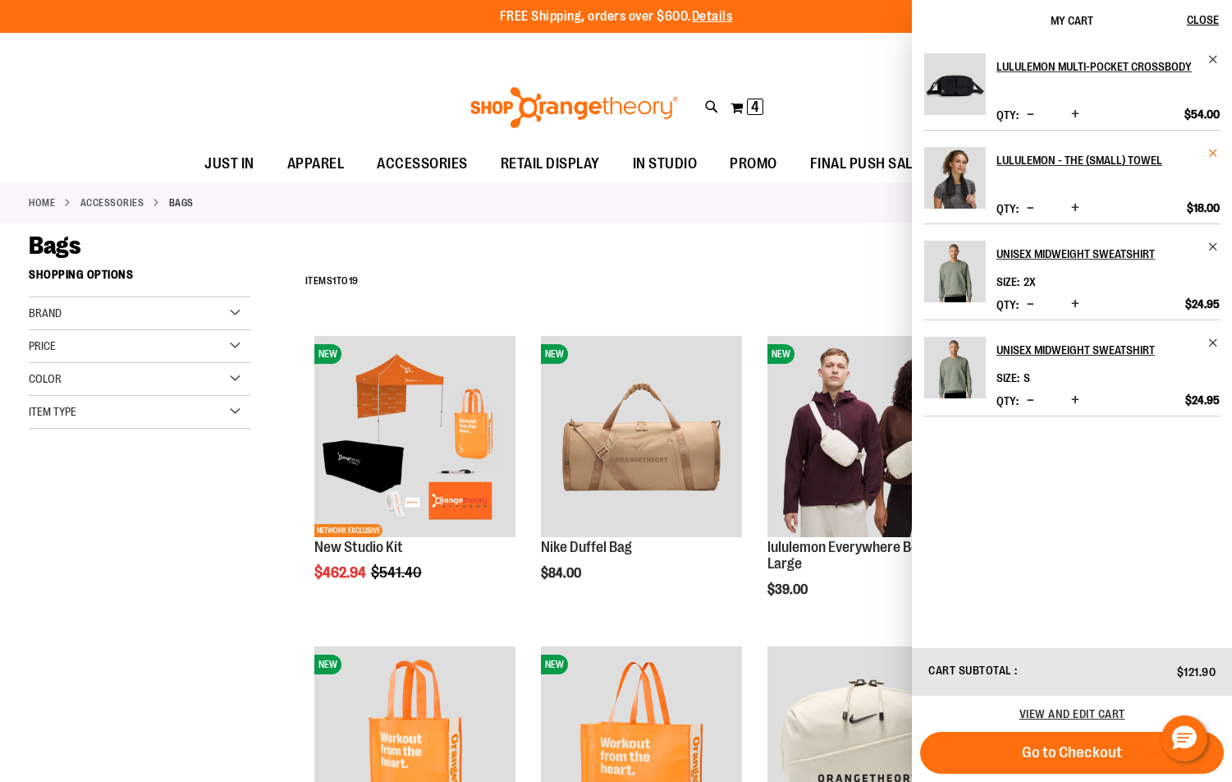
click at [1216, 152] on span "Remove item" at bounding box center [1214, 153] width 12 height 12
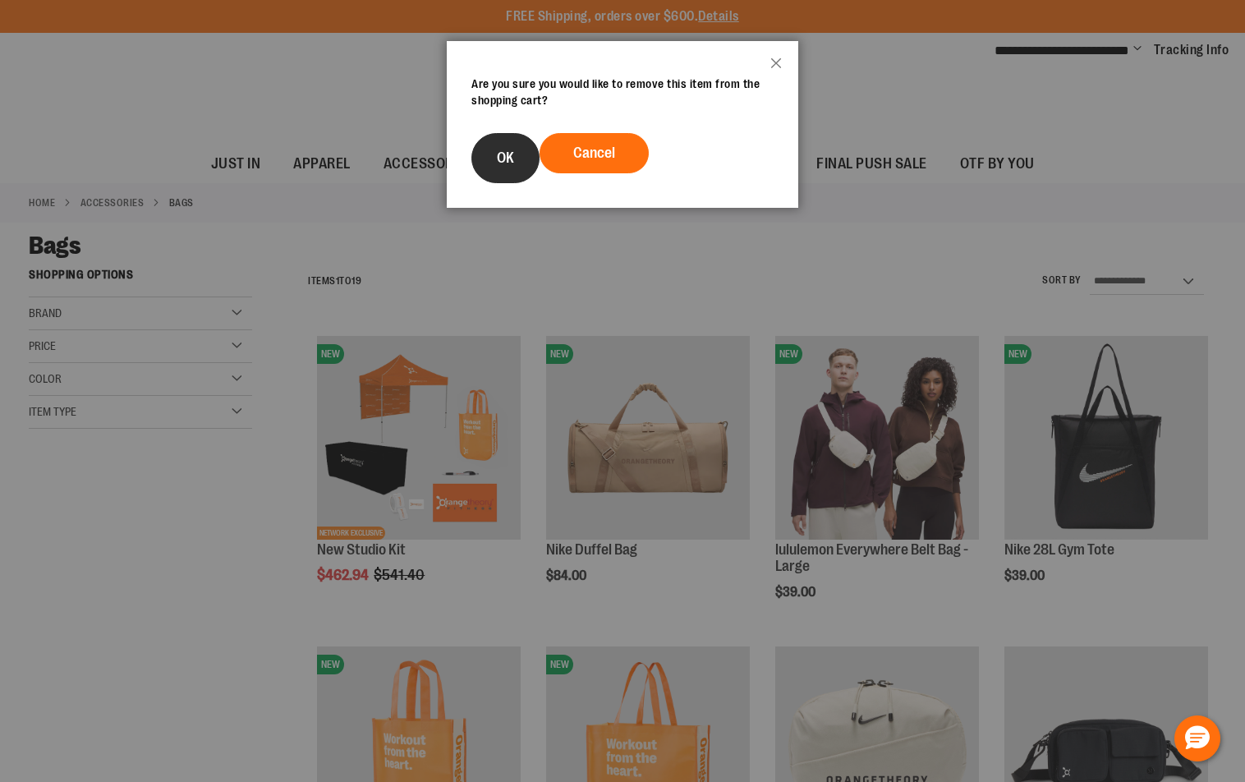
click at [516, 158] on button "OK" at bounding box center [505, 158] width 68 height 50
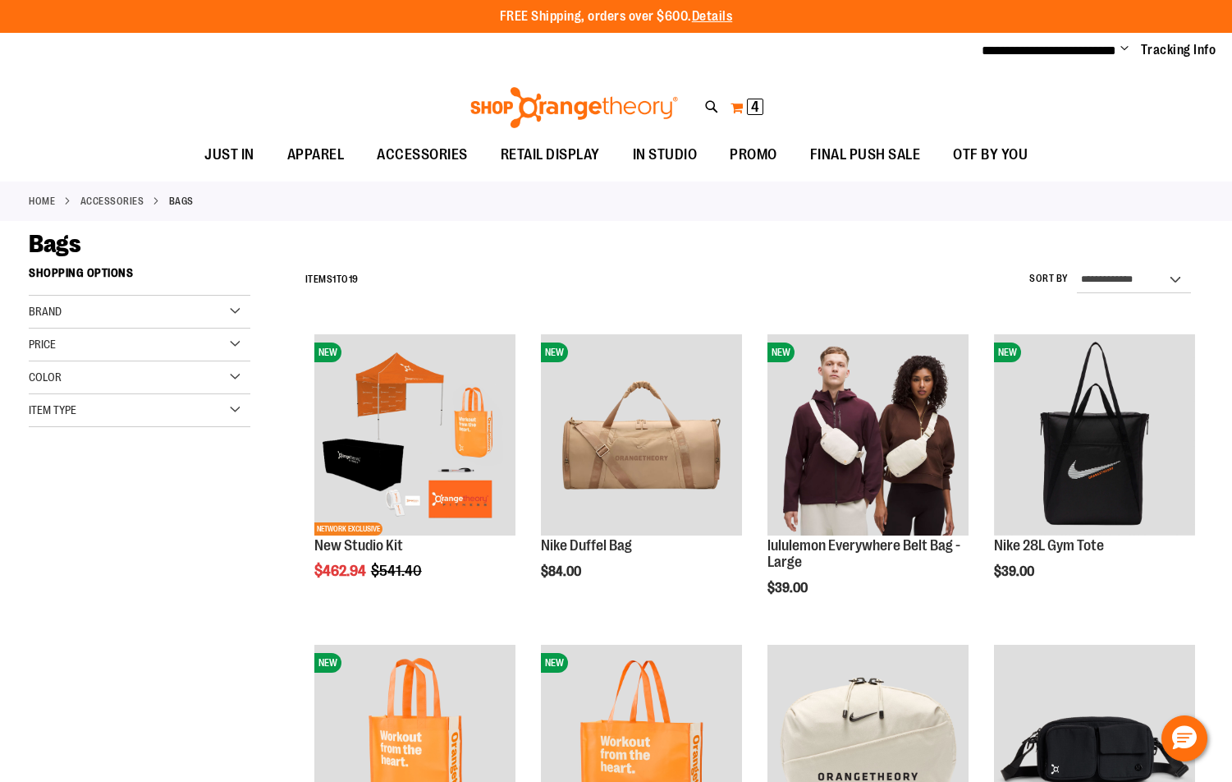
click at [759, 105] on span "4 4 items" at bounding box center [755, 107] width 16 height 16
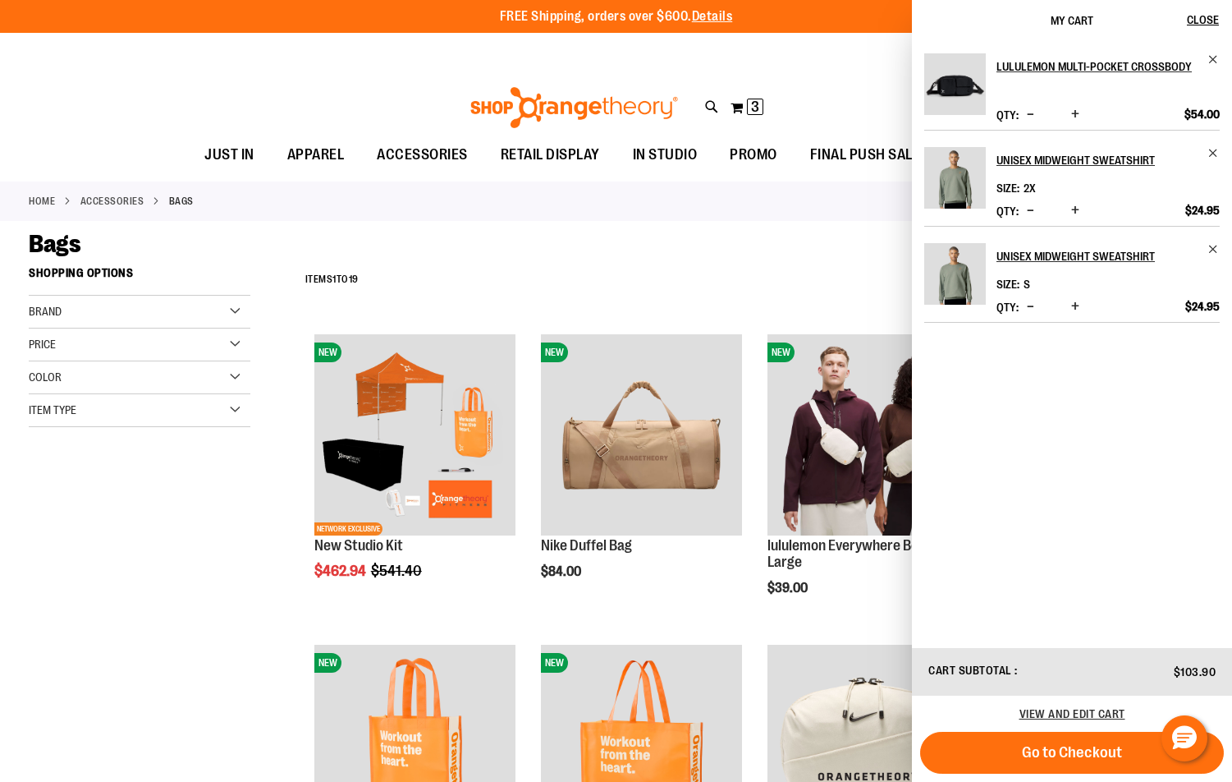
click at [324, 70] on div "Toggle Nav Search Popular Suggestions Advanced Search" at bounding box center [616, 103] width 1232 height 67
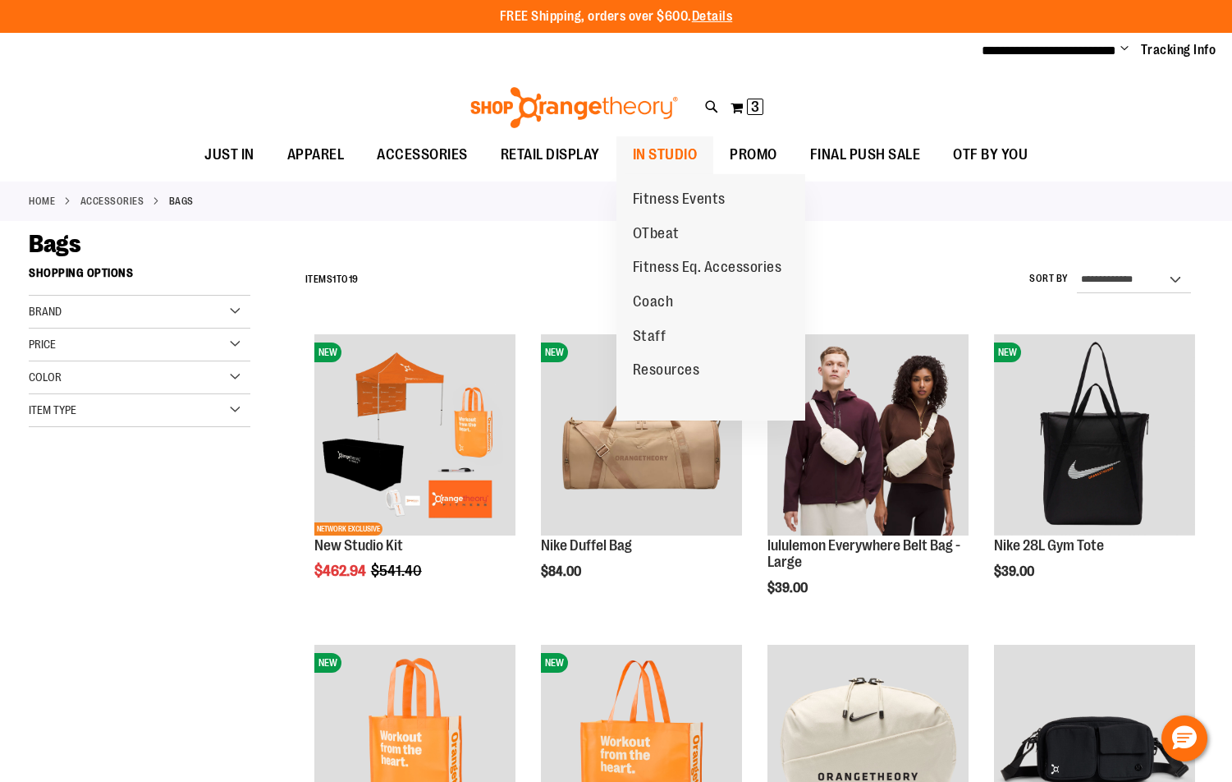
click at [673, 143] on span "IN STUDIO" at bounding box center [665, 154] width 65 height 37
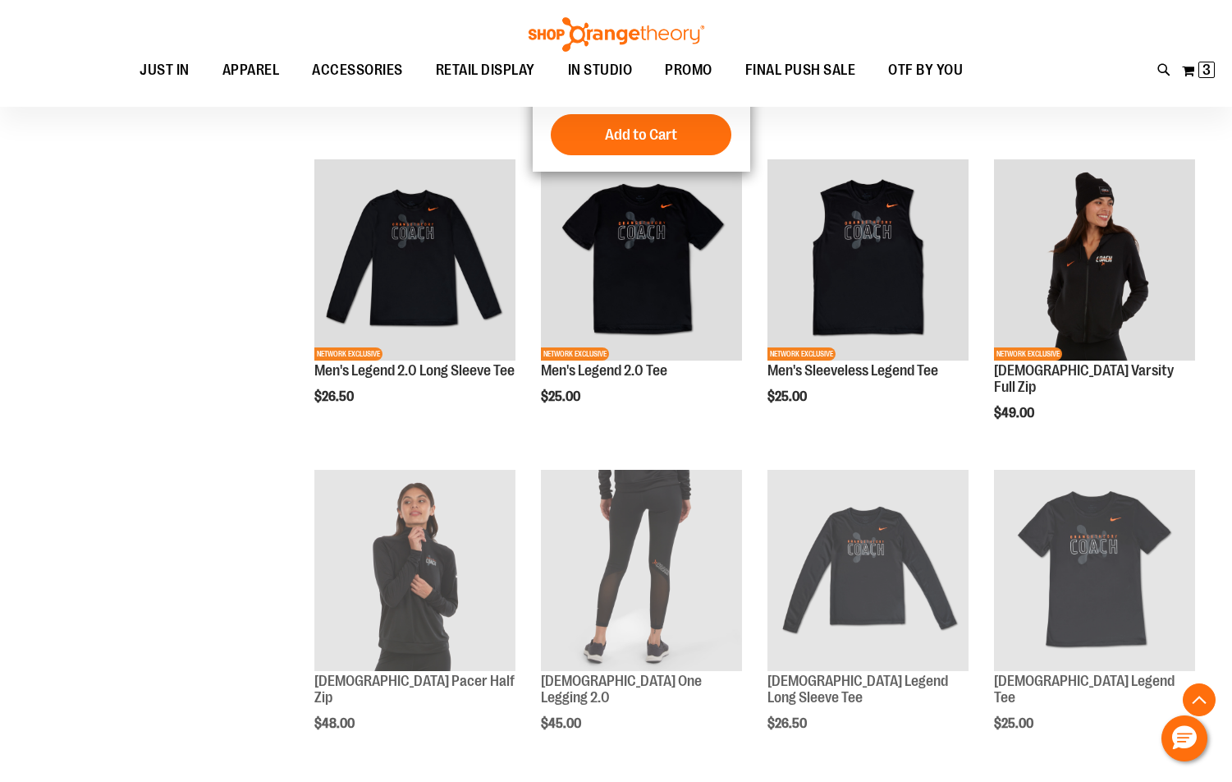
scroll to position [820, 0]
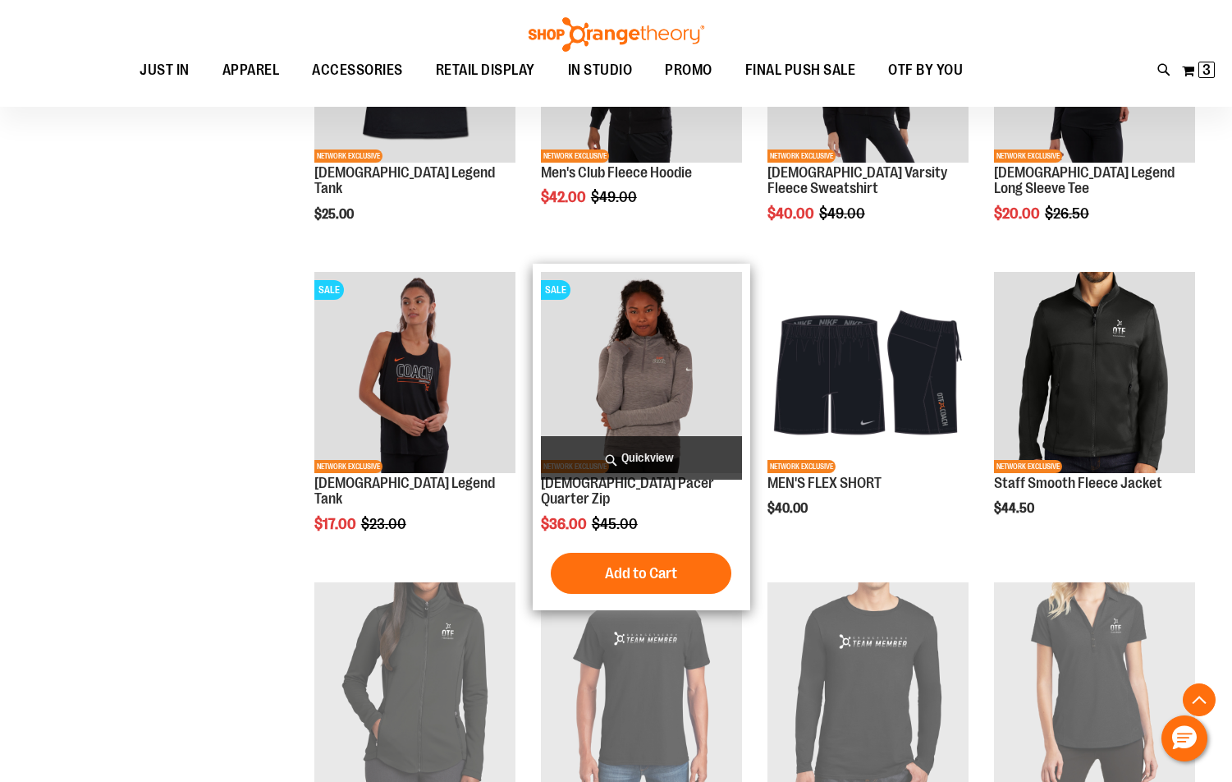
scroll to position [1723, 0]
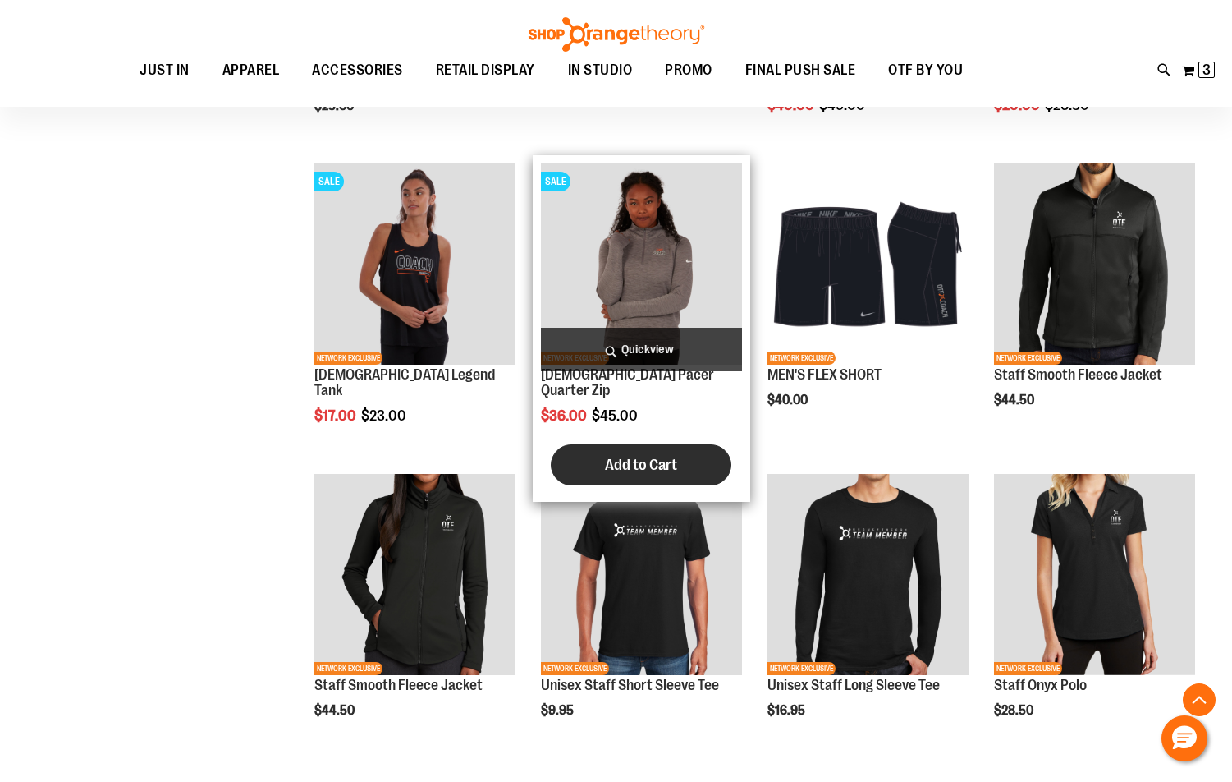
type input "**********"
click at [633, 456] on span "Add to Cart" at bounding box center [641, 465] width 72 height 18
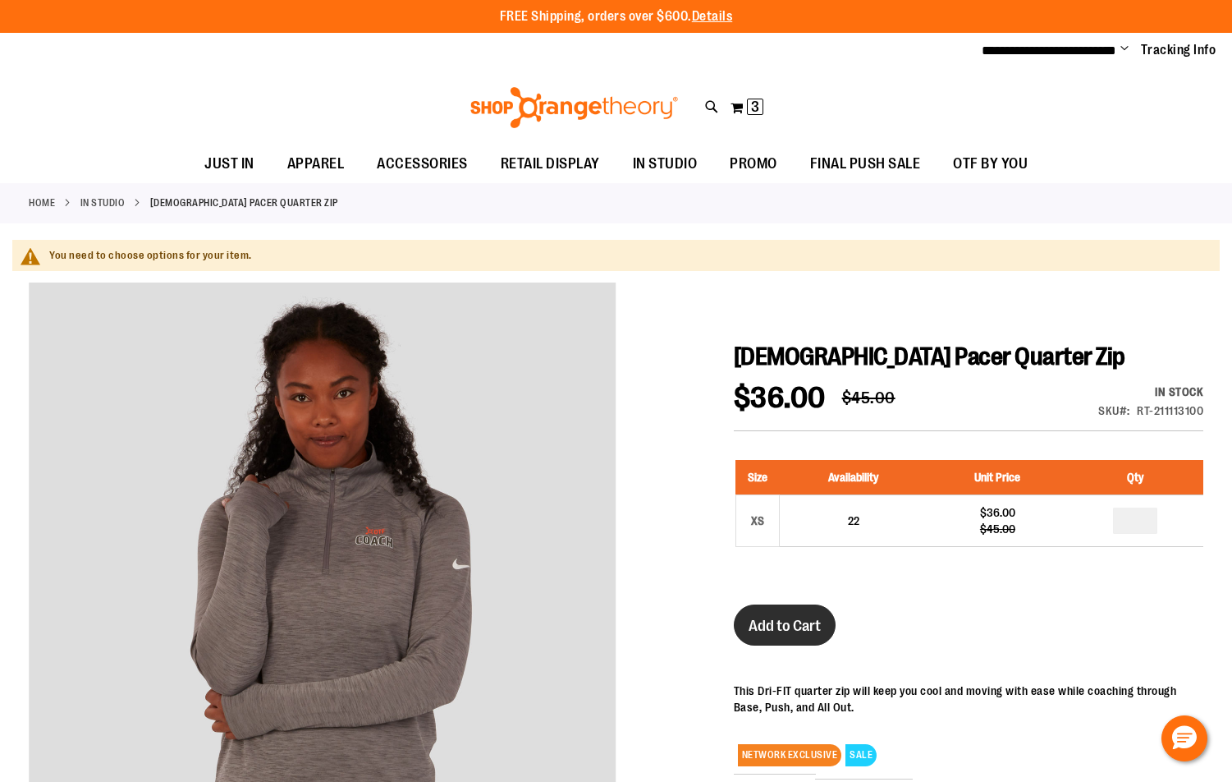
type input "**********"
click at [790, 625] on span "Add to Cart" at bounding box center [785, 626] width 72 height 18
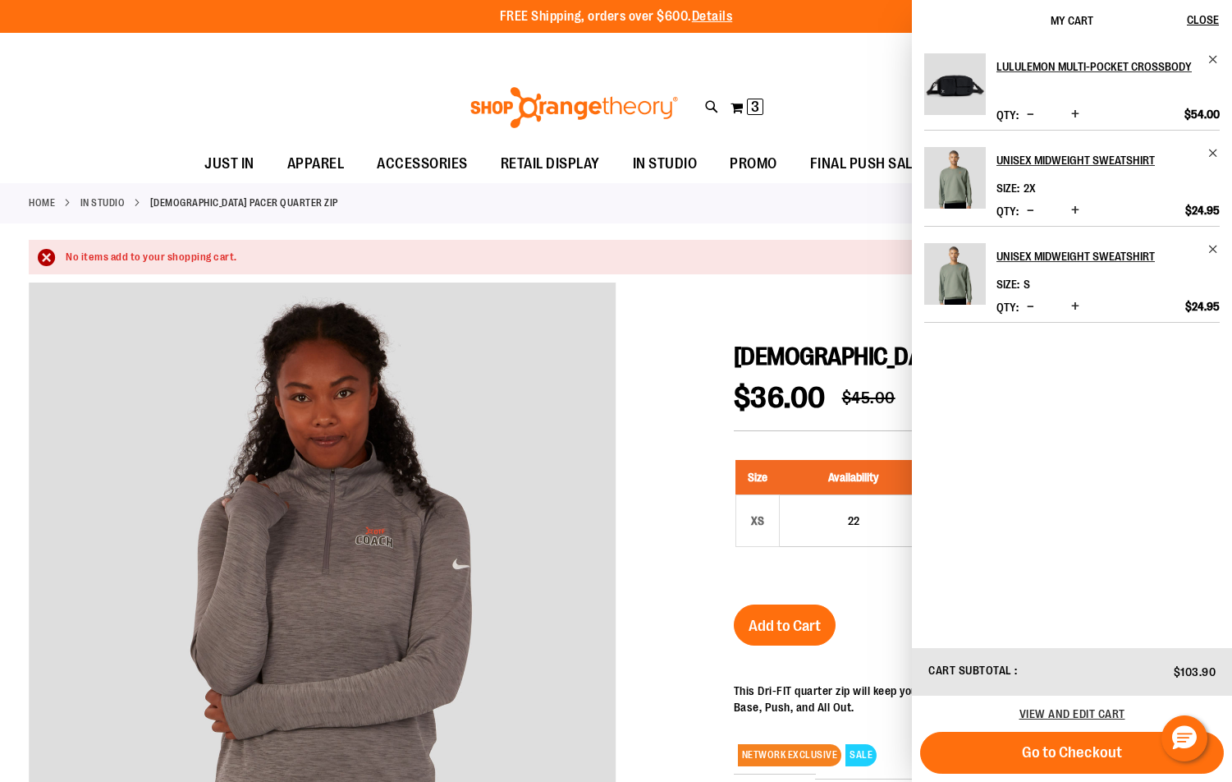
click at [727, 311] on div at bounding box center [616, 666] width 1175 height 769
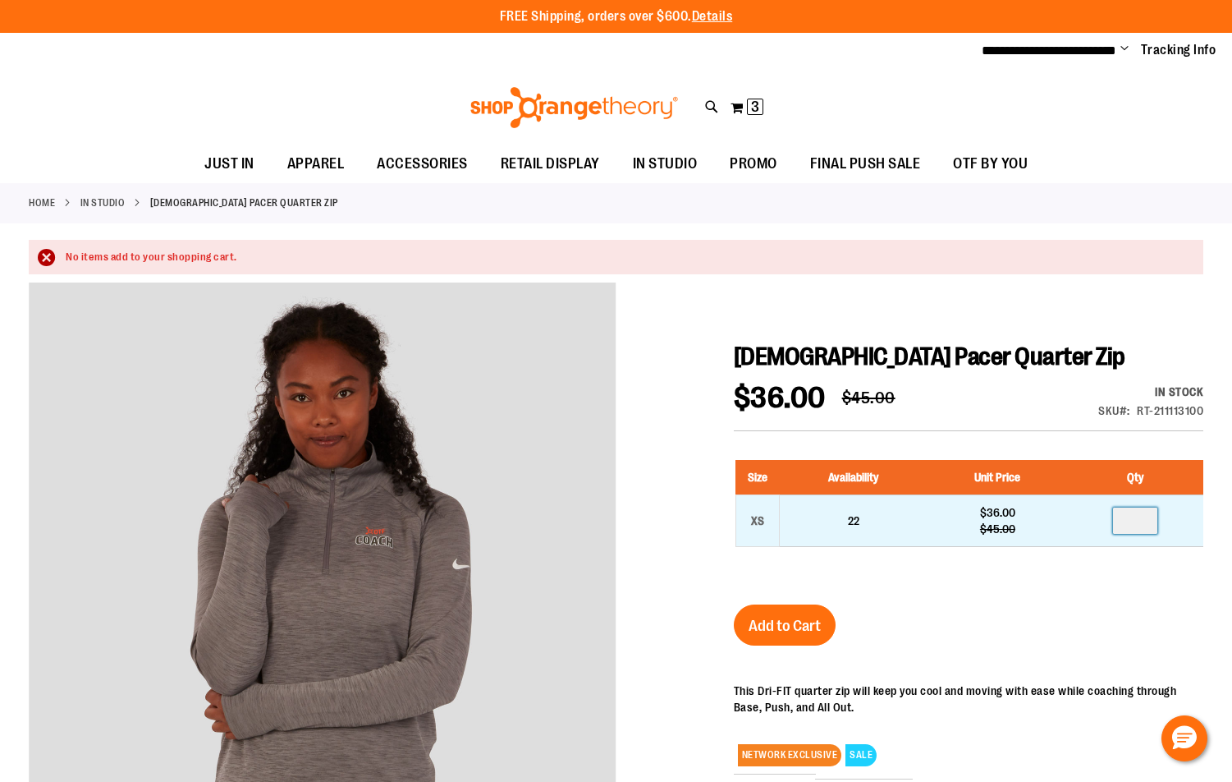
drag, startPoint x: 1145, startPoint y: 518, endPoint x: 1104, endPoint y: 519, distance: 41.1
click at [1104, 519] on td at bounding box center [1135, 520] width 136 height 52
type input "*"
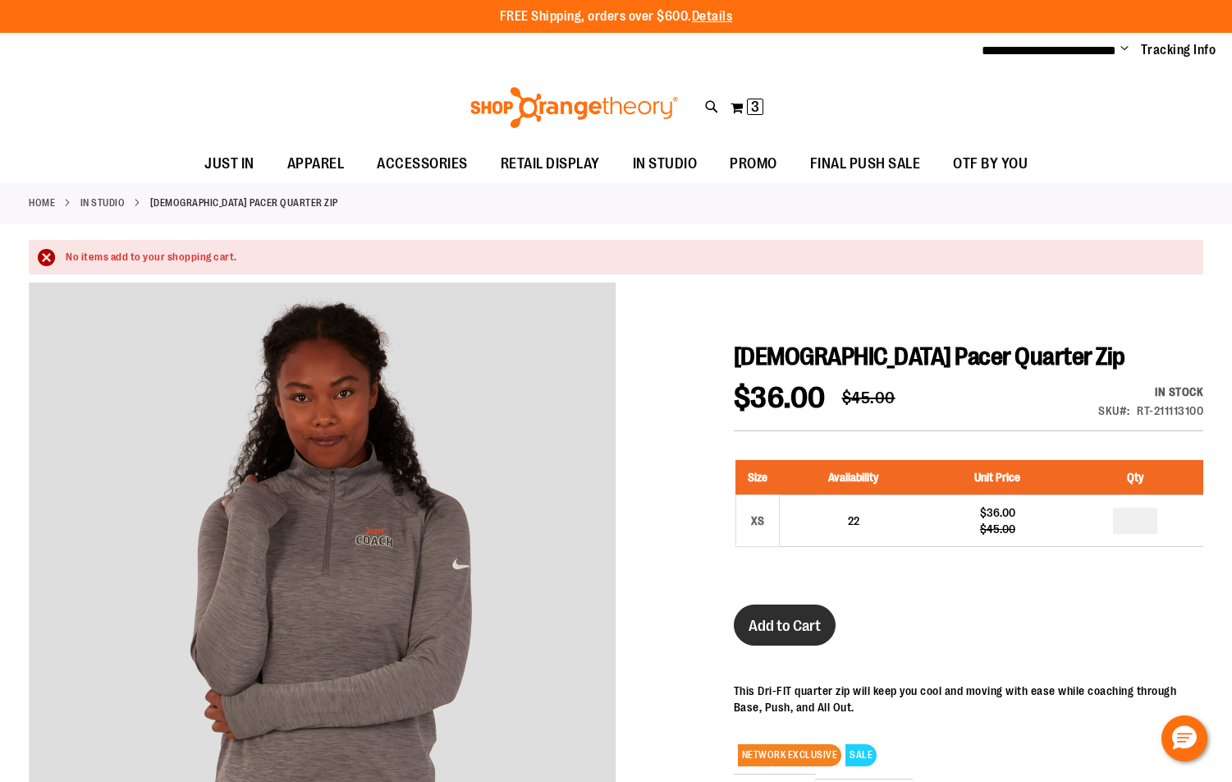
click at [765, 628] on span "Add to Cart" at bounding box center [785, 626] width 72 height 18
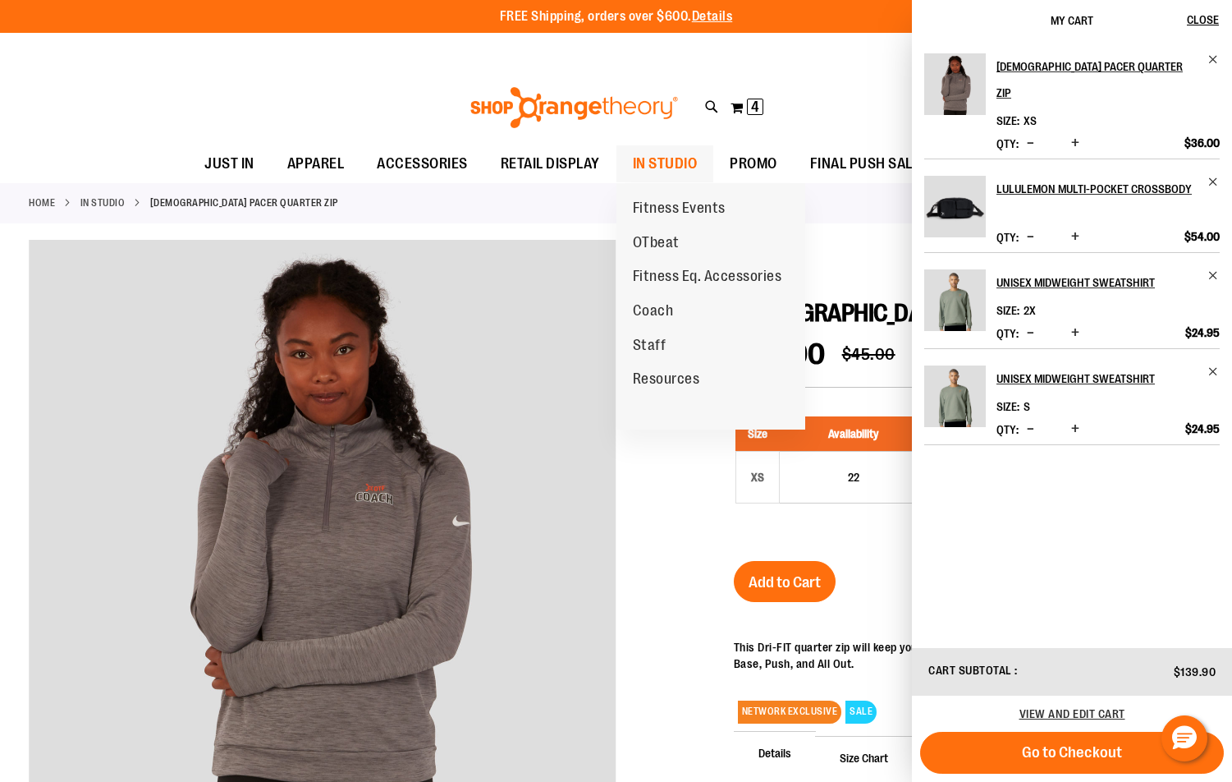
click at [680, 160] on span "IN STUDIO" at bounding box center [665, 163] width 65 height 37
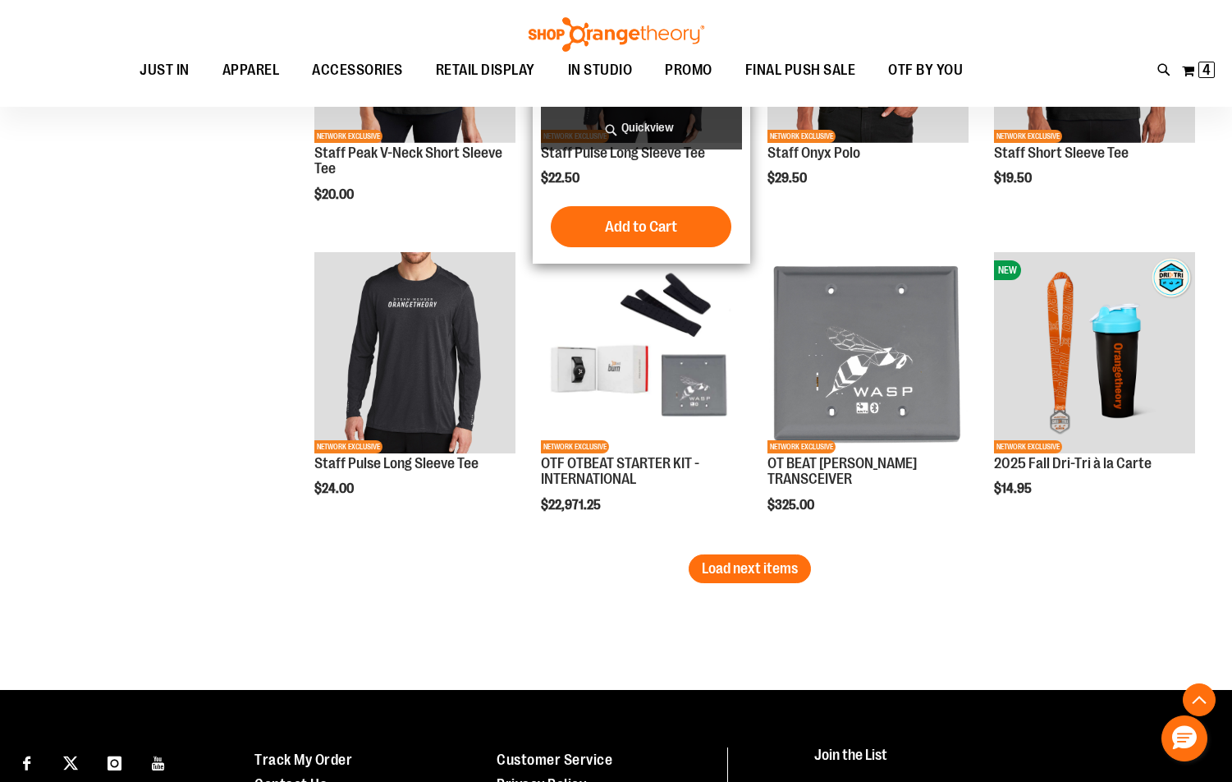
scroll to position [2616, 0]
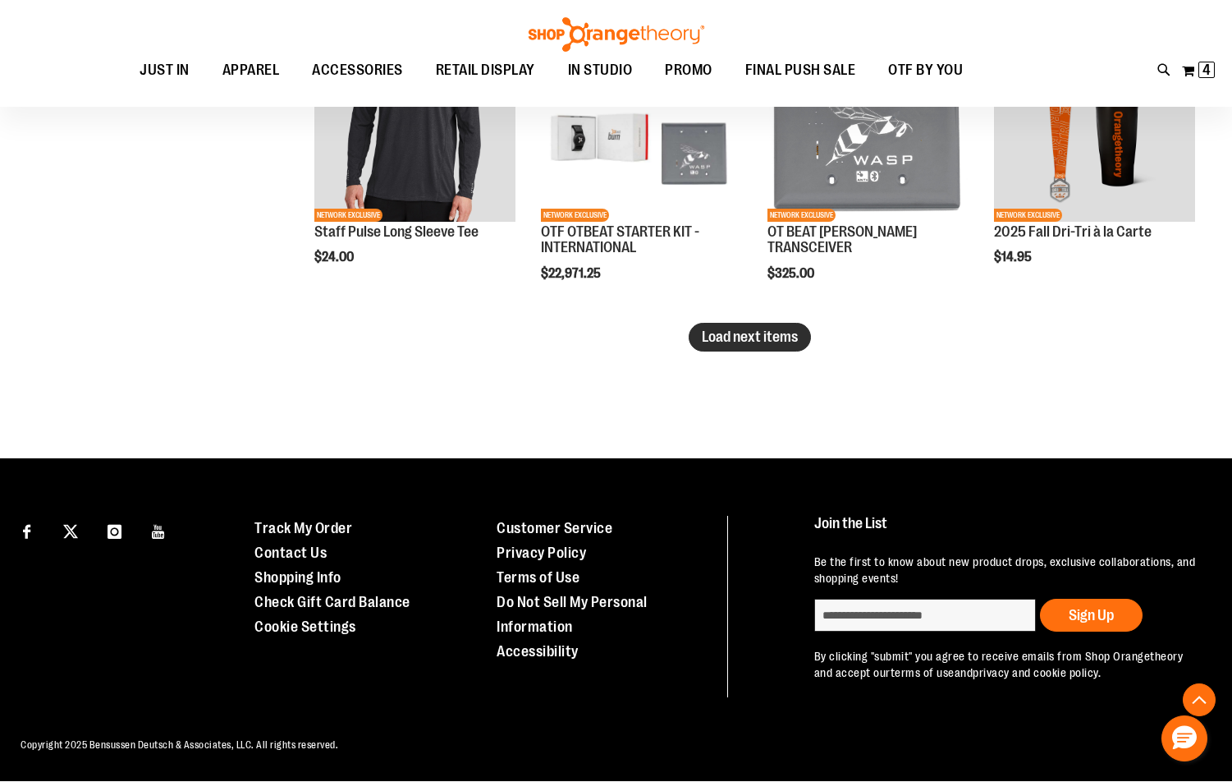
type input "**********"
click at [798, 334] on span "Load next items" at bounding box center [750, 336] width 96 height 16
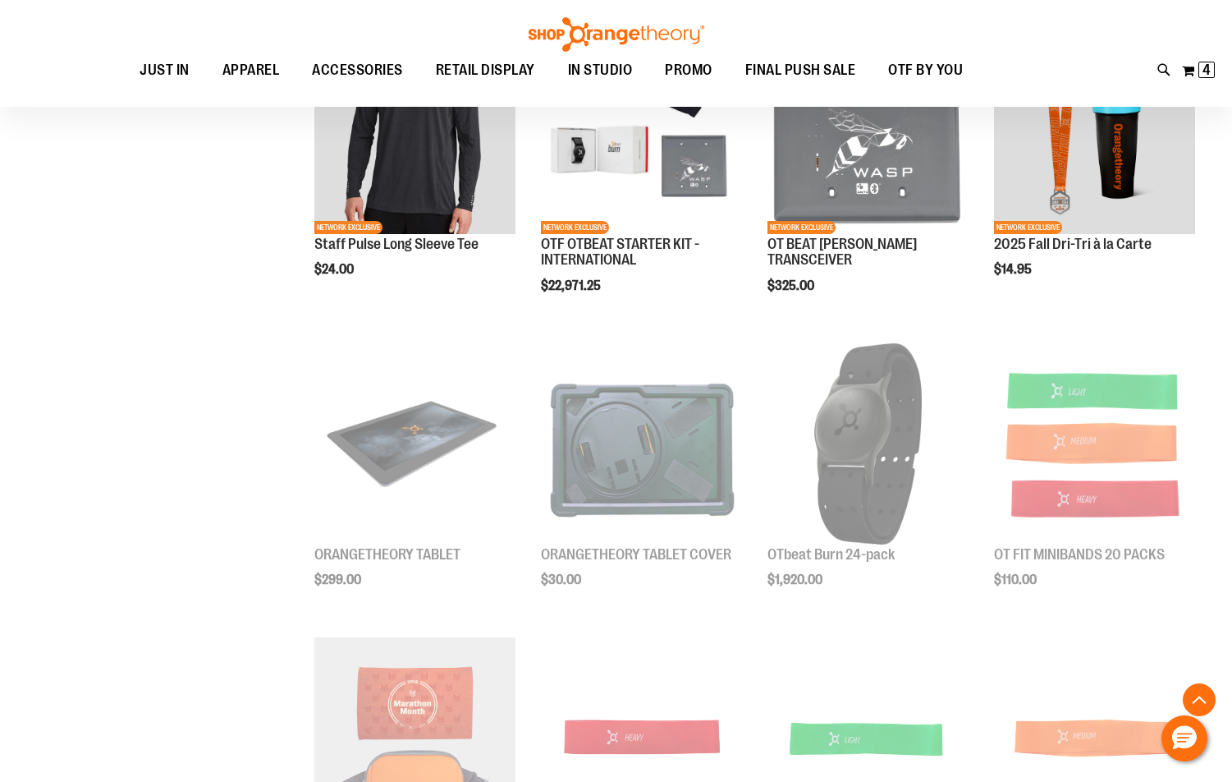
scroll to position [2616, 0]
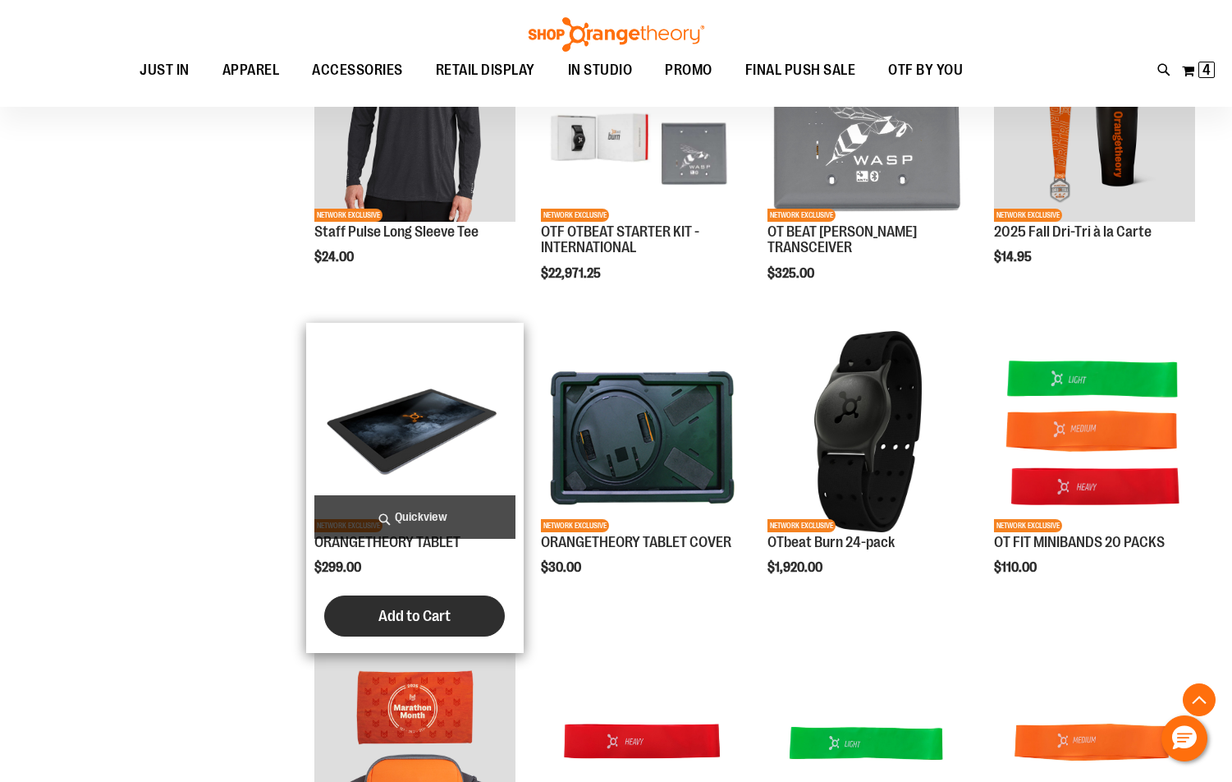
click at [412, 610] on span "Add to Cart" at bounding box center [415, 616] width 72 height 18
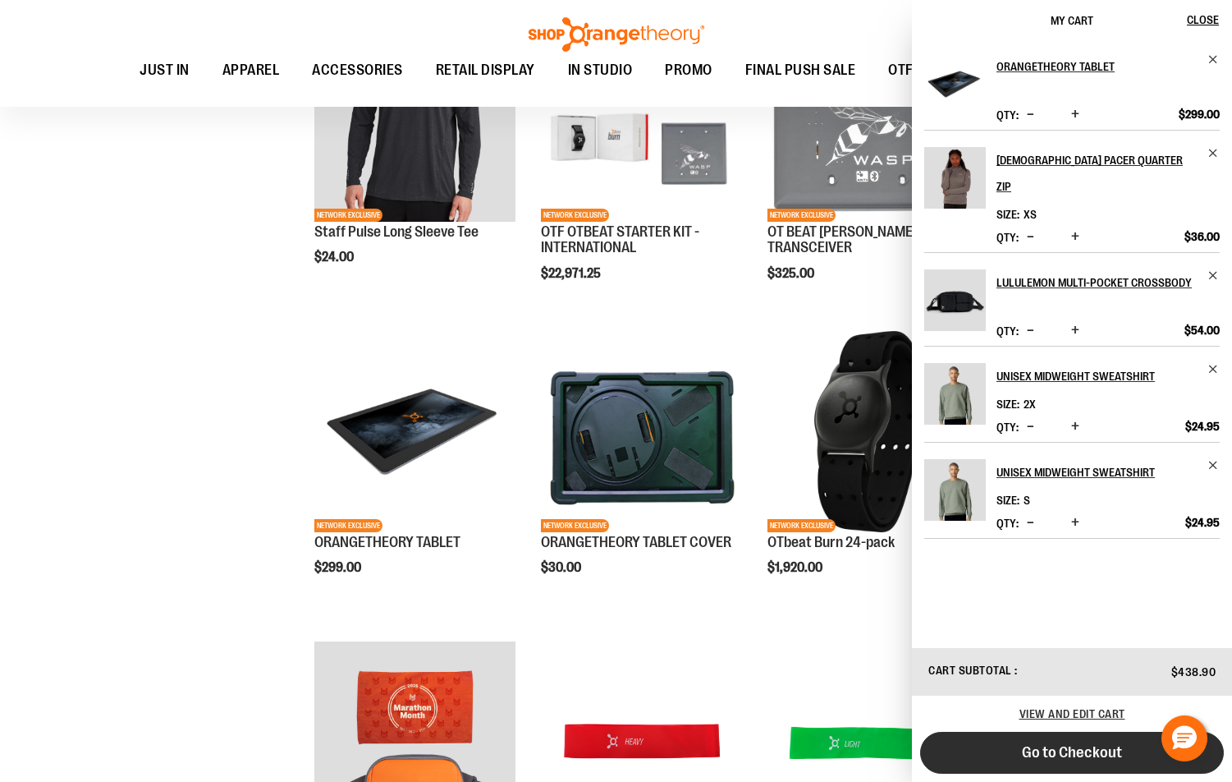
click at [1088, 746] on span "Go to Checkout" at bounding box center [1072, 752] width 100 height 18
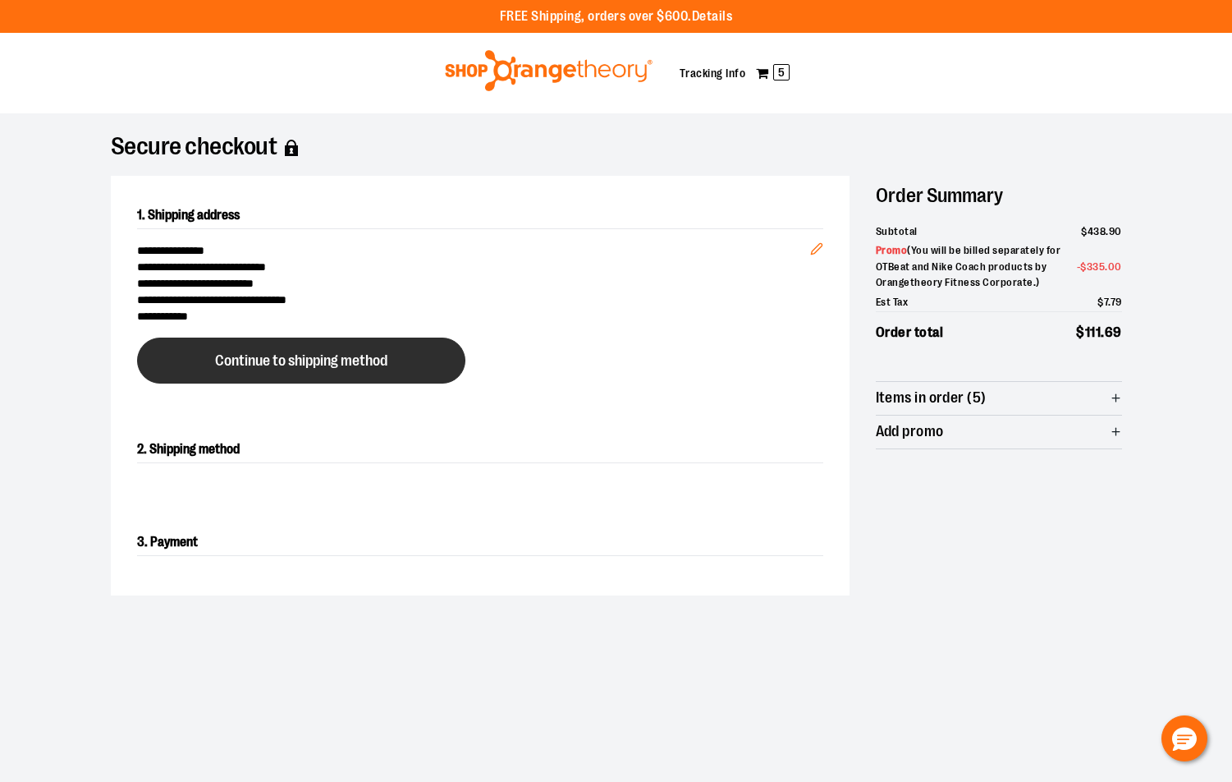
click at [367, 357] on span "Continue to shipping method" at bounding box center [301, 361] width 172 height 16
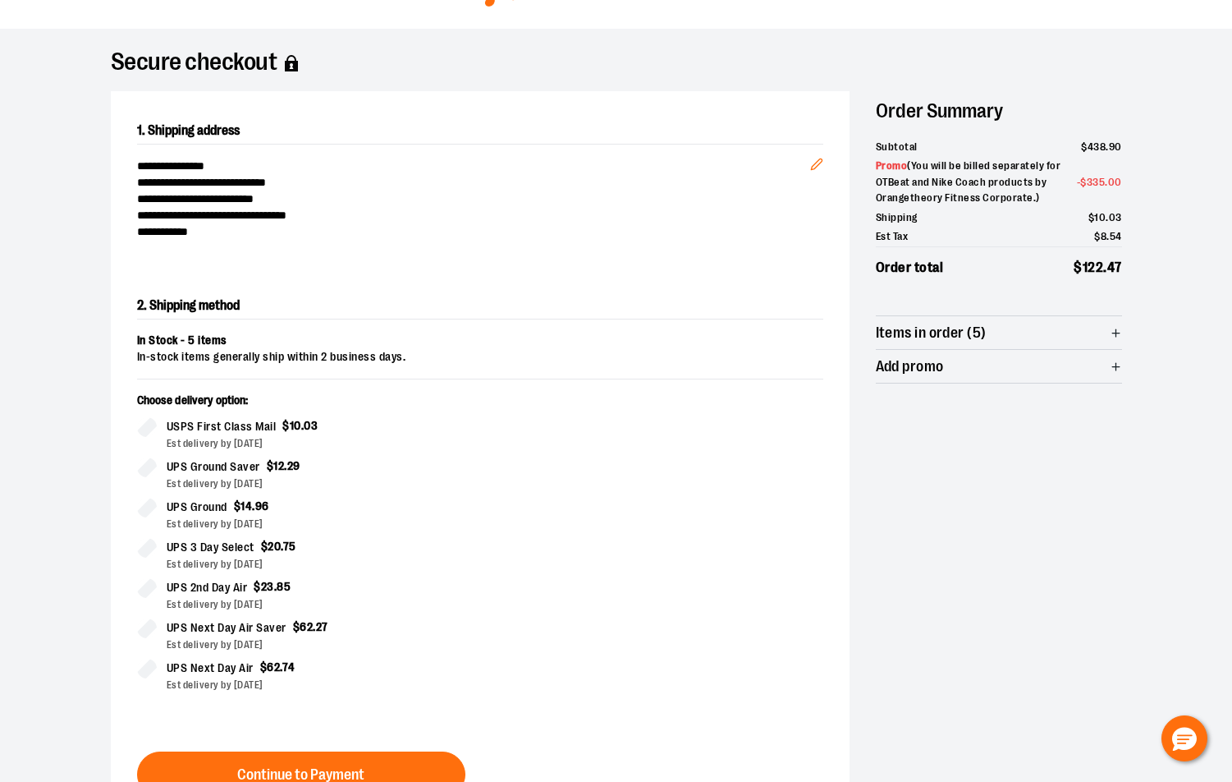
scroll to position [280, 0]
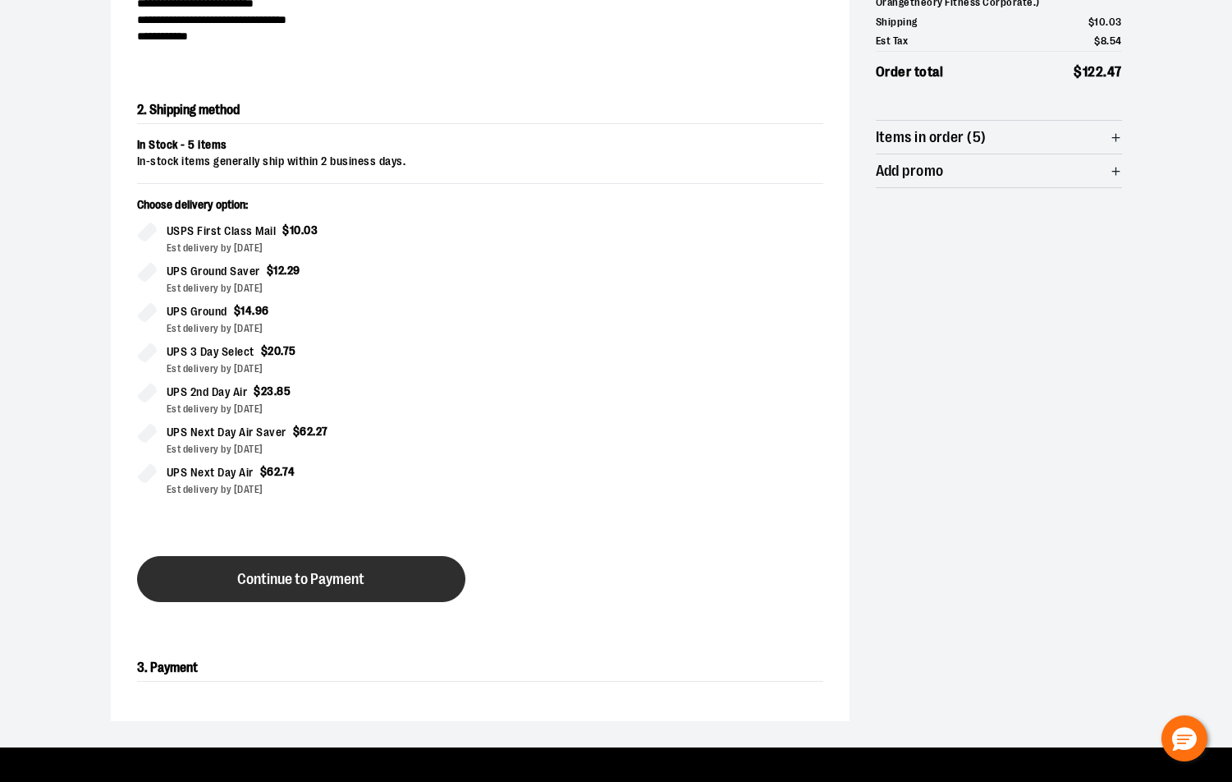
click at [296, 575] on span "Continue to Payment" at bounding box center [300, 579] width 127 height 16
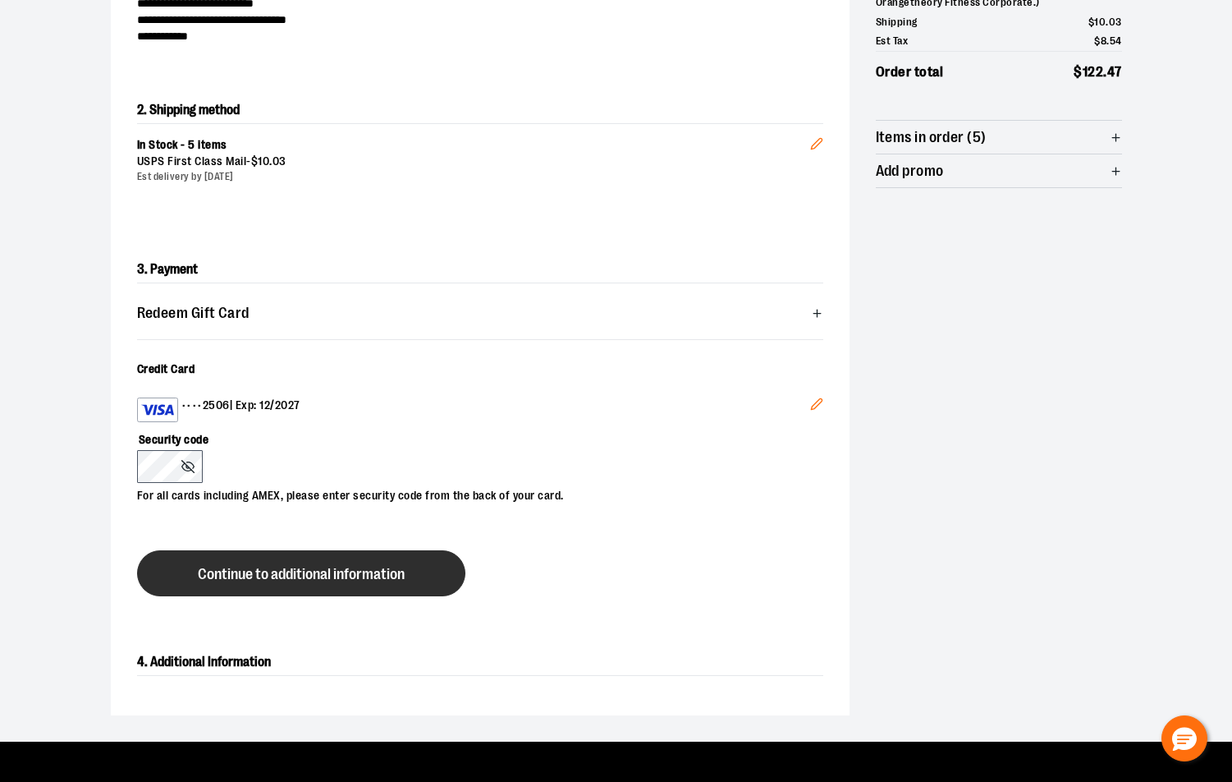
click at [243, 571] on span "Continue to additional information" at bounding box center [301, 575] width 207 height 16
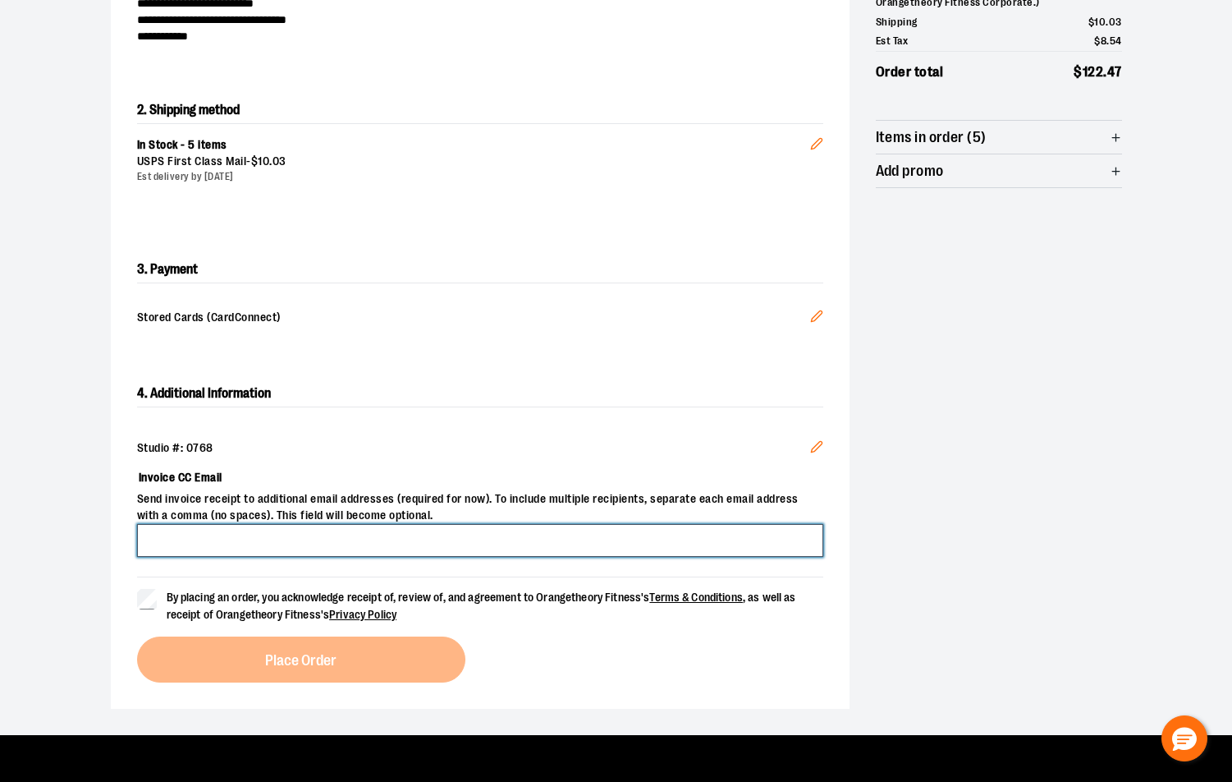
click at [251, 549] on input "Invoice CC Email" at bounding box center [480, 540] width 686 height 33
type input "**********"
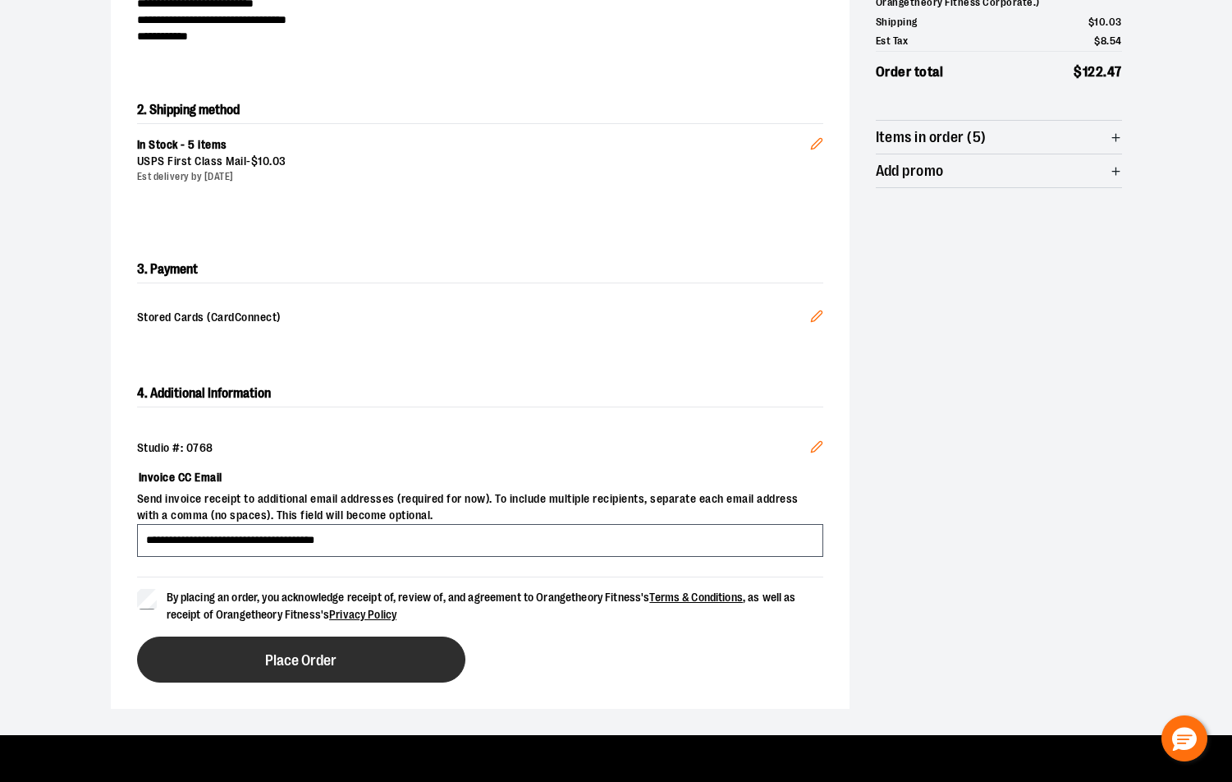
click at [325, 650] on button "Place Order" at bounding box center [301, 659] width 328 height 46
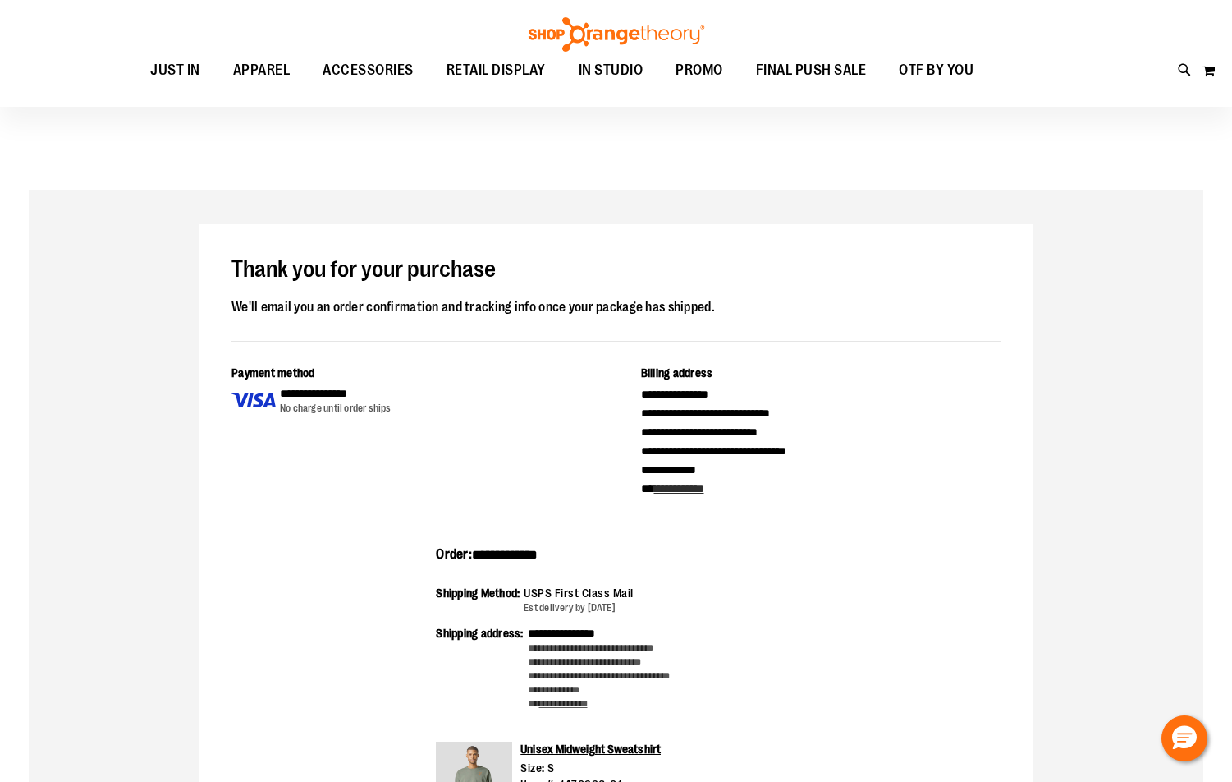
scroll to position [492, 0]
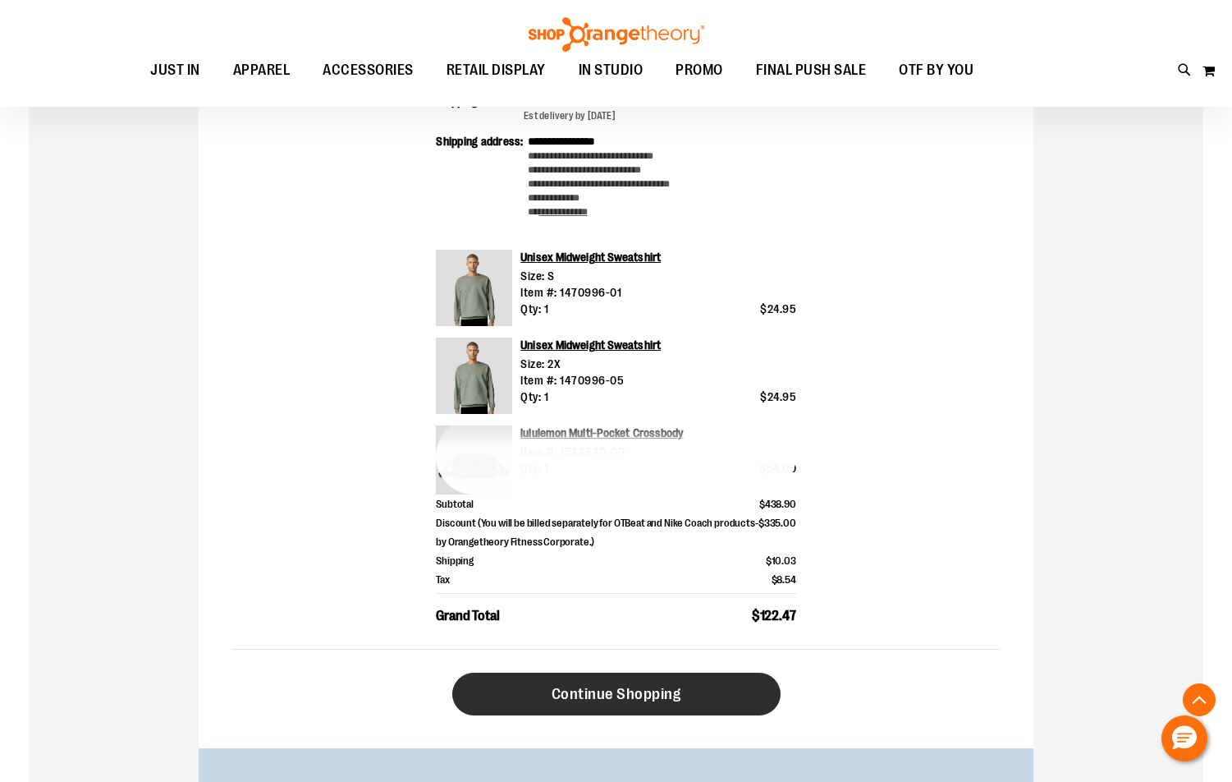
type input "**********"
click at [661, 690] on span "Continue Shopping" at bounding box center [617, 694] width 130 height 18
